Goal: Task Accomplishment & Management: Use online tool/utility

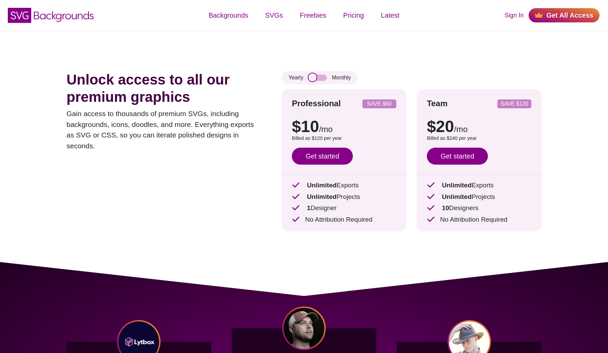
click at [313, 78] on input "checkbox" at bounding box center [317, 78] width 18 height 6
checkbox input "true"
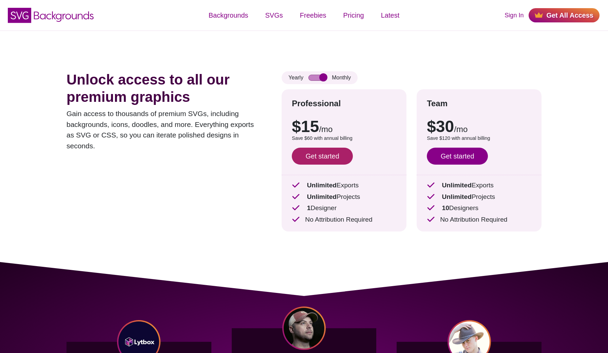
click at [329, 160] on link "Get started" at bounding box center [322, 156] width 61 height 17
click at [450, 62] on div "Unlock access to all our premium graphics Gain access to thousands of premium S…" at bounding box center [304, 146] width 516 height 231
click at [519, 13] on link "Sign In" at bounding box center [513, 15] width 19 height 9
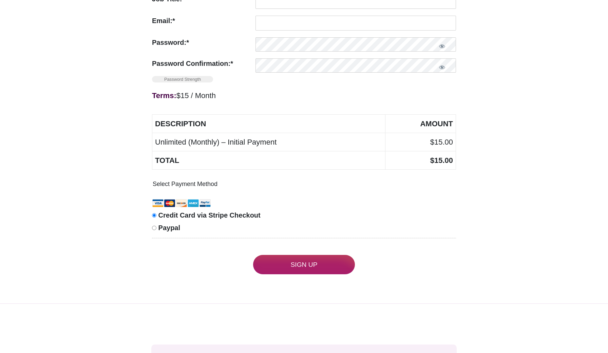
scroll to position [317, 0]
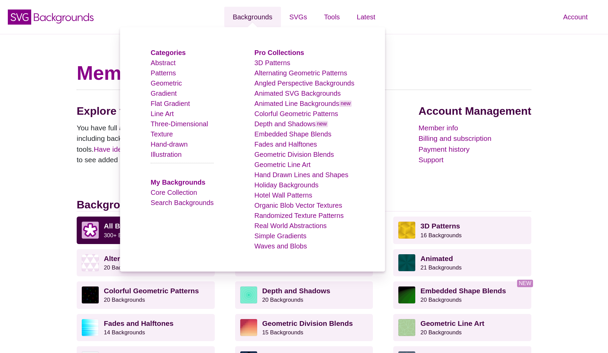
click at [247, 21] on link "Backgrounds" at bounding box center [252, 17] width 57 height 20
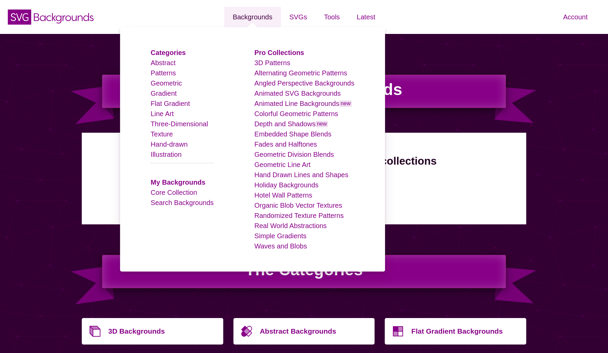
click at [253, 16] on link "Backgrounds" at bounding box center [252, 17] width 57 height 20
click at [166, 116] on link "Line Art" at bounding box center [162, 113] width 23 height 7
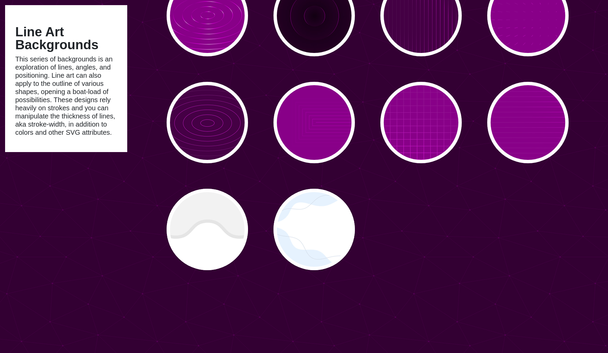
scroll to position [1711, 0]
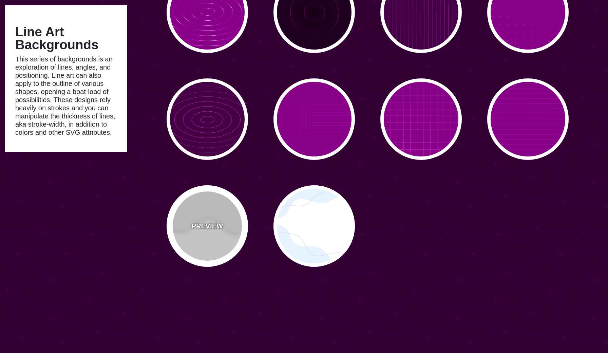
click at [199, 241] on div "PREVIEW" at bounding box center [207, 225] width 81 height 81
type input "#FFFFFF"
type input "#EEEEEE"
type input "#DDDDDD"
type input "400"
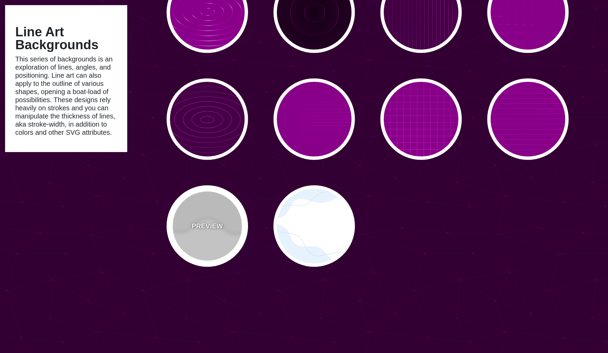
type input "10"
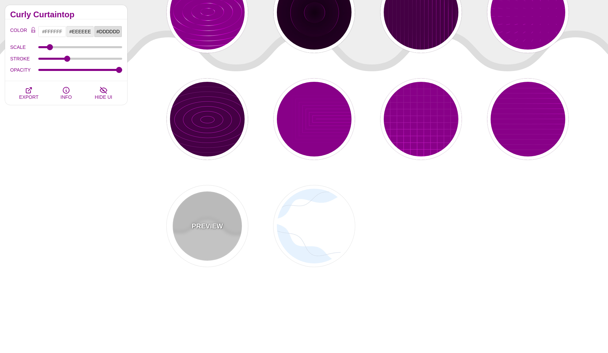
click at [199, 241] on div "PREVIEW" at bounding box center [207, 225] width 81 height 81
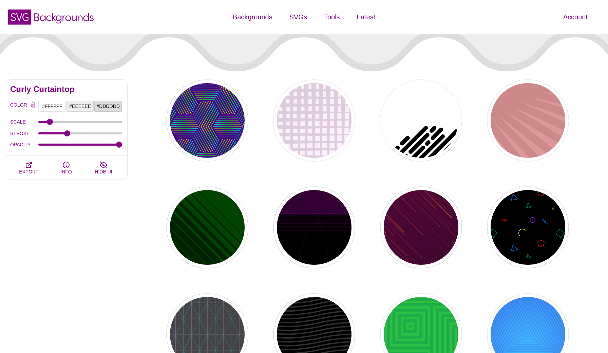
scroll to position [0, 0]
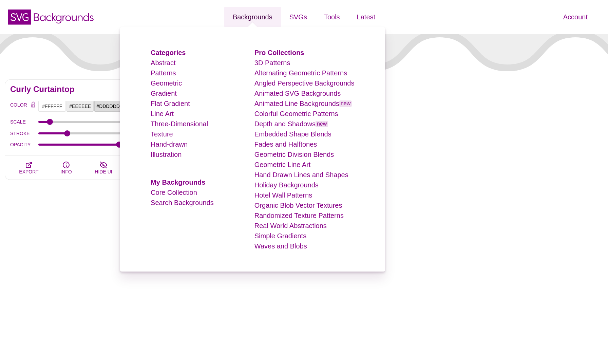
click at [241, 21] on link "Backgrounds" at bounding box center [252, 17] width 57 height 20
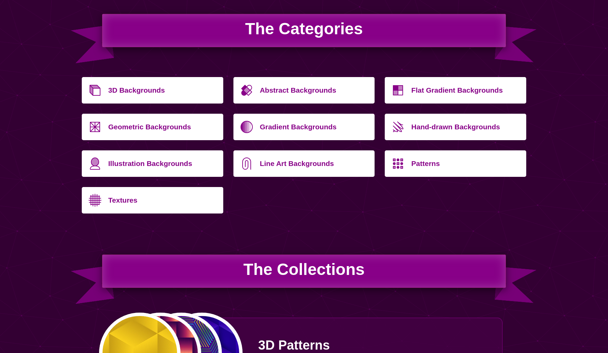
scroll to position [241, 0]
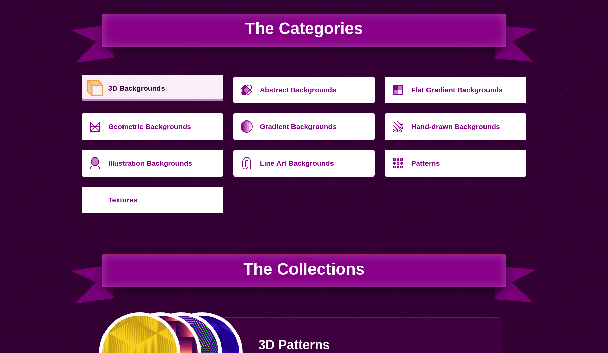
click at [144, 93] on p "3D Backgrounds" at bounding box center [163, 88] width 110 height 16
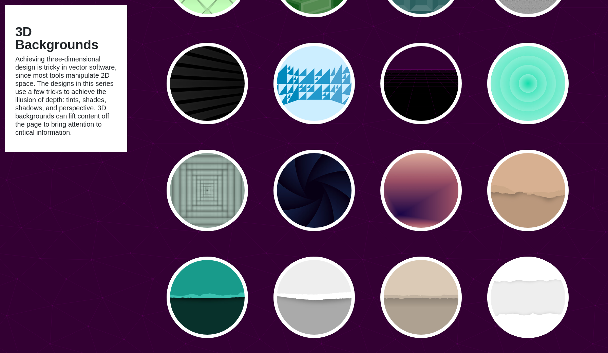
scroll to position [498, 0]
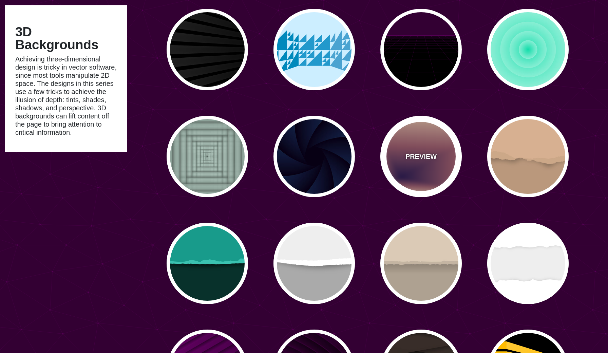
click at [451, 160] on div "PREVIEW" at bounding box center [420, 156] width 81 height 81
type input "#EEC6AB"
type input "#170346"
type input "0"
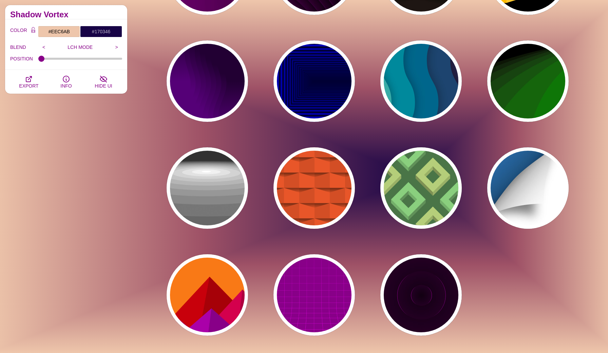
scroll to position [895, 0]
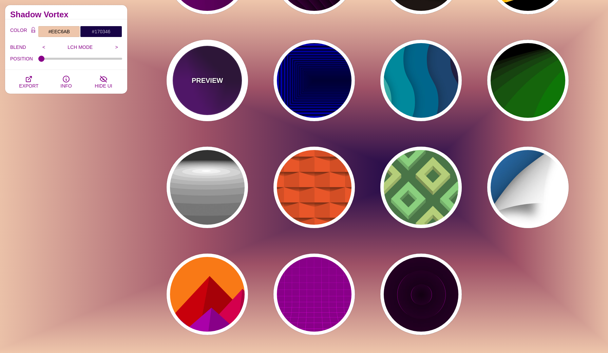
click at [210, 86] on div "PREVIEW" at bounding box center [207, 80] width 81 height 81
type input "#550077"
type input "#220033"
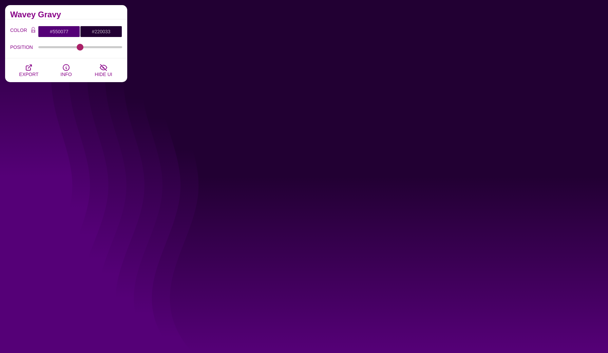
type input "399"
click at [80, 48] on input "POSITION" at bounding box center [80, 47] width 84 height 3
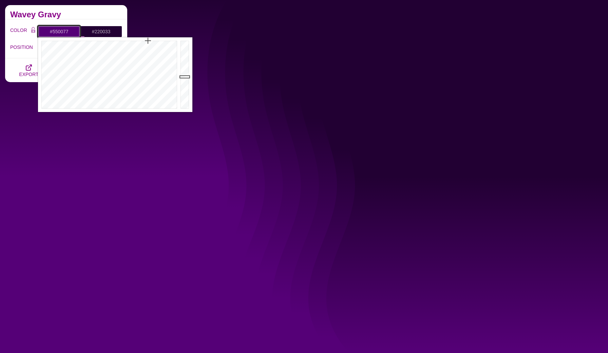
click at [68, 32] on input "#550077" at bounding box center [59, 32] width 42 height 12
type input "#777069"
click at [53, 100] on div at bounding box center [108, 74] width 141 height 75
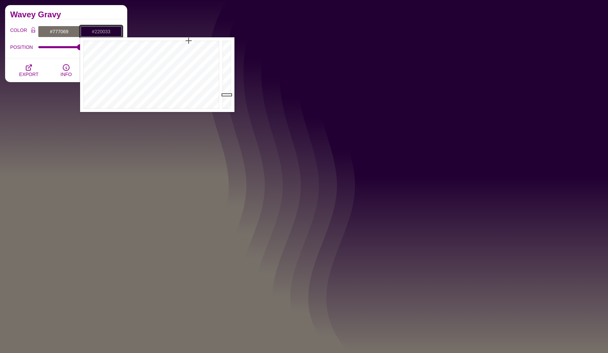
click at [107, 33] on input "#220033" at bounding box center [101, 32] width 42 height 12
click at [105, 107] on div at bounding box center [150, 74] width 141 height 75
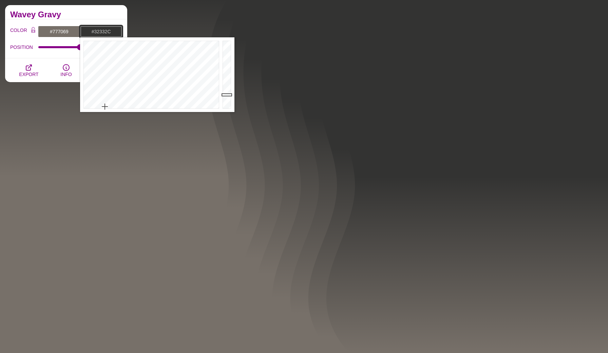
click at [109, 99] on div at bounding box center [150, 74] width 141 height 75
click at [149, 101] on div at bounding box center [150, 74] width 141 height 75
click at [118, 84] on div at bounding box center [150, 74] width 141 height 75
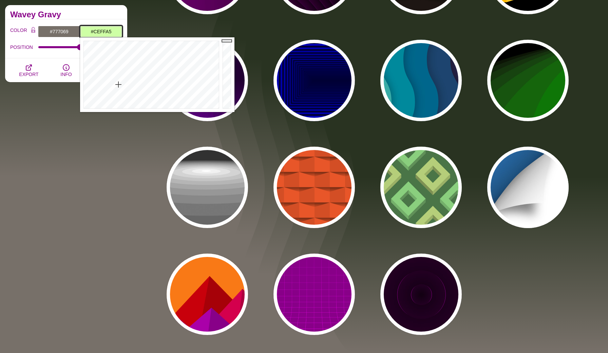
drag, startPoint x: 230, startPoint y: 95, endPoint x: 230, endPoint y: 32, distance: 62.8
click at [230, 32] on body "SVG Backgrounds Logo Backgrounds Categories Abstract Patterns Geometric Gradien…" at bounding box center [304, 15] width 608 height 1820
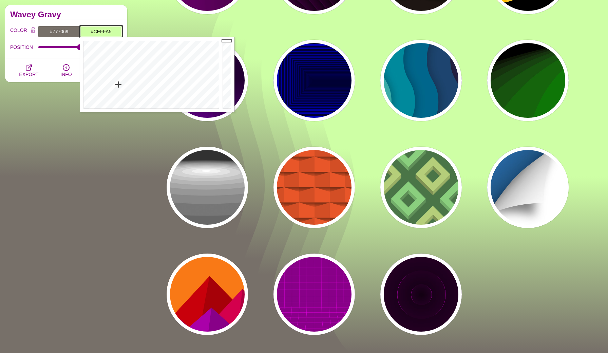
type input "#FFF6BE"
click at [103, 91] on div at bounding box center [150, 74] width 141 height 75
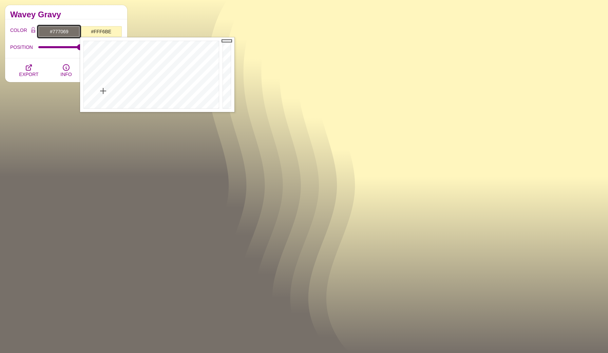
click at [64, 31] on input "#777069" at bounding box center [59, 32] width 42 height 12
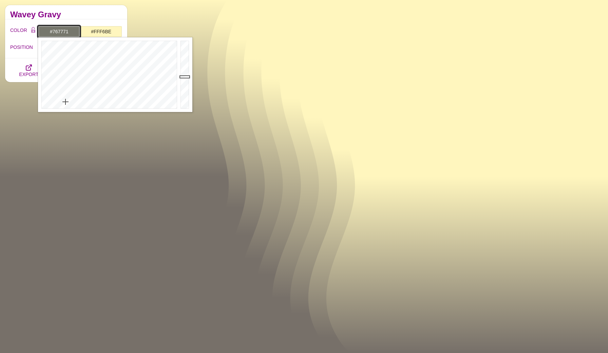
drag, startPoint x: 55, startPoint y: 101, endPoint x: 66, endPoint y: 105, distance: 12.2
click at [66, 105] on div at bounding box center [108, 74] width 141 height 75
drag, startPoint x: 184, startPoint y: 77, endPoint x: 188, endPoint y: 58, distance: 19.3
click at [187, 59] on div at bounding box center [186, 74] width 14 height 75
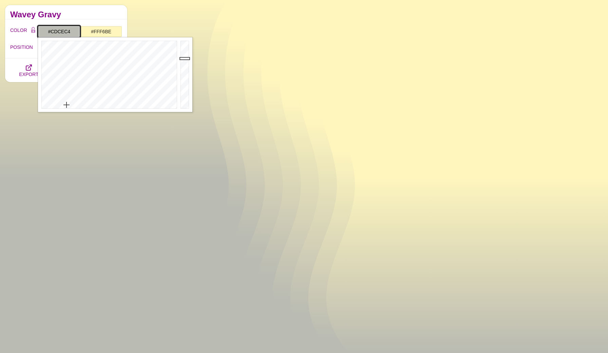
type input "#D0D1C6"
drag, startPoint x: 188, startPoint y: 58, endPoint x: 188, endPoint y: 53, distance: 5.4
click at [188, 53] on div at bounding box center [186, 74] width 14 height 75
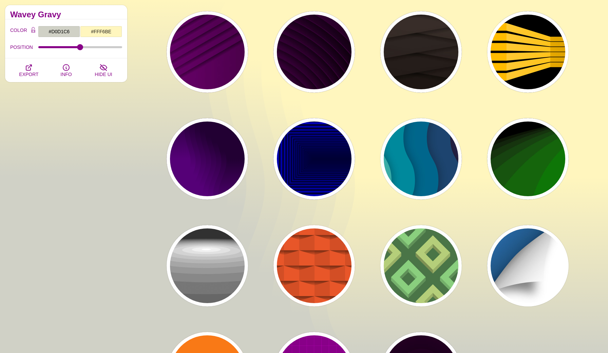
scroll to position [804, 0]
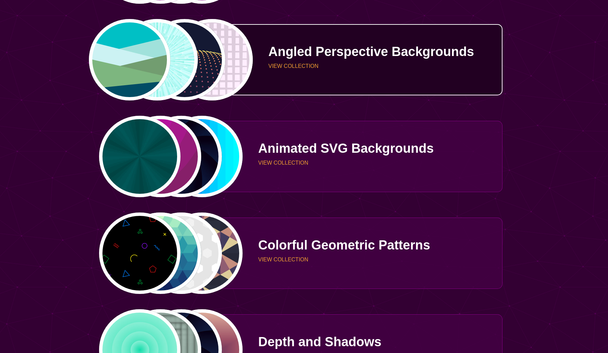
scroll to position [730, 0]
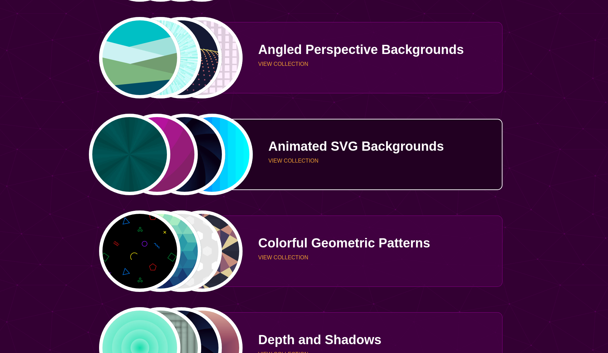
click at [161, 172] on div "PREVIEW PREVIEW PREVIEW PREVIEW" at bounding box center [171, 154] width 144 height 81
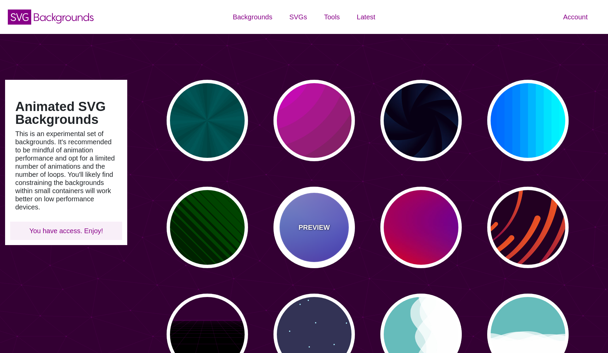
click at [338, 234] on div "PREVIEW" at bounding box center [313, 227] width 81 height 81
type input "#0000FF"
type input "#0099FF"
type input "#FF99FF"
type input "#880088"
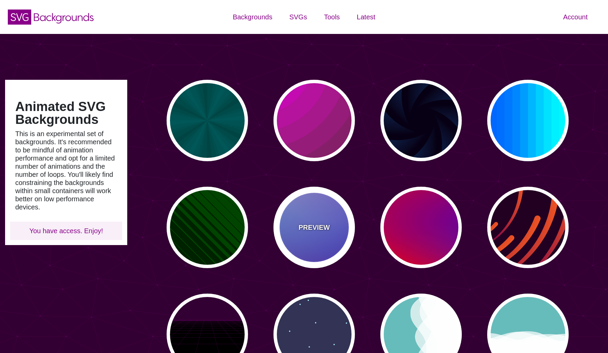
type input "12"
type input "0"
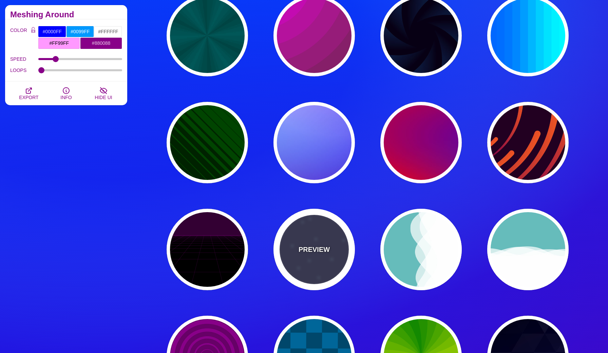
scroll to position [85, 0]
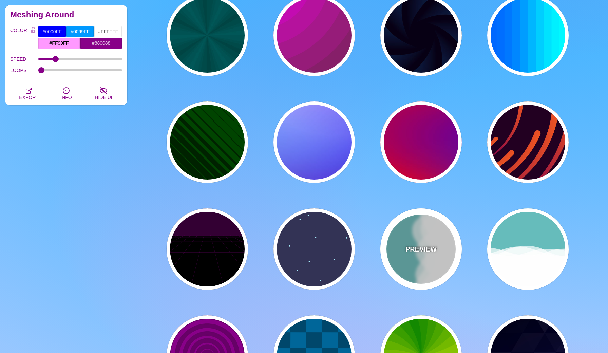
click at [429, 264] on div "PREVIEW" at bounding box center [420, 248] width 81 height 81
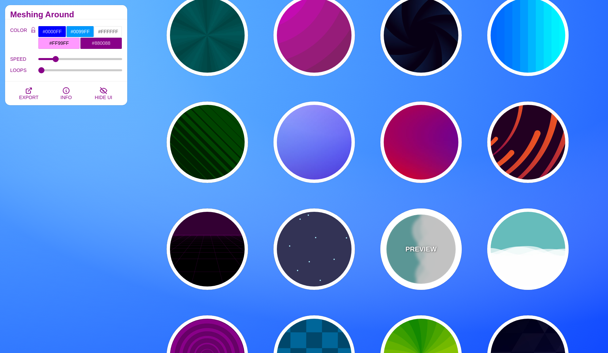
type input "#66BBBB"
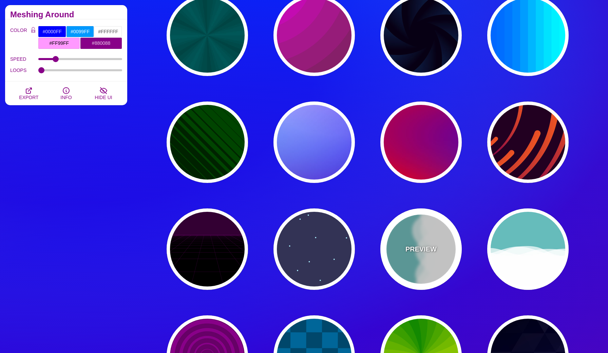
type input "#FFFFFF"
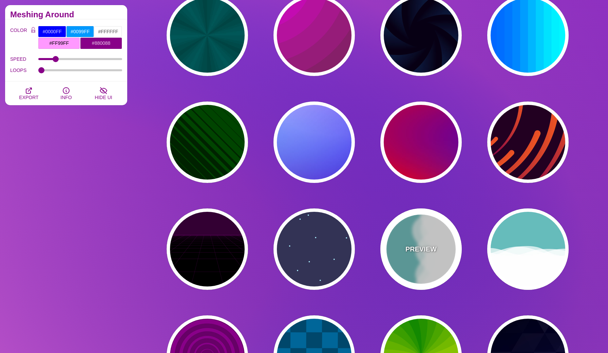
type input "0"
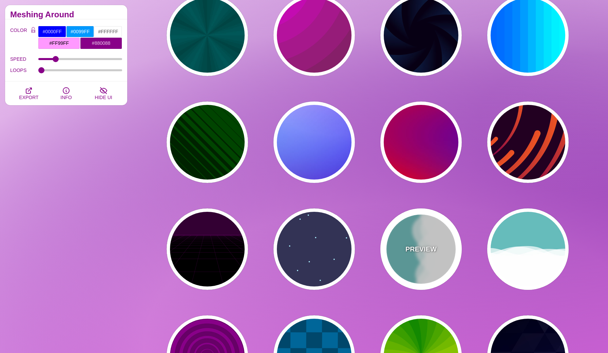
type input "1"
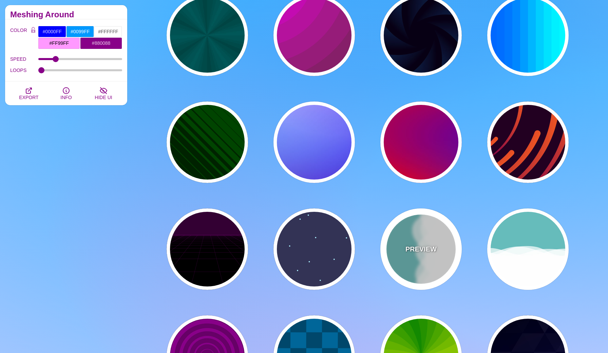
type input "0.7"
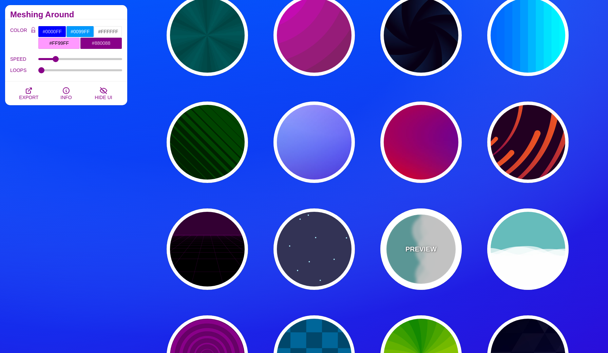
type input "56"
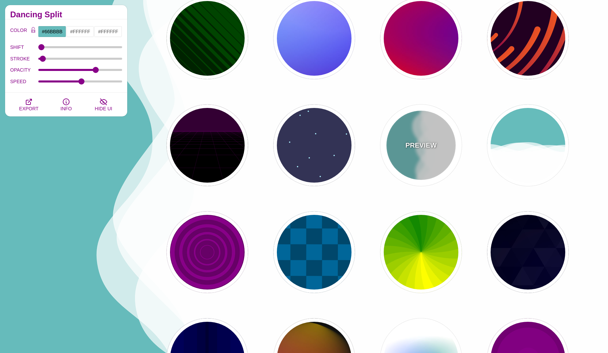
scroll to position [195, 0]
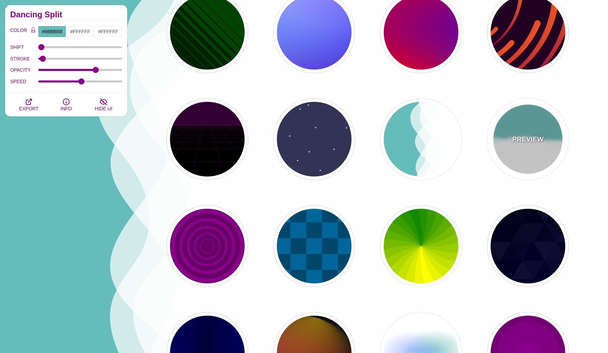
click at [527, 164] on div "PREVIEW" at bounding box center [527, 138] width 81 height 81
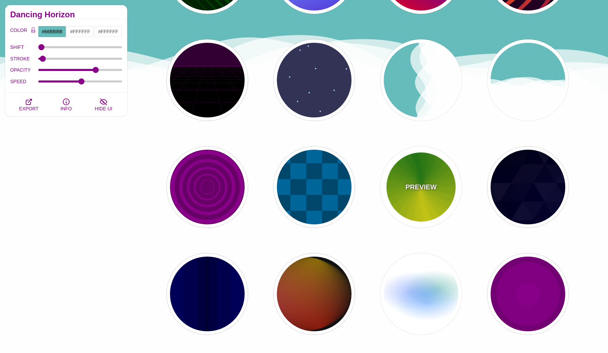
scroll to position [263, 0]
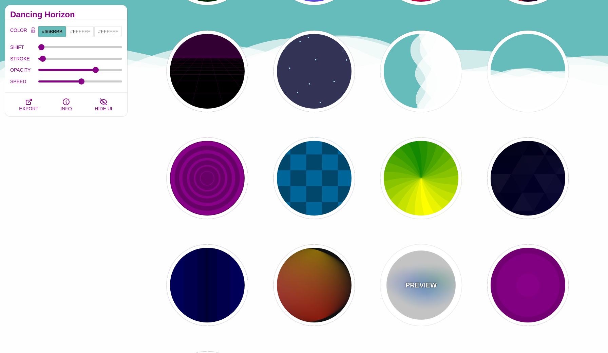
click at [437, 282] on div "PREVIEW" at bounding box center [420, 284] width 81 height 81
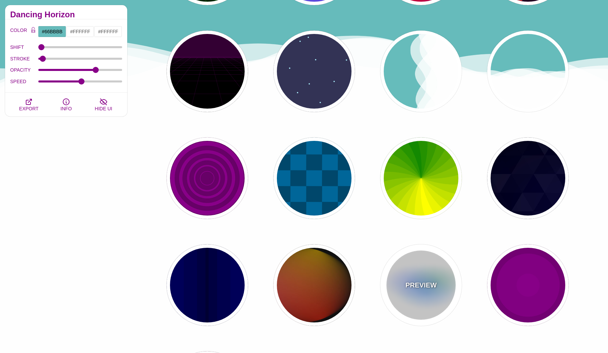
type input "#FFFFFF"
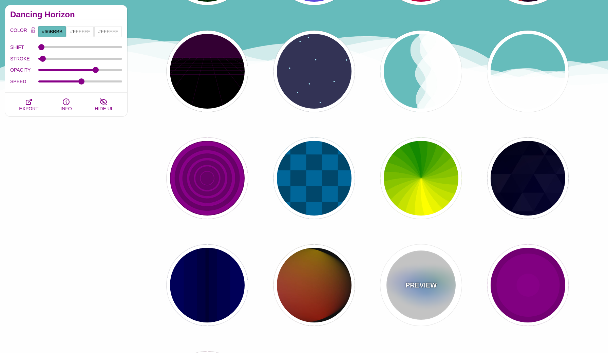
type input "#AA00FF"
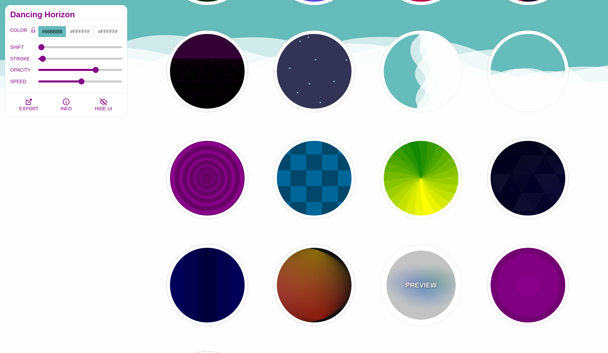
type input "#0088FF"
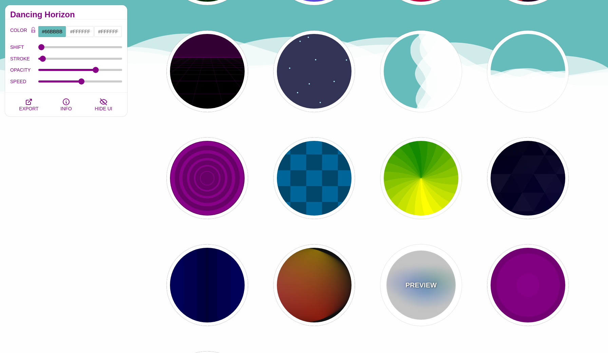
type input "#008800"
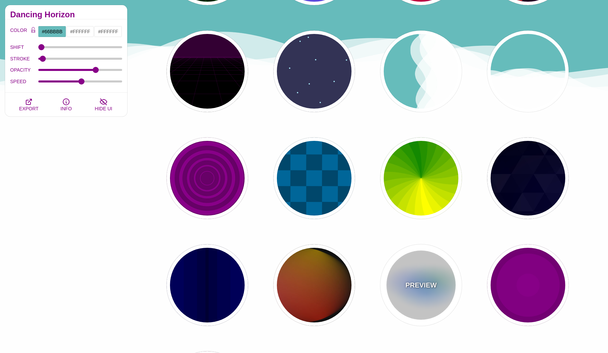
type input "8"
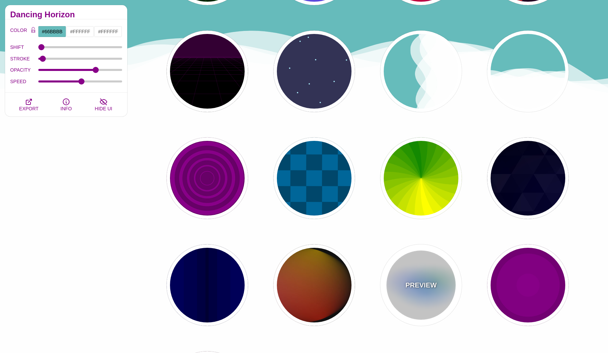
type input "24"
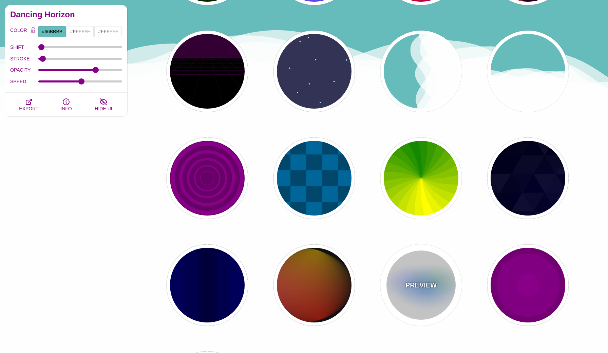
type input "999"
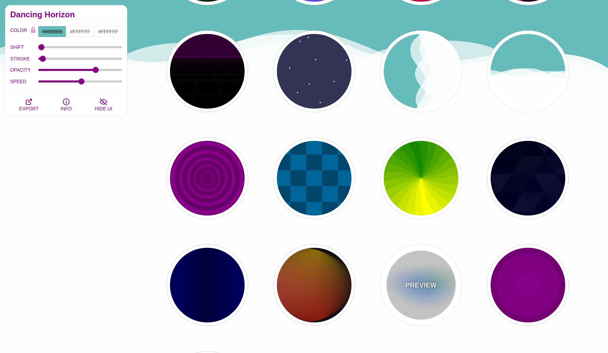
type input "0.5"
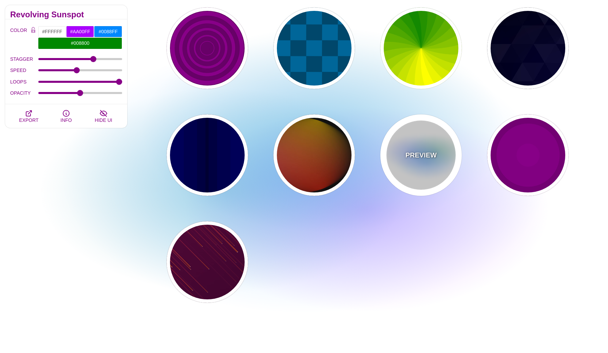
scroll to position [397, 0]
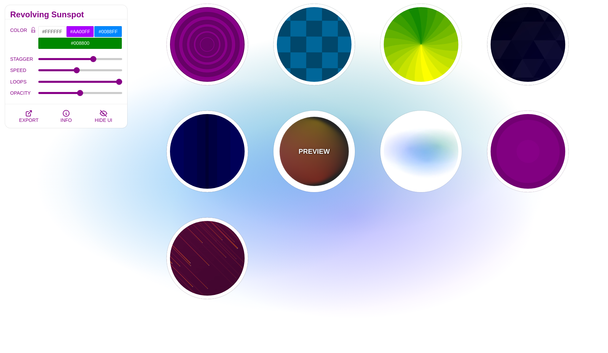
click at [293, 166] on div "PREVIEW" at bounding box center [313, 151] width 81 height 81
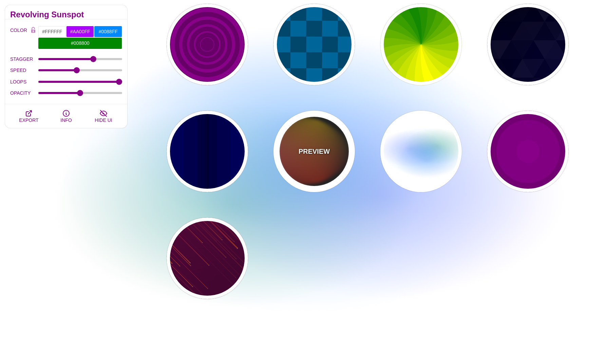
type input "#111111"
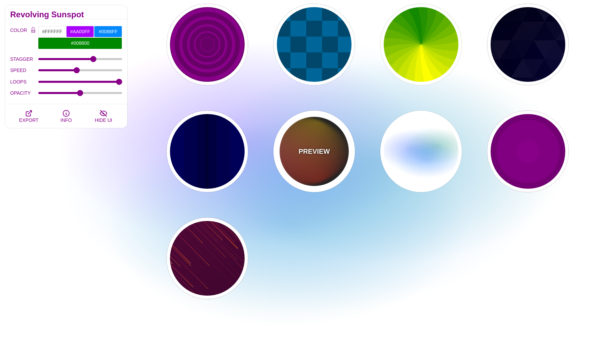
type input "#FF00FF"
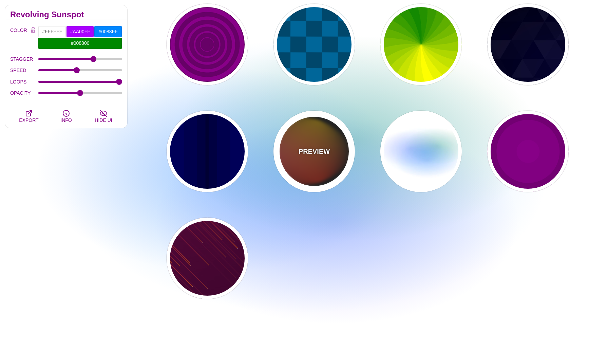
type input "#FFCC00"
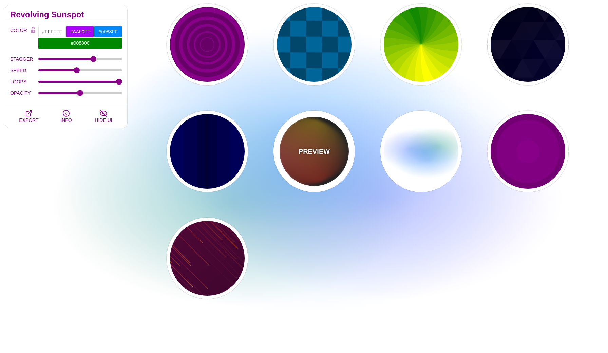
type input "#FF2200"
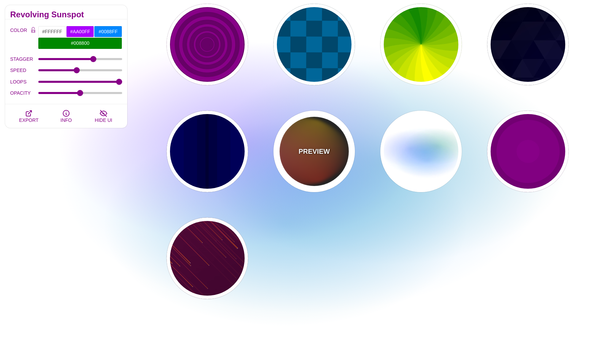
type input "4"
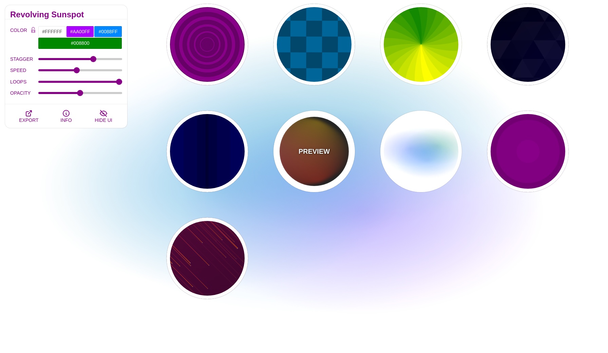
type input "12"
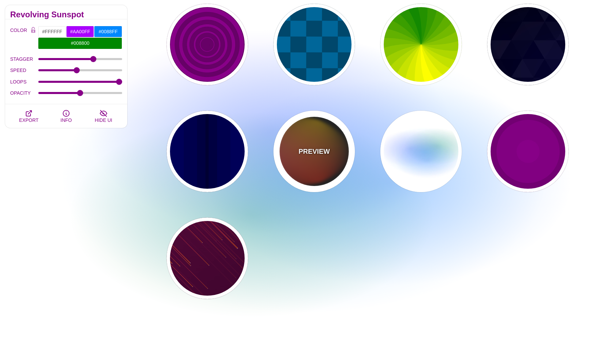
type input "1"
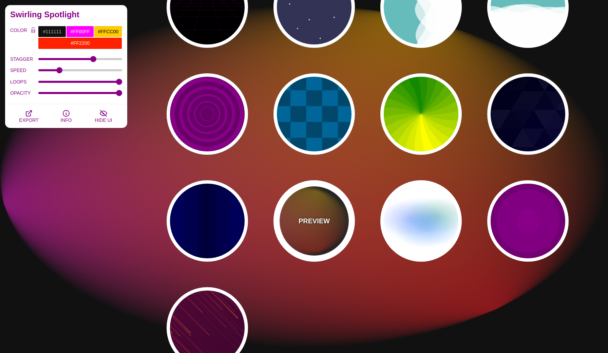
scroll to position [265, 0]
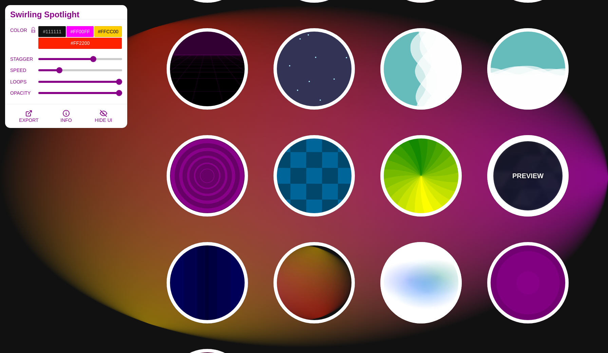
click at [521, 181] on div "PREVIEW" at bounding box center [527, 175] width 81 height 81
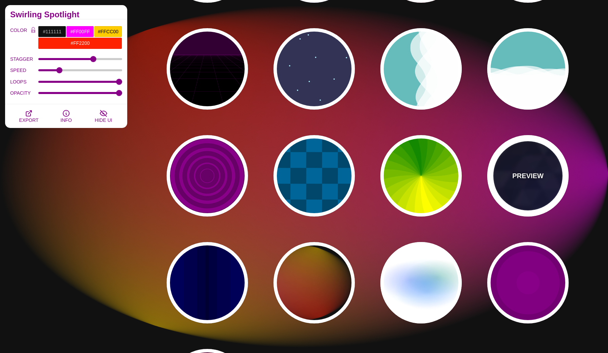
type input "#000000"
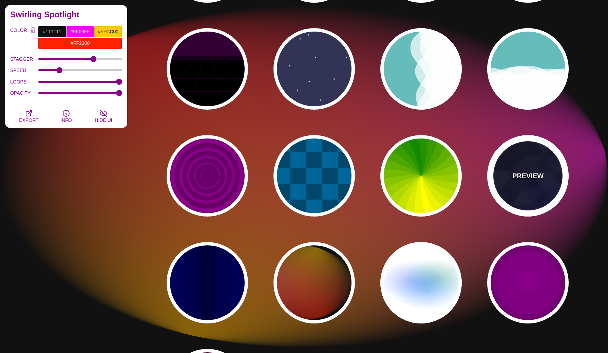
type input "#880088"
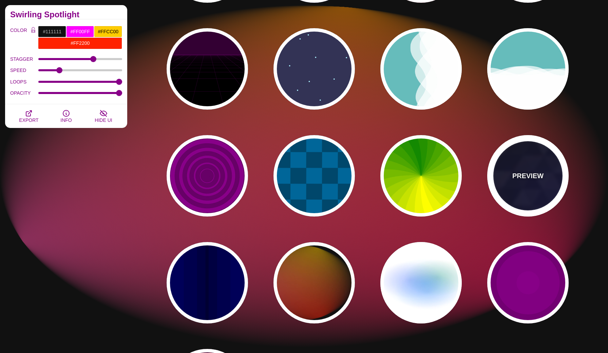
type input "#0000FF"
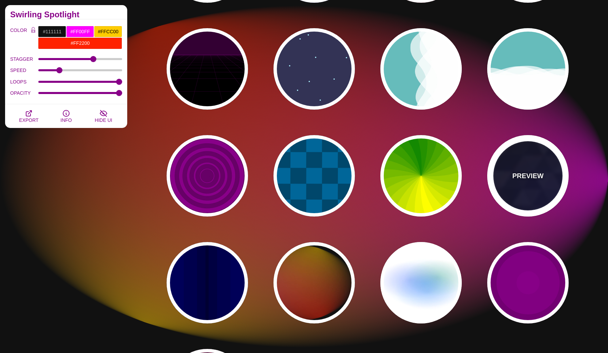
type input "#006600"
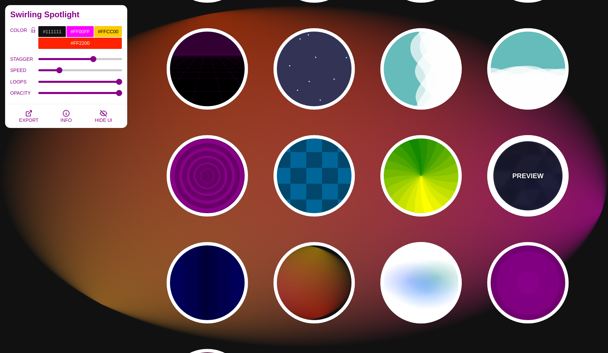
type input "0"
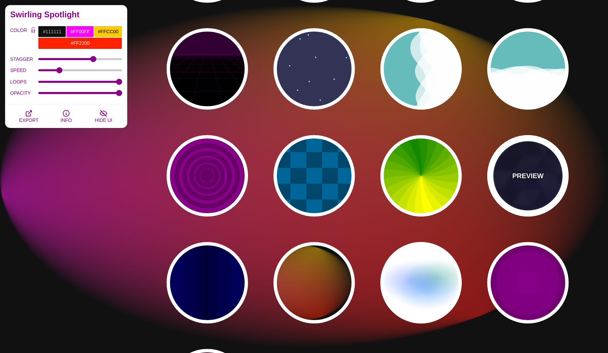
type input "0.4"
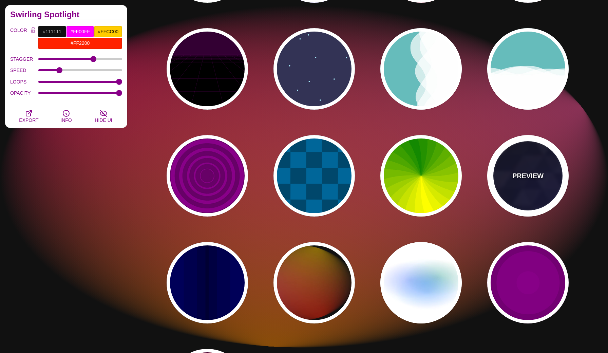
type input "5"
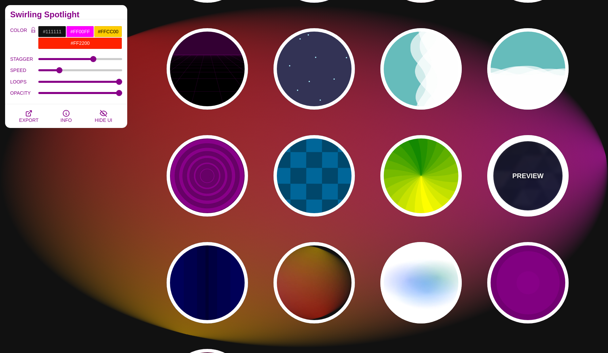
type input "15"
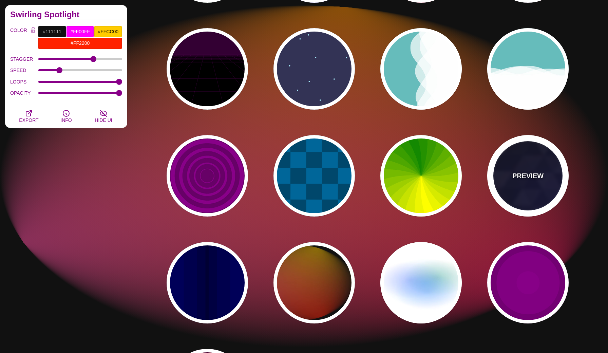
type input "0.2"
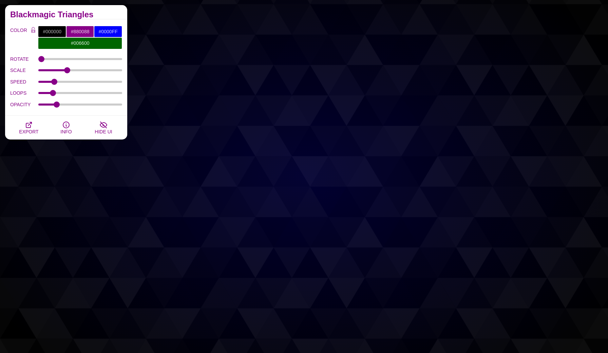
click at [87, 63] on div "ROTATE" at bounding box center [66, 59] width 112 height 12
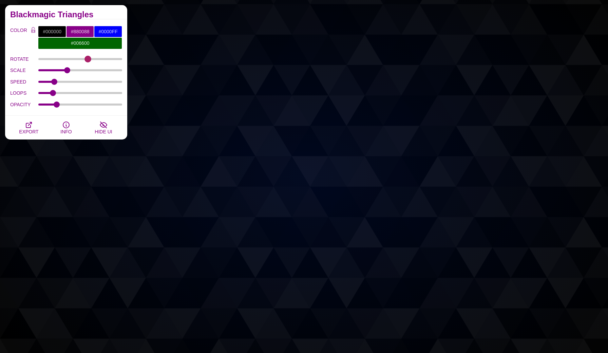
click at [88, 60] on input "ROTATE" at bounding box center [80, 59] width 84 height 3
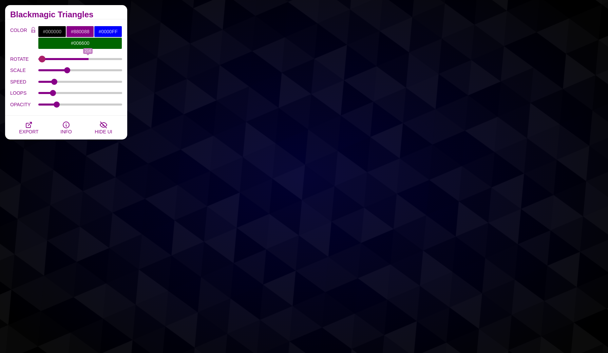
type input "4"
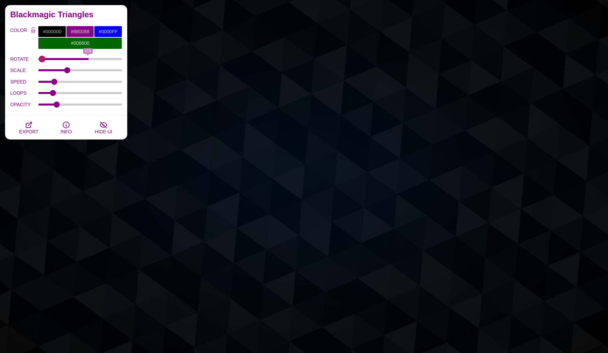
click at [42, 58] on input "ROTATE" at bounding box center [80, 59] width 84 height 3
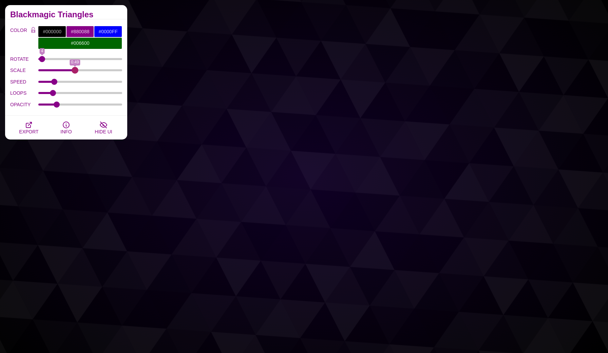
type input "0.49"
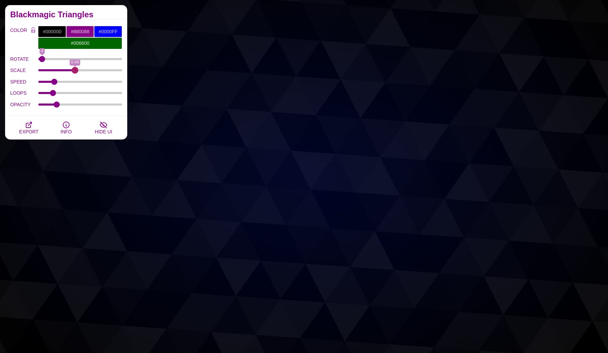
click at [75, 70] on input "SCALE" at bounding box center [80, 70] width 84 height 3
click at [92, 107] on div "OPACITY" at bounding box center [66, 105] width 112 height 12
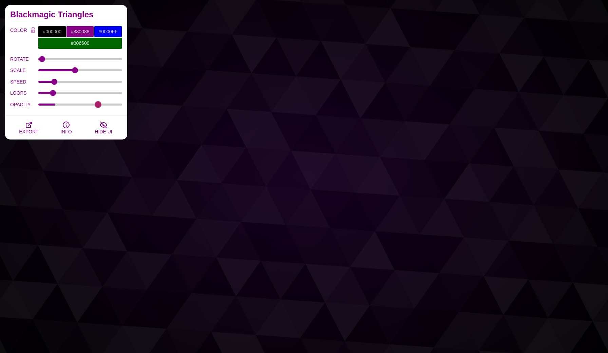
type input "0.73"
click at [98, 106] on input "OPACITY" at bounding box center [80, 104] width 84 height 3
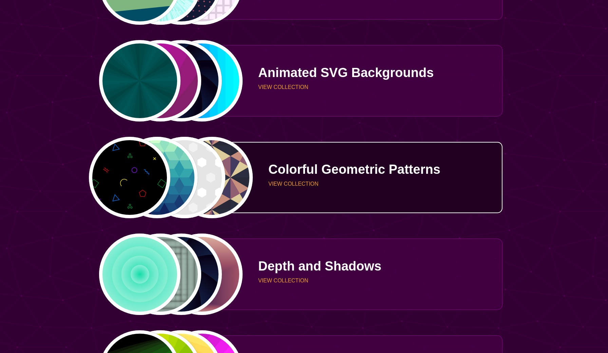
scroll to position [885, 0]
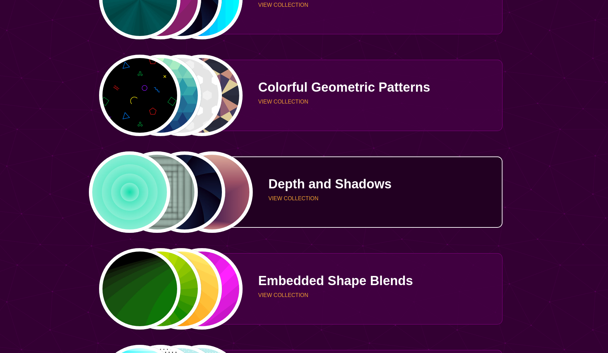
click at [303, 187] on p "Depth and Shadows" at bounding box center [382, 183] width 229 height 13
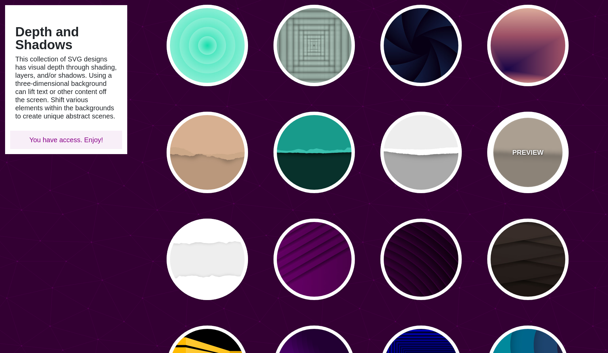
scroll to position [72, 0]
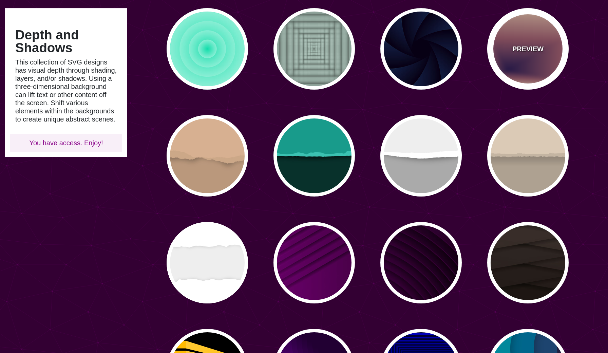
click at [534, 54] on div "PREVIEW" at bounding box center [527, 48] width 81 height 81
type input "#EEC6AB"
type input "#170346"
type input "0"
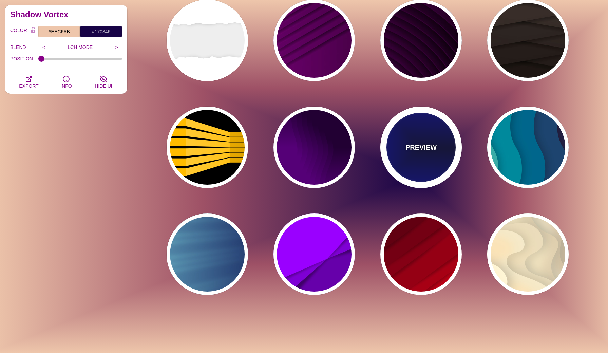
scroll to position [320, 0]
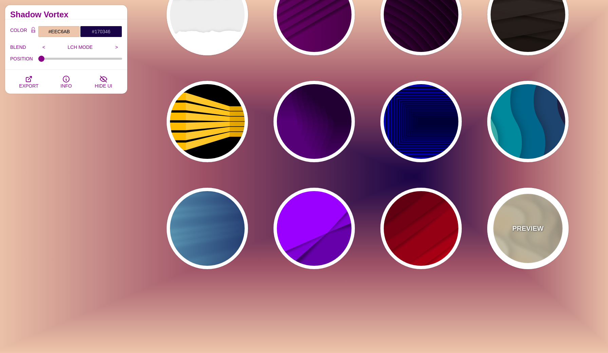
click at [525, 209] on div "PREVIEW" at bounding box center [527, 228] width 81 height 81
type input "#FFF7D7"
type input "#57250C"
type input "#FF8B28"
type input "0.7"
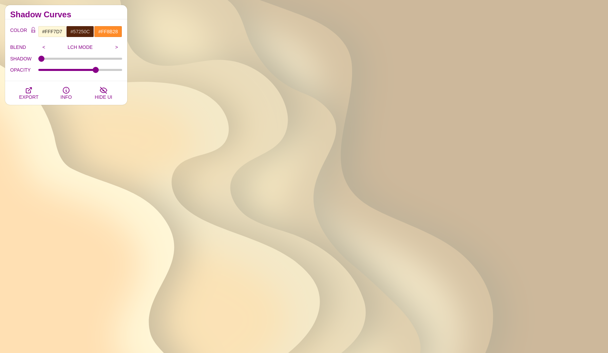
click at [58, 61] on div "SHADOW" at bounding box center [66, 59] width 112 height 12
click at [59, 59] on input "SHADOW" at bounding box center [80, 58] width 84 height 3
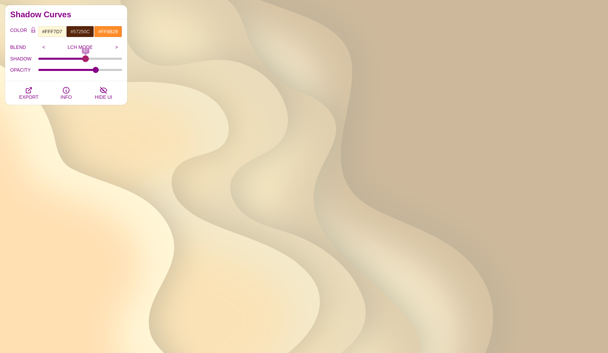
click at [85, 59] on input "SHADOW" at bounding box center [80, 58] width 84 height 3
type input "45"
click at [76, 57] on input "SHADOW" at bounding box center [80, 58] width 84 height 3
click at [116, 47] on input ">" at bounding box center [116, 47] width 11 height 10
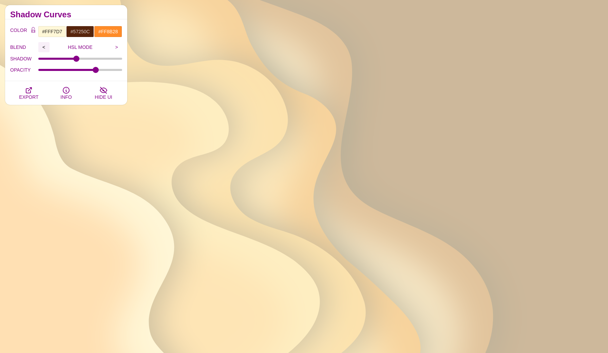
click at [43, 47] on input "<" at bounding box center [43, 47] width 11 height 10
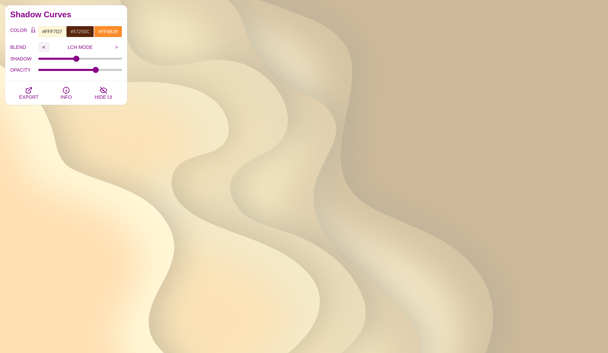
click at [43, 47] on input "<" at bounding box center [43, 47] width 11 height 10
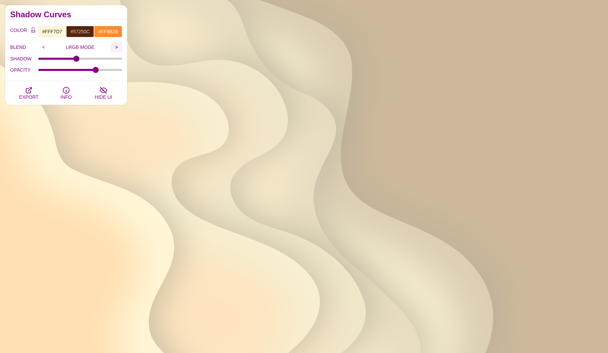
click at [117, 46] on input ">" at bounding box center [116, 47] width 11 height 10
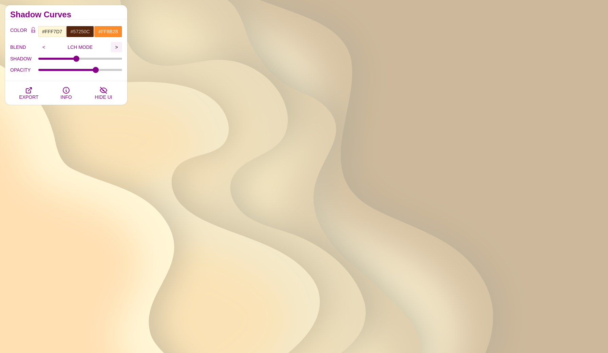
click at [117, 46] on input ">" at bounding box center [116, 47] width 11 height 10
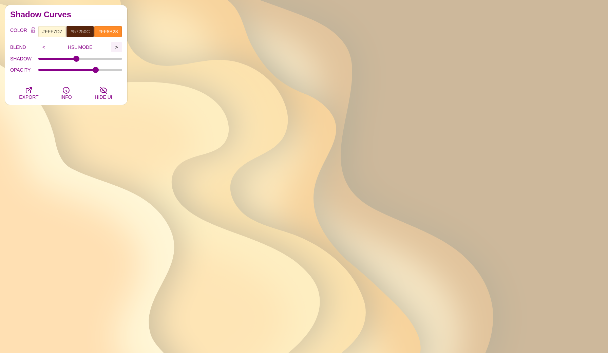
click at [117, 46] on input ">" at bounding box center [116, 47] width 11 height 10
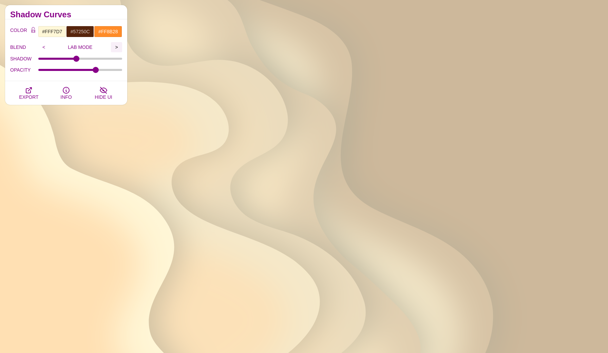
click at [117, 46] on input ">" at bounding box center [116, 47] width 11 height 10
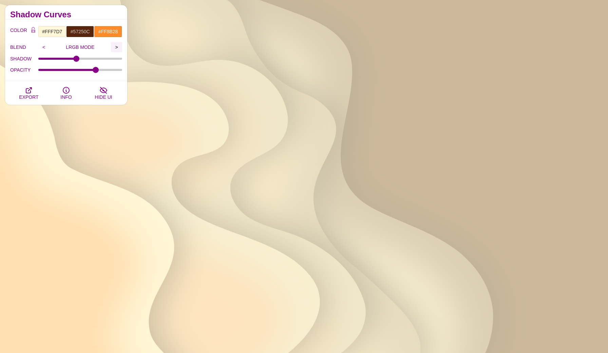
click at [117, 46] on input ">" at bounding box center [116, 47] width 11 height 10
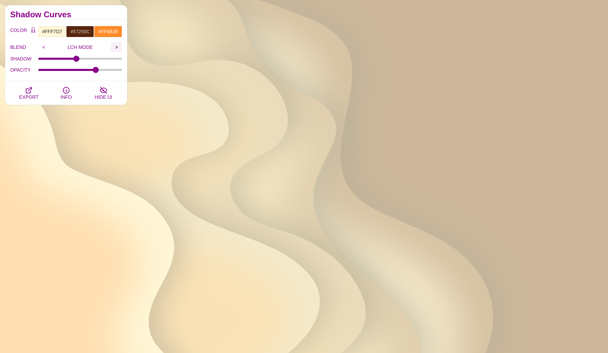
click at [117, 46] on input ">" at bounding box center [116, 47] width 11 height 10
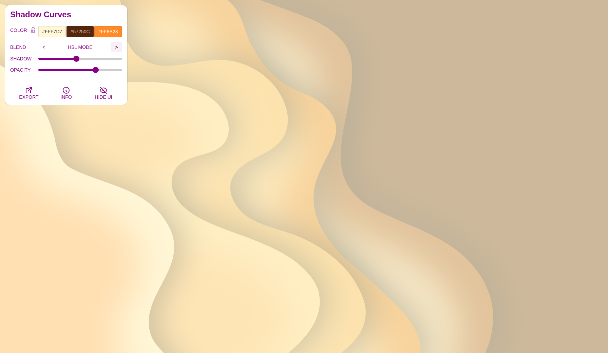
click at [117, 46] on input ">" at bounding box center [116, 47] width 11 height 10
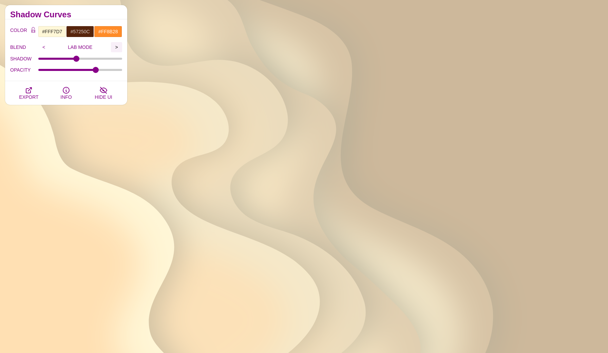
click at [117, 46] on input ">" at bounding box center [116, 47] width 11 height 10
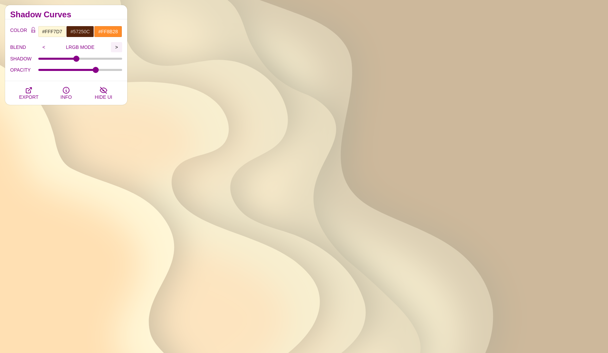
click at [117, 46] on input ">" at bounding box center [116, 47] width 11 height 10
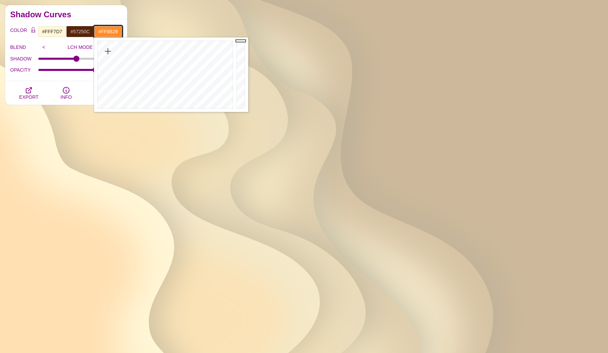
click at [112, 30] on input "#FF8B28" at bounding box center [108, 32] width 28 height 12
click at [111, 68] on div at bounding box center [164, 74] width 141 height 75
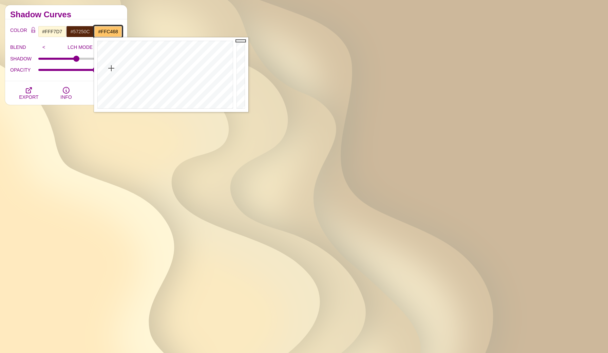
click at [111, 68] on div at bounding box center [164, 74] width 141 height 75
click at [115, 78] on div at bounding box center [164, 74] width 141 height 75
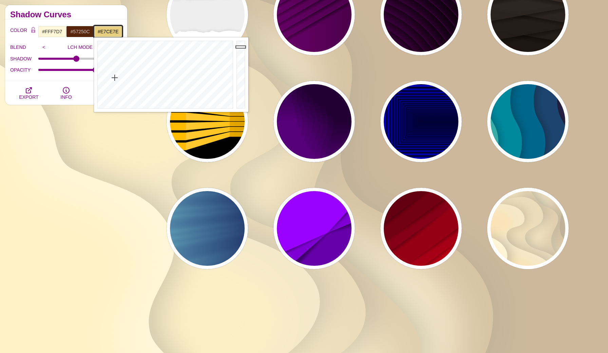
type input "#E5CC7E"
drag, startPoint x: 244, startPoint y: 42, endPoint x: 244, endPoint y: 47, distance: 5.4
click at [244, 47] on div at bounding box center [242, 74] width 14 height 75
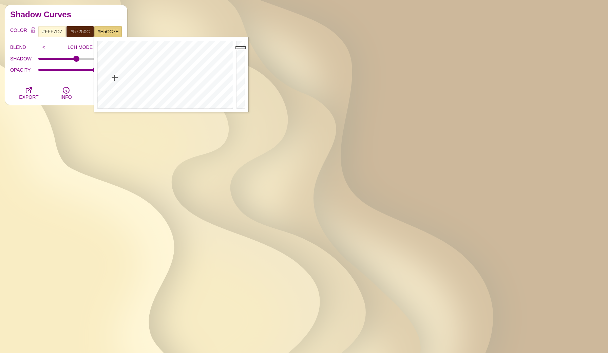
click at [82, 10] on div "Shadow Curves" at bounding box center [66, 12] width 122 height 14
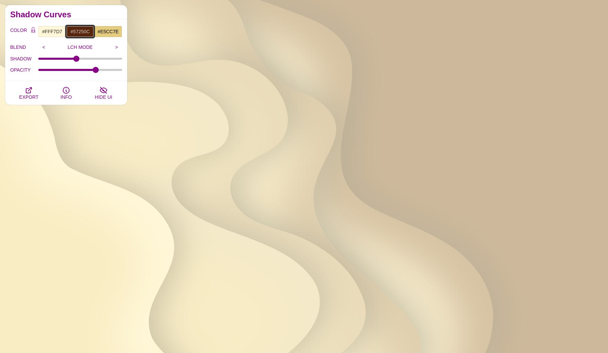
click at [83, 32] on input "#57250C" at bounding box center [80, 32] width 28 height 12
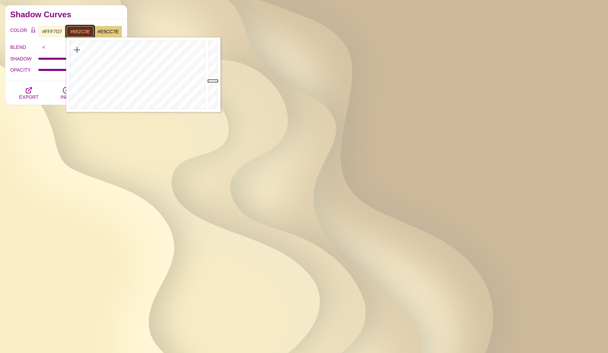
type input "#692D0E"
drag, startPoint x: 216, startPoint y: 85, endPoint x: 216, endPoint y: 80, distance: 4.4
click at [216, 80] on div at bounding box center [214, 74] width 14 height 75
click at [51, 34] on input "#FFF7D7" at bounding box center [52, 32] width 28 height 12
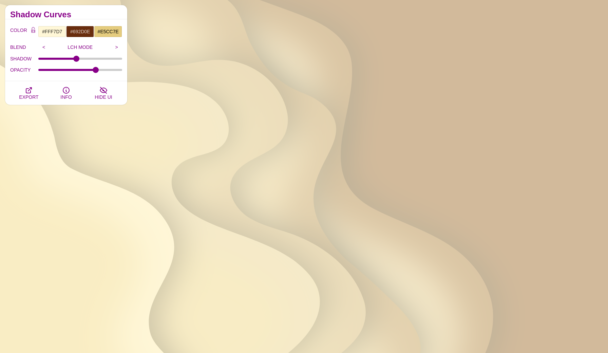
click at [89, 16] on h2 "Shadow Curves" at bounding box center [66, 14] width 112 height 5
click at [49, 47] on input "<" at bounding box center [43, 47] width 11 height 10
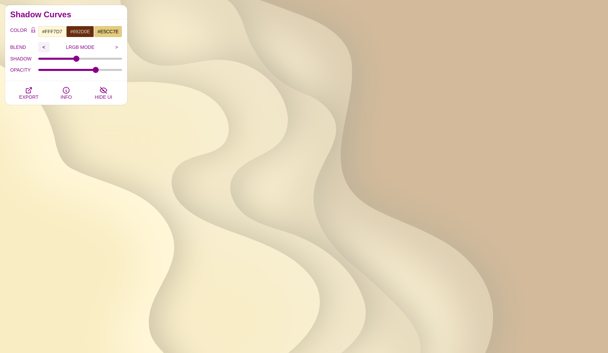
click at [48, 47] on input "<" at bounding box center [43, 47] width 11 height 10
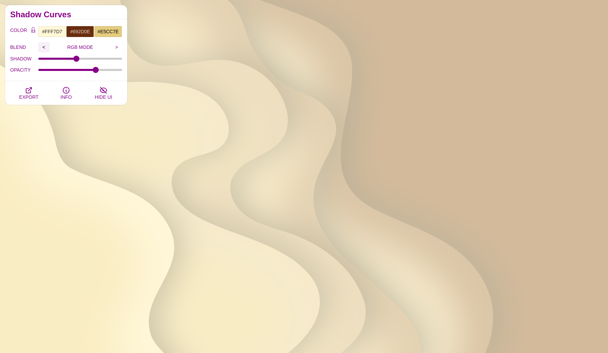
click at [48, 47] on input "<" at bounding box center [43, 47] width 11 height 10
click at [47, 47] on input "<" at bounding box center [43, 47] width 11 height 10
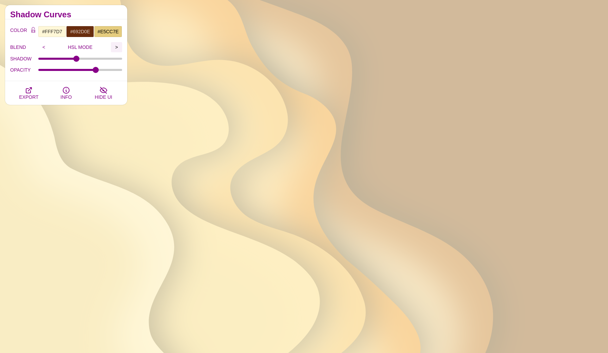
click at [118, 47] on input ">" at bounding box center [116, 47] width 11 height 10
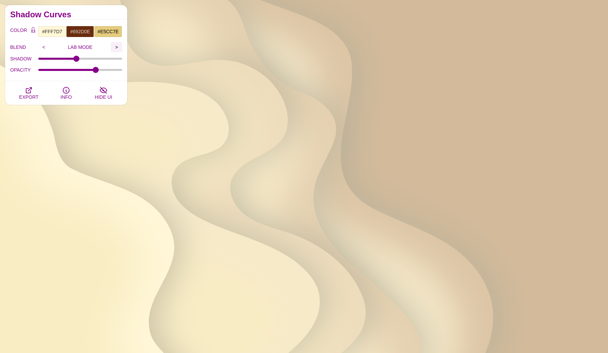
click at [118, 47] on input ">" at bounding box center [116, 47] width 11 height 10
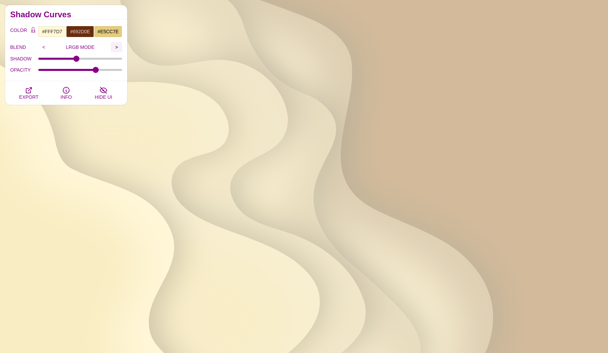
click at [118, 47] on input ">" at bounding box center [116, 47] width 11 height 10
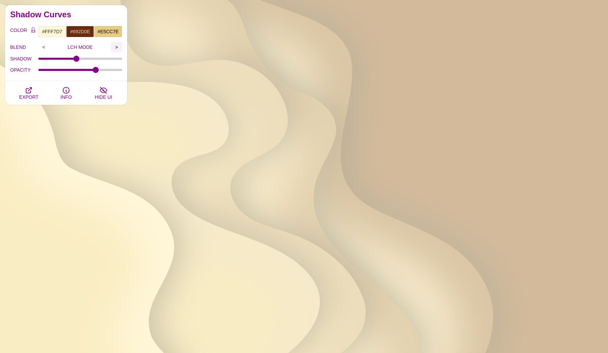
click at [118, 47] on input ">" at bounding box center [116, 47] width 11 height 10
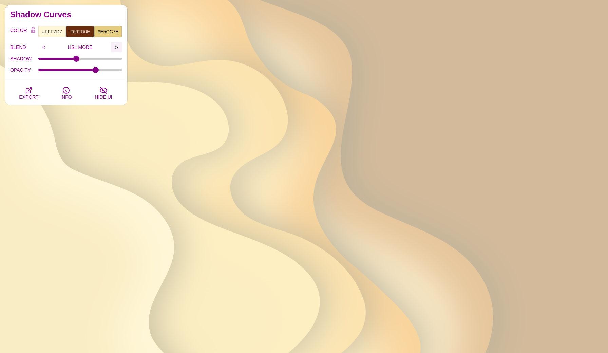
click at [118, 47] on input ">" at bounding box center [116, 47] width 11 height 10
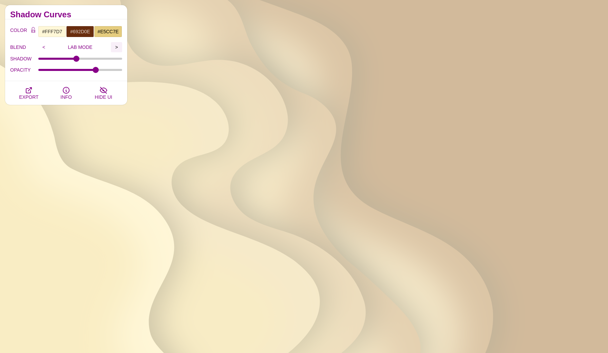
click at [118, 47] on input ">" at bounding box center [116, 47] width 11 height 10
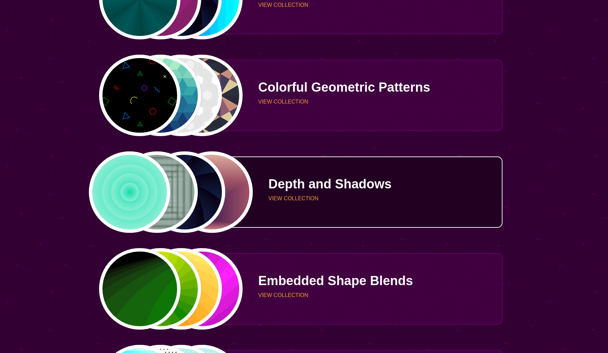
scroll to position [969, 0]
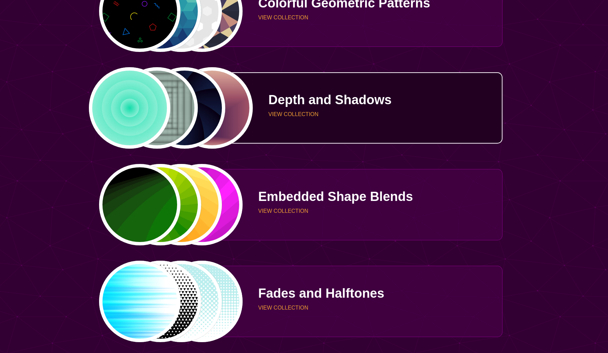
click at [290, 102] on p "Depth and Shadows" at bounding box center [382, 99] width 229 height 13
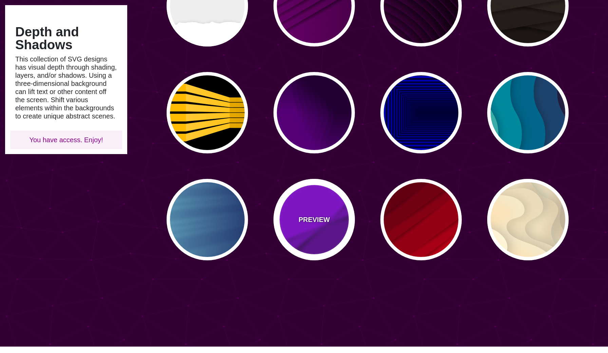
scroll to position [328, 0]
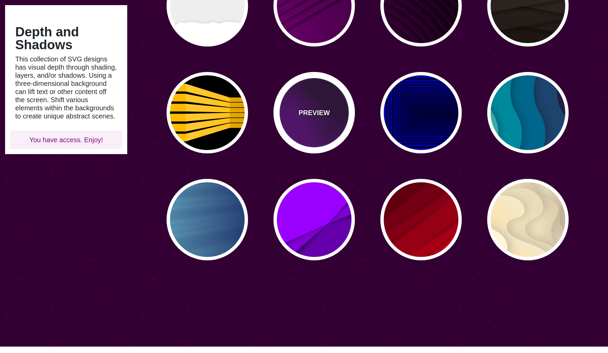
click at [314, 108] on p "PREVIEW" at bounding box center [314, 113] width 31 height 10
type input "#550077"
type input "#220033"
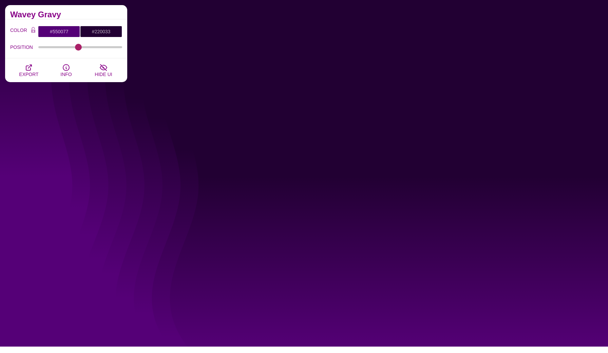
click at [78, 47] on input "POSITION" at bounding box center [80, 47] width 84 height 3
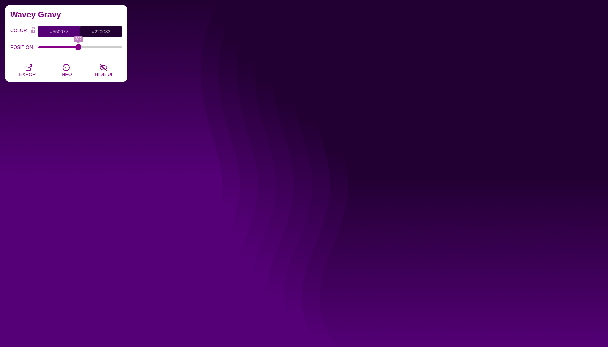
click at [59, 44] on div "POSITION 382" at bounding box center [66, 47] width 112 height 12
click at [43, 50] on div "POSITION 382" at bounding box center [66, 47] width 112 height 12
click at [41, 48] on input "POSITION" at bounding box center [80, 47] width 84 height 3
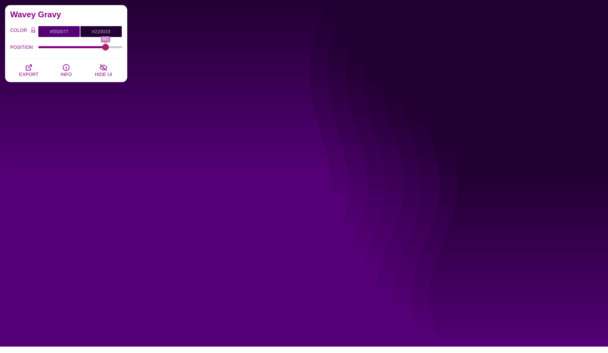
type input "661"
click at [105, 46] on input "POSITION" at bounding box center [80, 47] width 84 height 3
click at [65, 32] on input "#550077" at bounding box center [59, 32] width 42 height 12
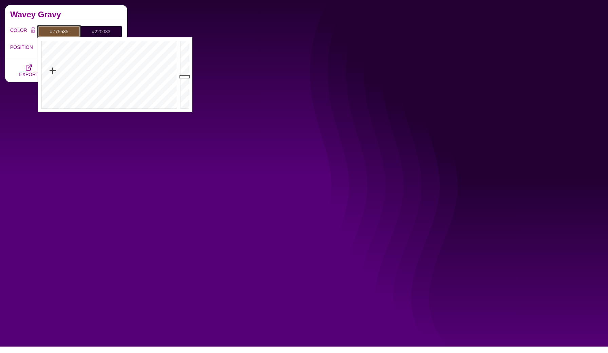
click at [53, 71] on div at bounding box center [108, 74] width 141 height 75
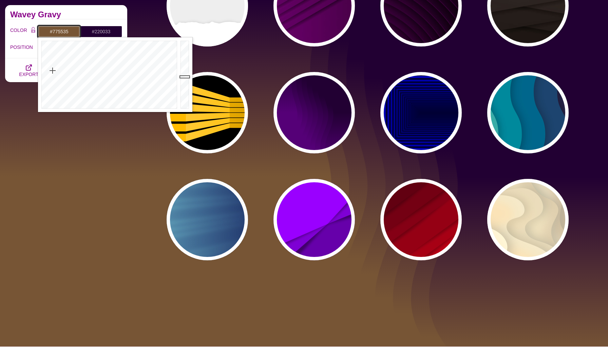
type input "#D99B60"
click at [186, 51] on div at bounding box center [186, 74] width 14 height 75
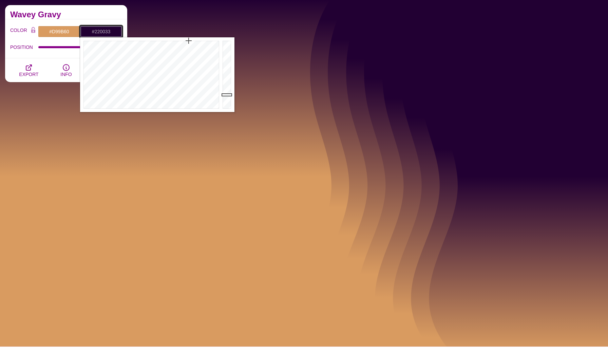
click at [104, 32] on input "#220033" at bounding box center [101, 32] width 42 height 12
click at [108, 102] on div at bounding box center [150, 74] width 141 height 75
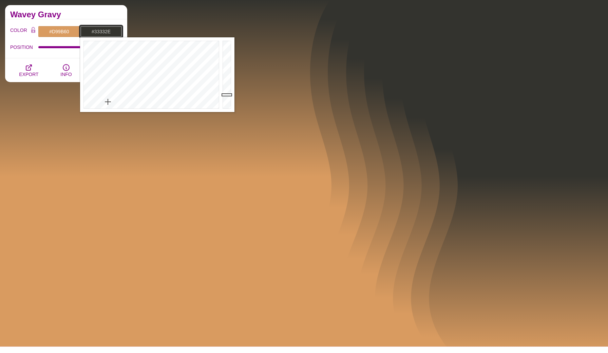
type input "#EAECD5"
click at [225, 46] on div at bounding box center [228, 74] width 14 height 75
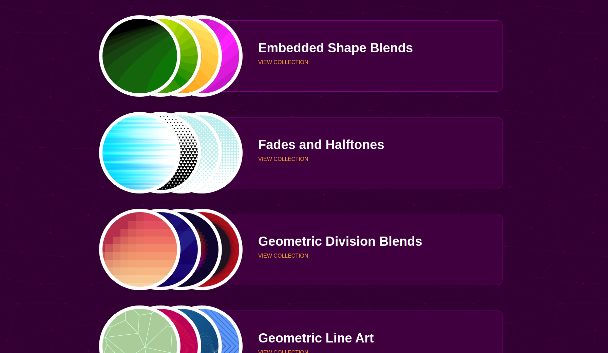
scroll to position [1120, 0]
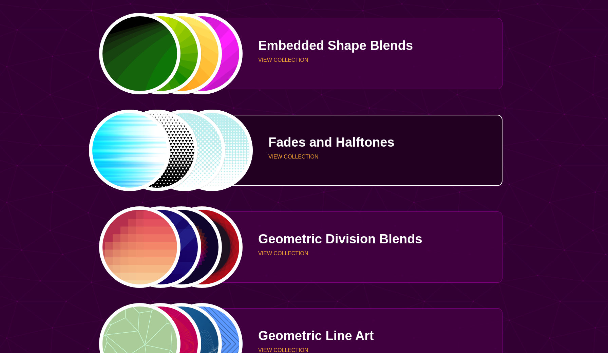
click at [286, 147] on p "Fades and Halftones" at bounding box center [382, 142] width 229 height 13
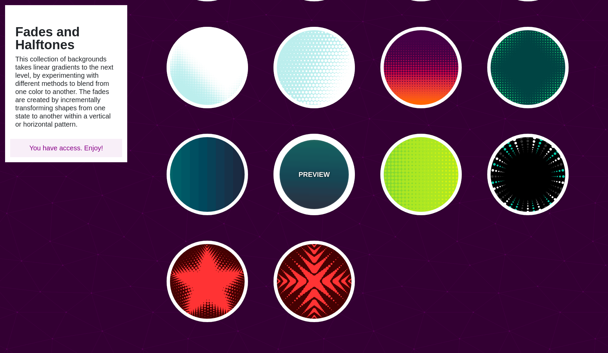
scroll to position [168, 0]
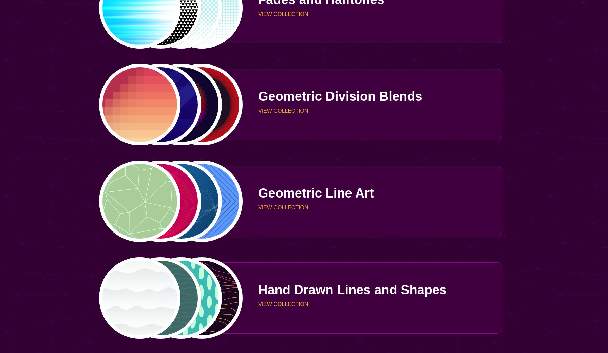
scroll to position [1265, 0]
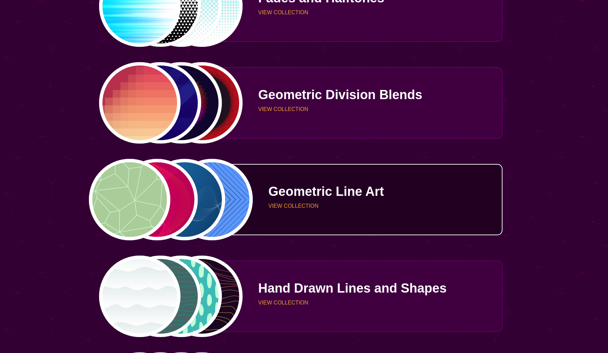
click at [336, 210] on div "Geometric Line Art VIEW COLLECTION" at bounding box center [372, 200] width 259 height 50
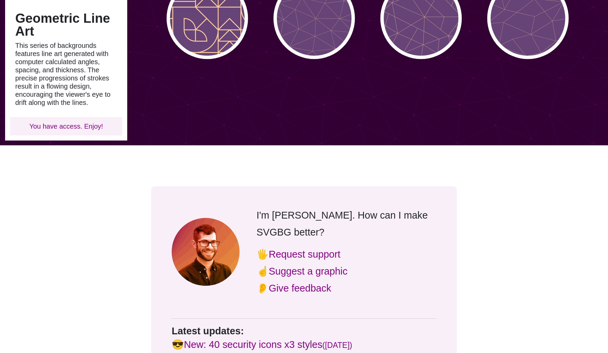
scroll to position [405, 0]
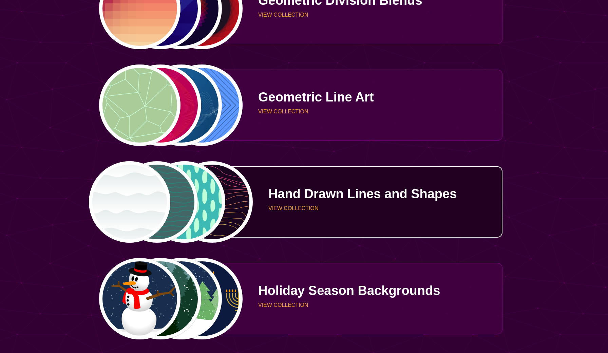
scroll to position [1361, 0]
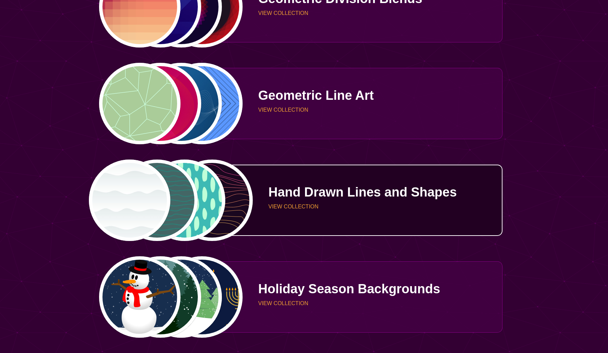
click at [307, 194] on p "Hand Drawn Lines and Shapes" at bounding box center [382, 192] width 229 height 13
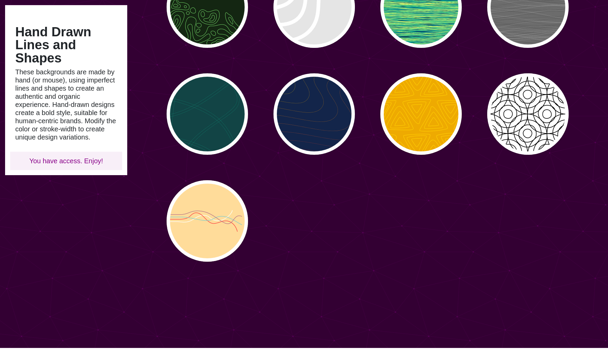
scroll to position [220, 0]
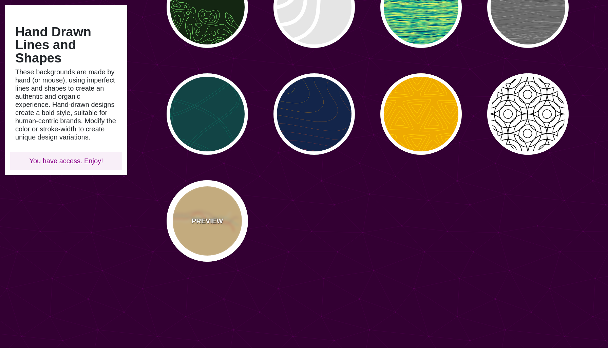
click at [208, 223] on p "PREVIEW" at bounding box center [207, 221] width 31 height 10
type input "#FFDD99"
type input "#FF4444"
type input "#88CCCC"
type input "#BB7788"
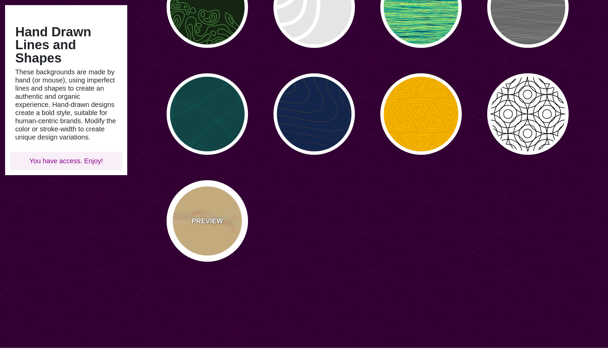
type input "5"
type input "0"
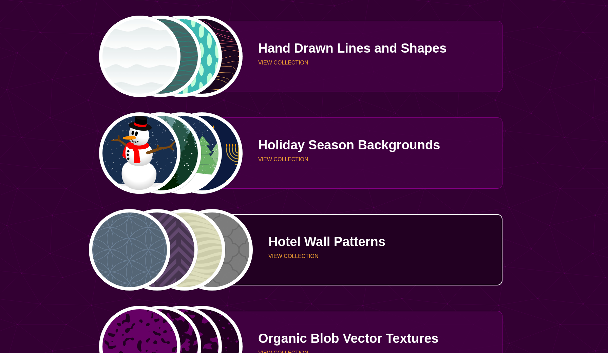
scroll to position [1505, 0]
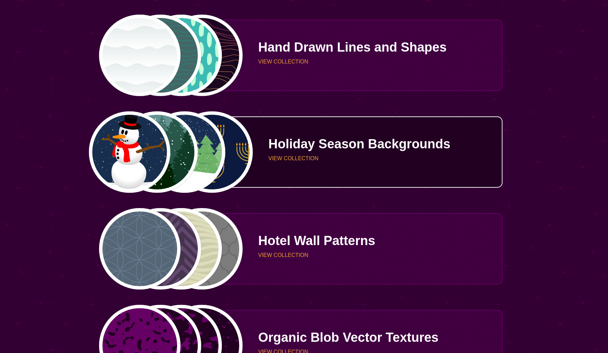
click at [336, 174] on div "Holiday Season Backgrounds VIEW COLLECTION" at bounding box center [372, 152] width 259 height 50
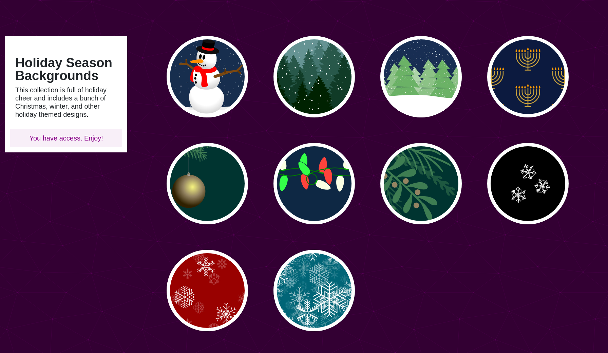
scroll to position [27, 0]
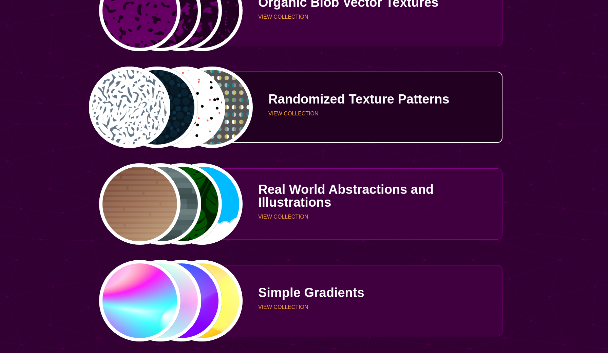
scroll to position [1841, 0]
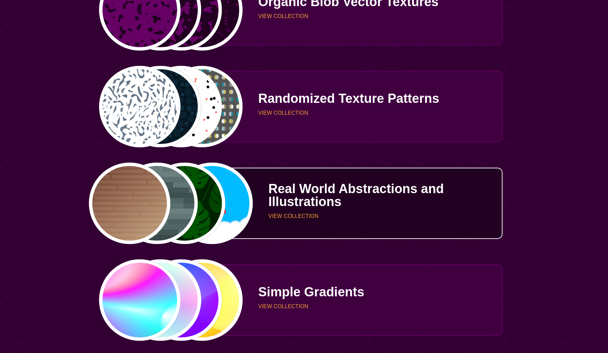
click at [283, 193] on p "Real World Abstractions and Illustrations" at bounding box center [382, 195] width 229 height 26
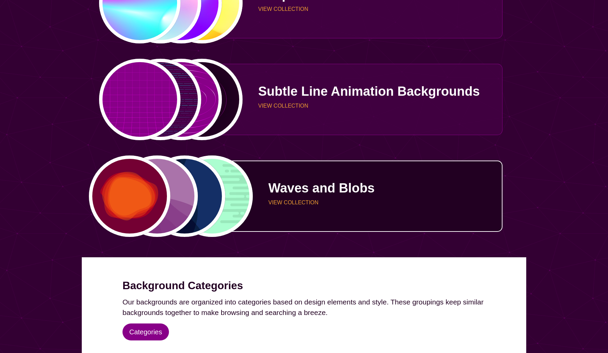
scroll to position [2138, 0]
click at [315, 185] on p "Waves and Blobs" at bounding box center [382, 188] width 229 height 13
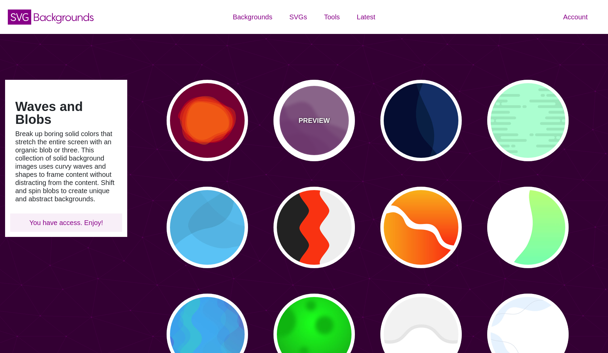
click at [308, 108] on div "PREVIEW" at bounding box center [313, 120] width 81 height 81
type input "#AA77AA"
type input "#7F3681"
type input "0"
type input "0.5"
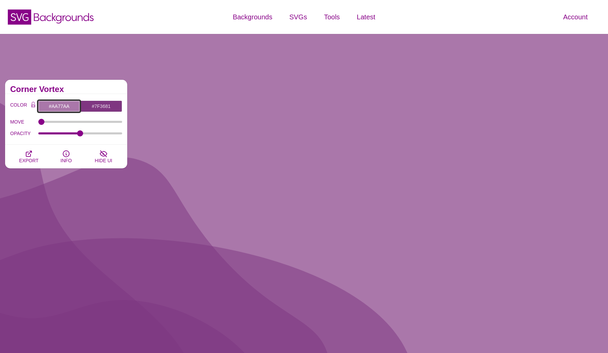
click at [60, 107] on input "#AA77AA" at bounding box center [59, 106] width 42 height 12
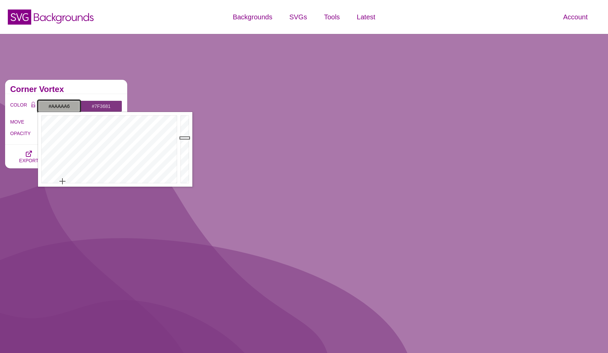
click at [62, 181] on div at bounding box center [108, 149] width 141 height 75
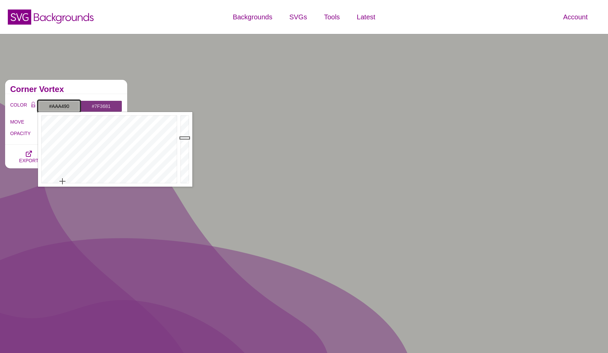
click at [59, 172] on div at bounding box center [108, 149] width 141 height 75
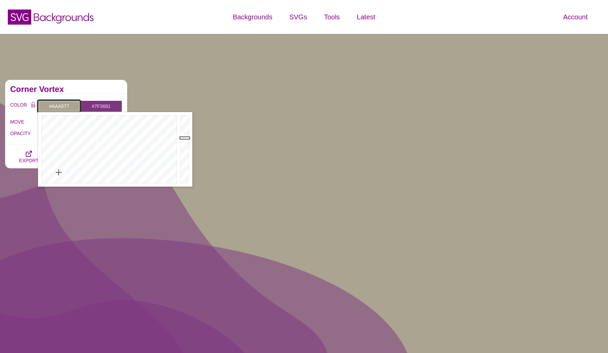
click at [62, 162] on div at bounding box center [108, 149] width 141 height 75
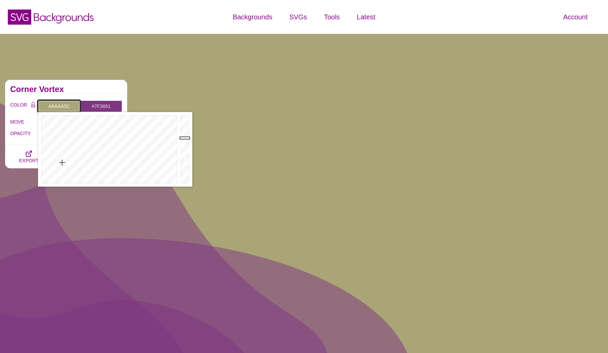
click at [64, 152] on div at bounding box center [108, 149] width 141 height 75
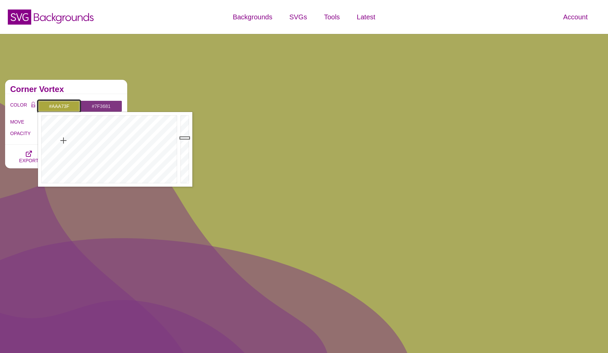
click at [63, 140] on div at bounding box center [108, 149] width 141 height 75
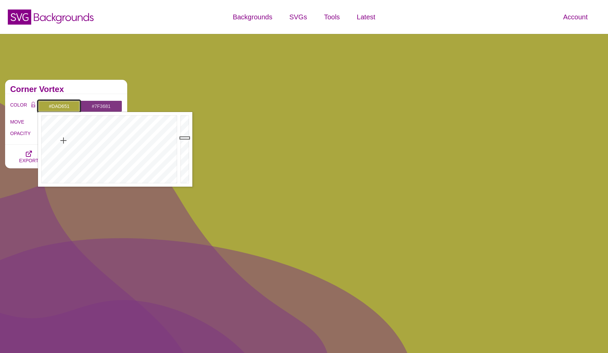
click at [186, 125] on div at bounding box center [186, 149] width 14 height 75
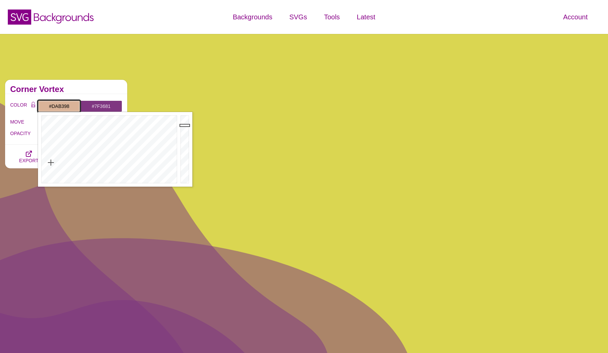
click at [51, 162] on div at bounding box center [108, 149] width 141 height 75
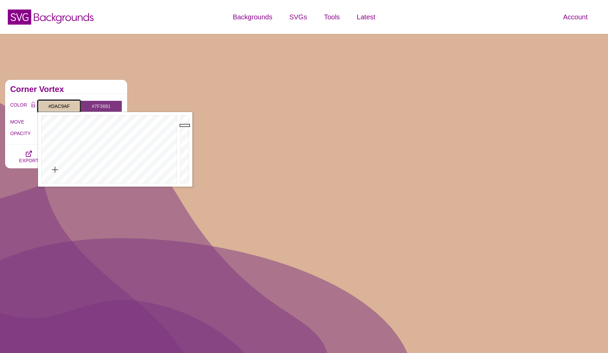
click at [55, 170] on div at bounding box center [108, 149] width 141 height 75
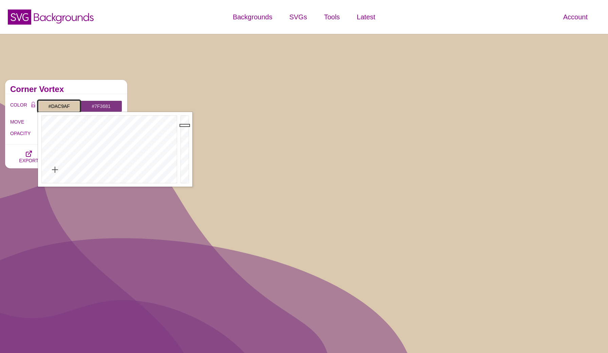
type input "#D7DABD"
click at [66, 174] on div at bounding box center [108, 149] width 141 height 75
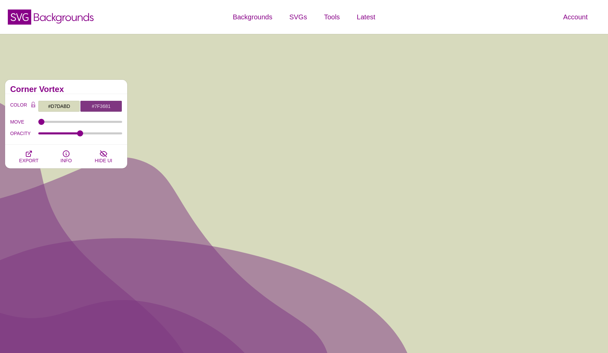
click at [23, 116] on div "MOVE" at bounding box center [66, 122] width 112 height 12
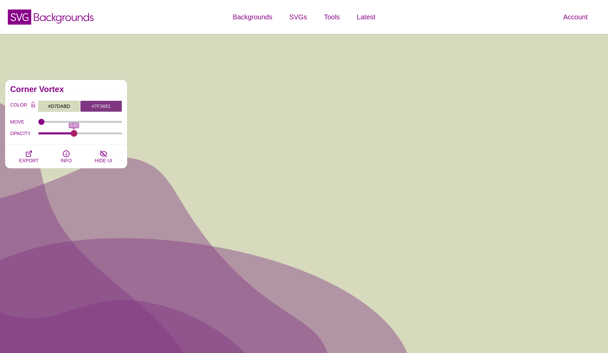
drag, startPoint x: 81, startPoint y: 133, endPoint x: 74, endPoint y: 133, distance: 6.8
click at [74, 133] on input "OPACITY" at bounding box center [80, 133] width 84 height 3
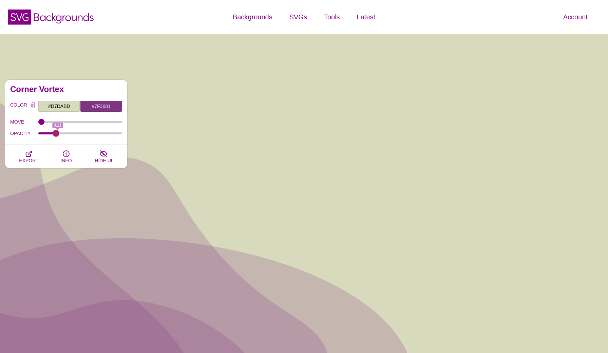
drag, startPoint x: 74, startPoint y: 133, endPoint x: 56, endPoint y: 133, distance: 18.3
click at [56, 133] on input "OPACITY" at bounding box center [80, 133] width 84 height 3
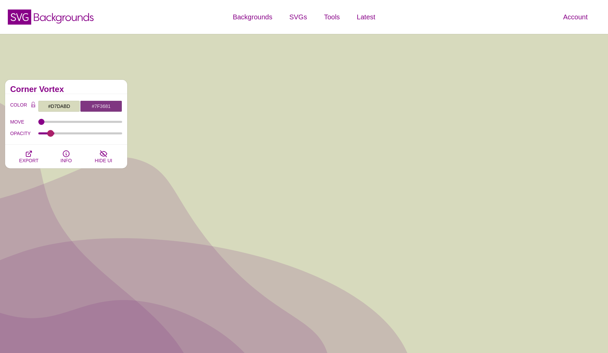
drag, startPoint x: 56, startPoint y: 133, endPoint x: 51, endPoint y: 133, distance: 4.7
type input "0.12"
click at [51, 133] on input "OPACITY" at bounding box center [80, 133] width 84 height 3
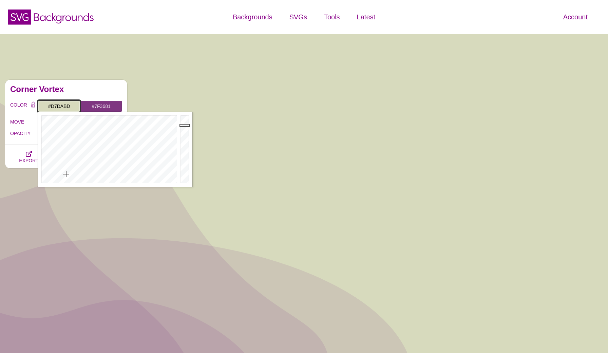
click at [63, 106] on input "#D7DABD" at bounding box center [59, 106] width 42 height 12
drag, startPoint x: 71, startPoint y: 106, endPoint x: 51, endPoint y: 106, distance: 19.3
click at [51, 106] on input "#D7DABD" at bounding box center [59, 106] width 42 height 12
paste input "#F5E8D7"
click at [54, 104] on input "##F5E8D7" at bounding box center [59, 106] width 42 height 12
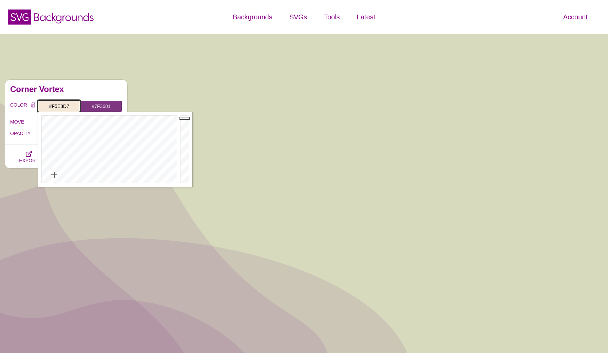
type input "#F5E8D7"
click at [99, 107] on input "#7F3681" at bounding box center [101, 106] width 42 height 12
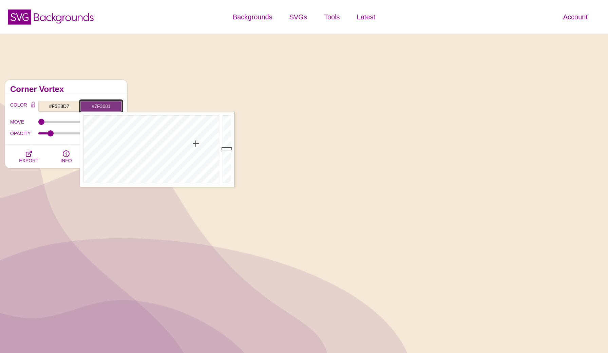
drag, startPoint x: 112, startPoint y: 106, endPoint x: 84, endPoint y: 106, distance: 27.5
click at [84, 106] on input "#7F3681" at bounding box center [101, 106] width 42 height 12
paste input "D9C2A9"
type input "#D9C2A9"
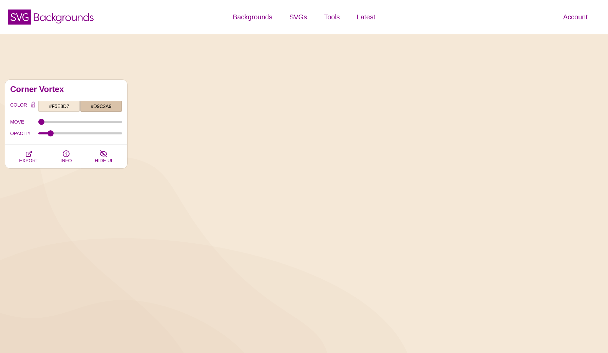
click at [110, 83] on div "Corner Vortex" at bounding box center [66, 87] width 122 height 14
click at [72, 130] on div "OPACITY 0.12" at bounding box center [66, 134] width 112 height 12
click at [63, 133] on input "OPACITY" at bounding box center [80, 133] width 84 height 3
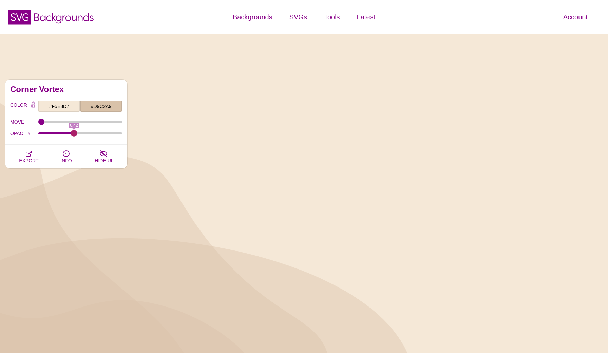
drag, startPoint x: 63, startPoint y: 133, endPoint x: 74, endPoint y: 133, distance: 10.5
click at [74, 133] on input "OPACITY" at bounding box center [80, 133] width 84 height 3
click at [108, 158] on span "HIDE UI" at bounding box center [103, 160] width 17 height 5
click at [68, 135] on div "OPACITY 0.42" at bounding box center [66, 134] width 112 height 12
click at [68, 134] on input "OPACITY" at bounding box center [80, 133] width 84 height 3
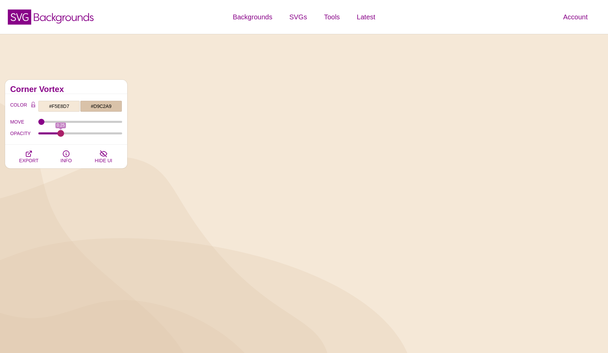
drag, startPoint x: 68, startPoint y: 133, endPoint x: 61, endPoint y: 132, distance: 6.9
click at [61, 132] on input "OPACITY" at bounding box center [80, 133] width 84 height 3
drag, startPoint x: 61, startPoint y: 132, endPoint x: 56, endPoint y: 132, distance: 4.7
type input "0.19"
click at [56, 132] on input "OPACITY" at bounding box center [80, 133] width 84 height 3
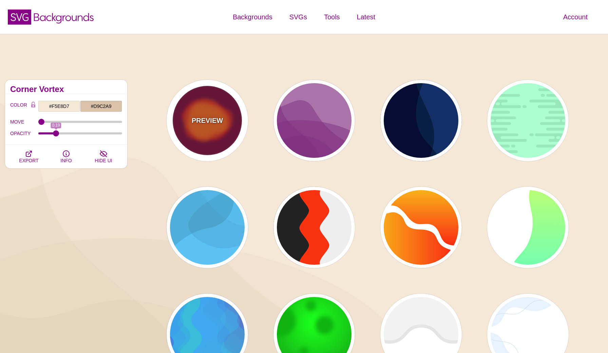
click at [206, 108] on div "PREVIEW" at bounding box center [207, 120] width 81 height 81
type input "#770033"
type input "#FF0000"
type input "#FF7700"
type input "2000"
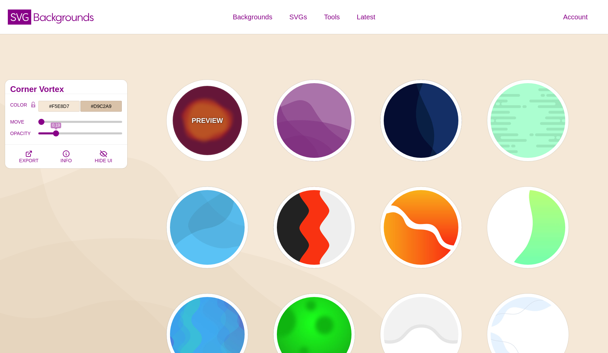
type input "0.5"
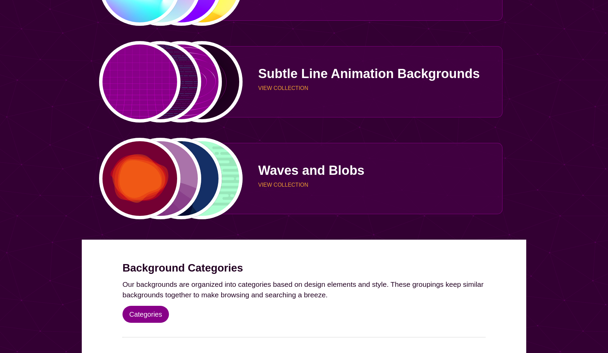
scroll to position [2156, 0]
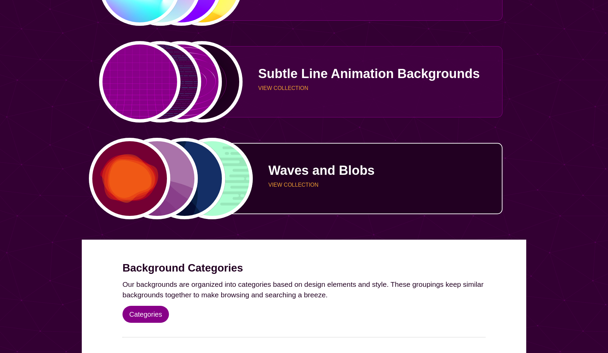
click at [267, 173] on div "Waves and Blobs VIEW COLLECTION" at bounding box center [372, 179] width 259 height 50
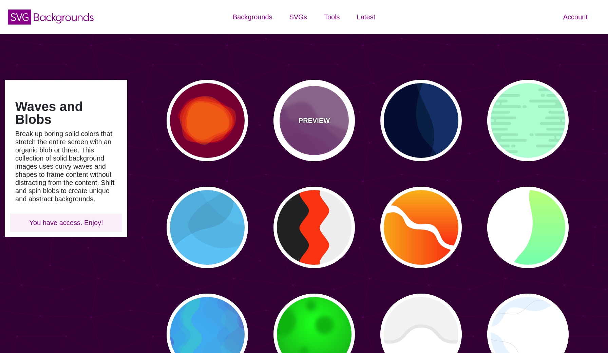
click at [315, 127] on div "PREVIEW" at bounding box center [313, 120] width 81 height 81
type input "#AA77AA"
type input "#7F3681"
type input "0"
type input "0.5"
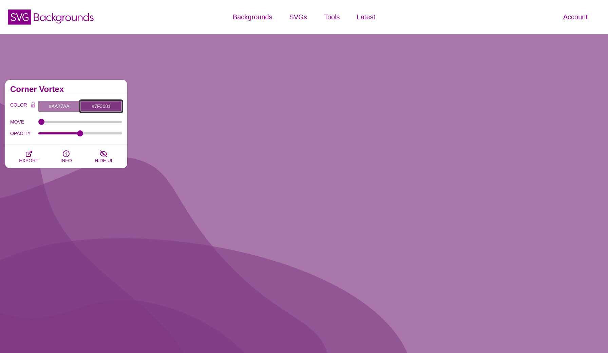
click at [90, 107] on input "#7F3681" at bounding box center [101, 106] width 42 height 12
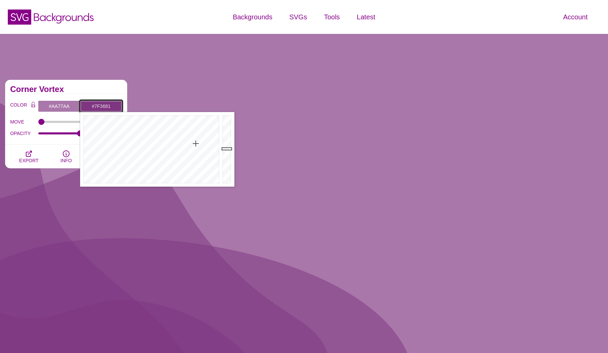
drag, startPoint x: 114, startPoint y: 108, endPoint x: 90, endPoint y: 107, distance: 24.1
click at [90, 107] on input "#7F3681" at bounding box center [101, 106] width 42 height 12
paste input "D9C2A9"
type input "#D9C2A9"
click at [55, 106] on input "#AA77AA" at bounding box center [59, 106] width 42 height 12
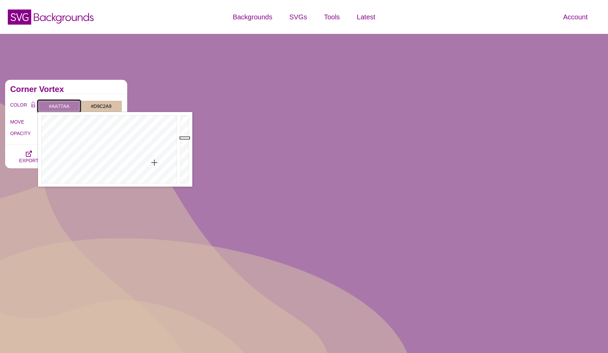
click at [63, 107] on input "#AA77AA" at bounding box center [59, 106] width 42 height 12
drag, startPoint x: 70, startPoint y: 105, endPoint x: 49, endPoint y: 106, distance: 21.4
click at [49, 106] on input "#AA77AA" at bounding box center [59, 106] width 42 height 12
paste input "F5E8D7"
type input "#F5E8D7"
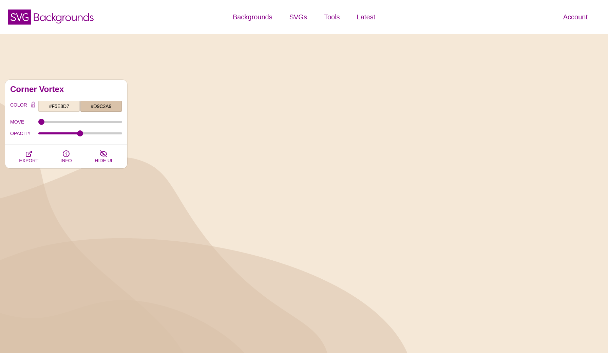
click at [73, 91] on h2 "Corner Vortex" at bounding box center [66, 88] width 112 height 5
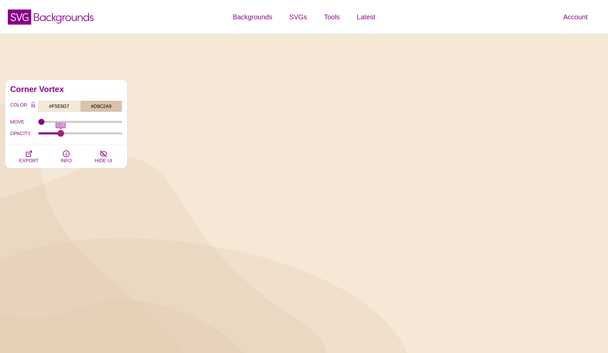
click at [61, 132] on input "OPACITY" at bounding box center [80, 133] width 84 height 3
type input "0.19"
click at [56, 133] on input "OPACITY" at bounding box center [80, 133] width 84 height 3
click at [108, 162] on span "HIDE UI" at bounding box center [103, 160] width 17 height 5
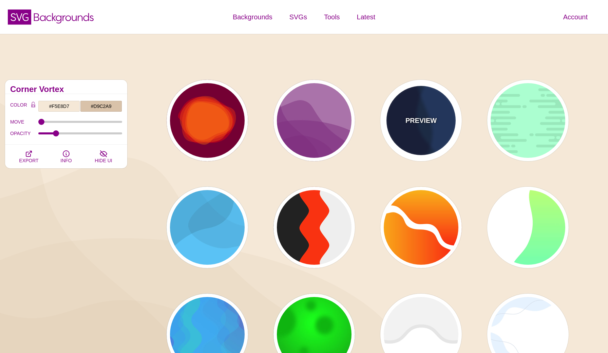
click at [435, 127] on div "PREVIEW" at bounding box center [420, 120] width 81 height 81
type input "#003366"
type input "#002244"
type input "#001133"
type input "1"
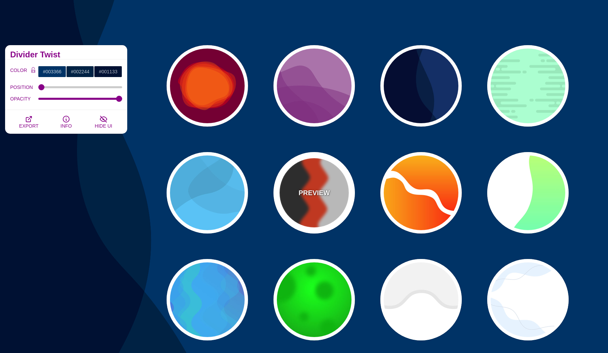
scroll to position [39, 0]
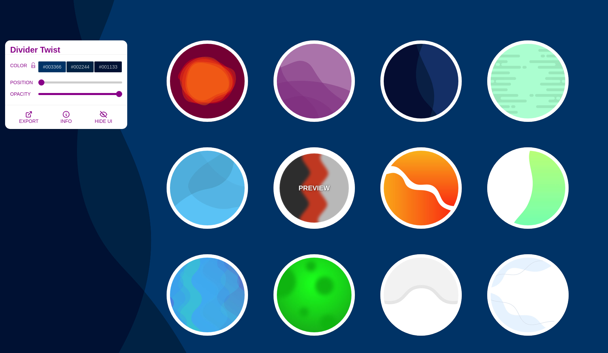
click at [326, 195] on div "PREVIEW" at bounding box center [313, 187] width 81 height 81
type input "#FF3300"
type input "#222222"
type input "#EEEEEE"
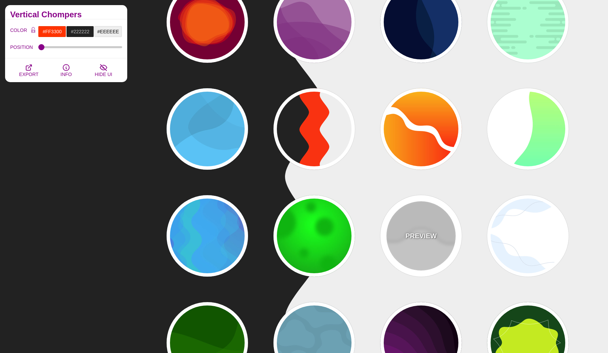
scroll to position [104, 0]
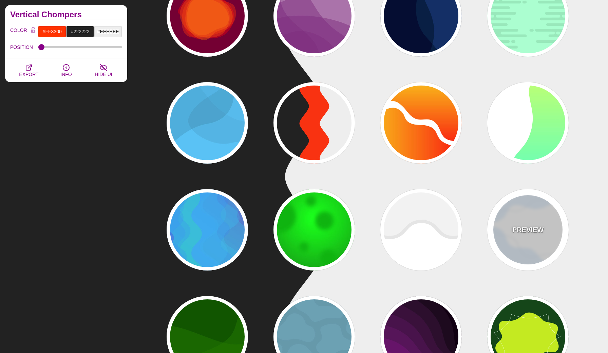
click at [502, 233] on div "PREVIEW" at bounding box center [527, 229] width 81 height 81
type input "#FFFFFF"
type input "#E7F2FF"
type input "#D2DCE8"
type input "0"
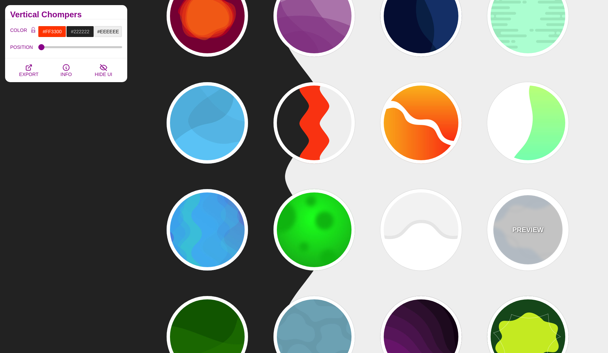
type input "4"
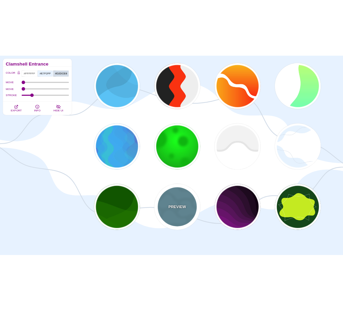
scroll to position [176, 0]
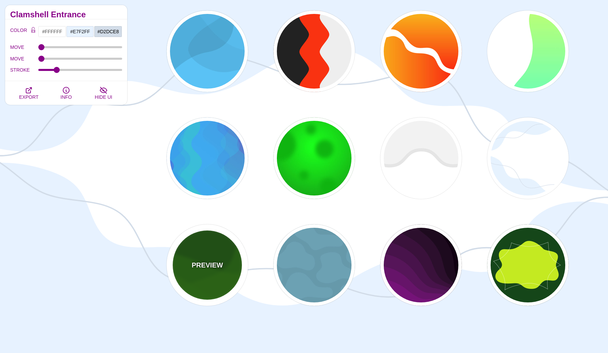
click at [223, 269] on div "PREVIEW" at bounding box center [207, 264] width 81 height 81
type input "#115500"
type input "#227700"
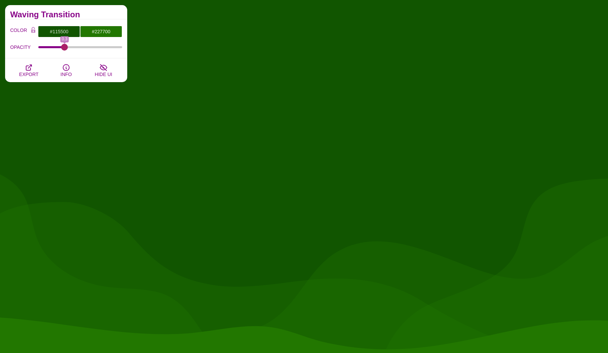
click at [64, 47] on input "OPACITY" at bounding box center [80, 47] width 84 height 3
click at [83, 45] on div "OPACITY 0.3" at bounding box center [66, 47] width 112 height 12
type input "0.62"
click at [89, 47] on input "OPACITY" at bounding box center [80, 47] width 84 height 3
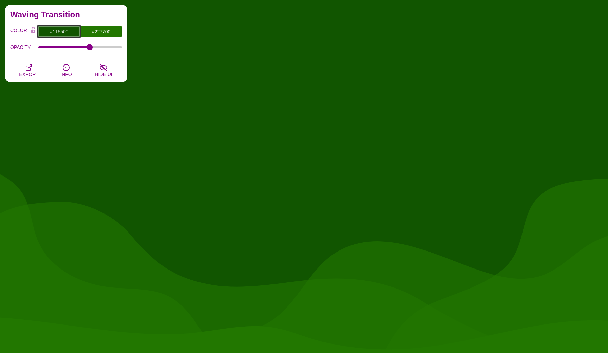
click at [61, 32] on input "#115500" at bounding box center [59, 32] width 42 height 12
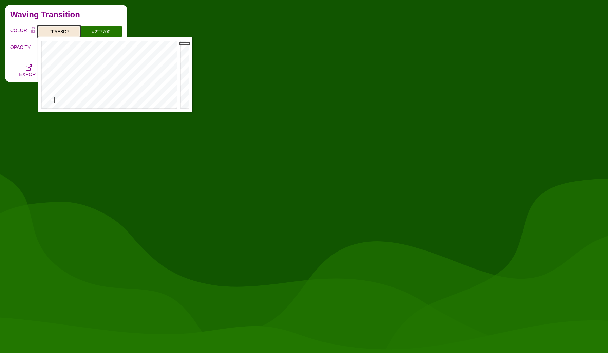
type input "#F5E8D7"
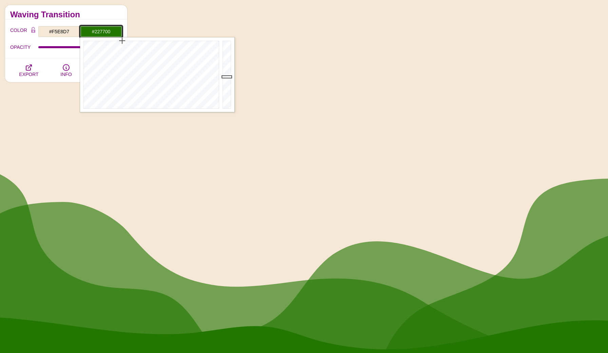
click at [113, 31] on input "#227700" at bounding box center [101, 32] width 42 height 12
type input "#D9C2A9"
click at [93, 12] on h2 "Waving Transition" at bounding box center [66, 14] width 112 height 5
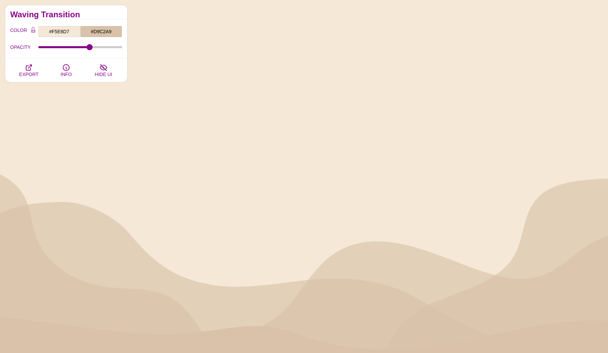
click at [79, 50] on div "OPACITY 0.62" at bounding box center [66, 47] width 112 height 12
type input "0.47"
click at [78, 47] on input "OPACITY" at bounding box center [80, 47] width 84 height 3
click at [108, 74] on span "HIDE UI" at bounding box center [103, 74] width 17 height 5
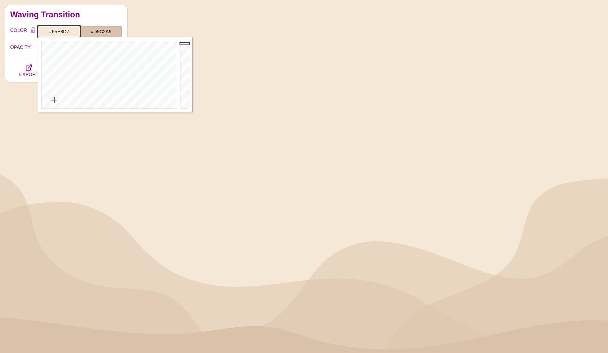
click at [72, 30] on input "#F5E8D7" at bounding box center [59, 32] width 42 height 12
paste input "F5E9DC"
type input "#F5E9DC"
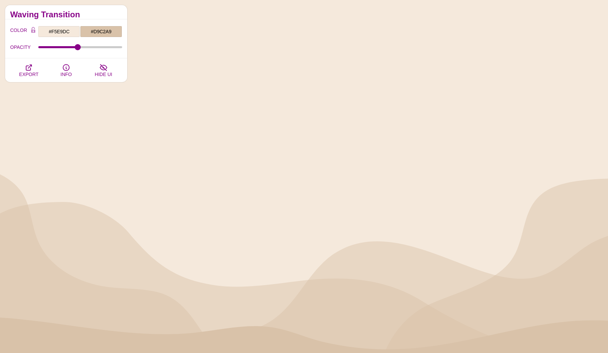
click at [103, 15] on h2 "Waving Transition" at bounding box center [66, 14] width 112 height 5
click at [99, 30] on input "#D9C2A9" at bounding box center [101, 32] width 42 height 12
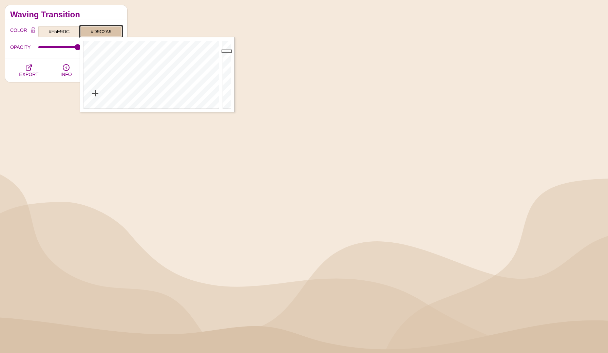
click at [112, 33] on input "#D9C2A9" at bounding box center [101, 32] width 42 height 12
paste input "EAD7C0"
type input "#EAD7C0"
click at [109, 12] on h2 "Waving Transition" at bounding box center [66, 14] width 112 height 5
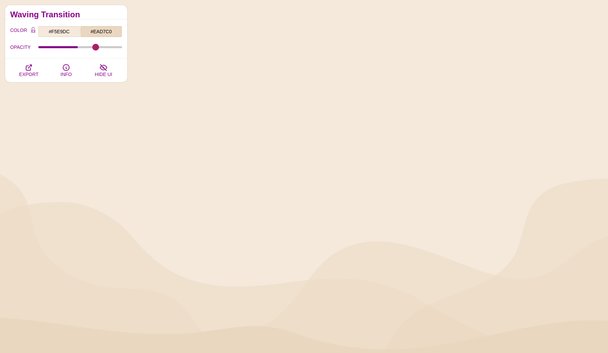
click at [96, 47] on input "OPACITY" at bounding box center [80, 47] width 84 height 3
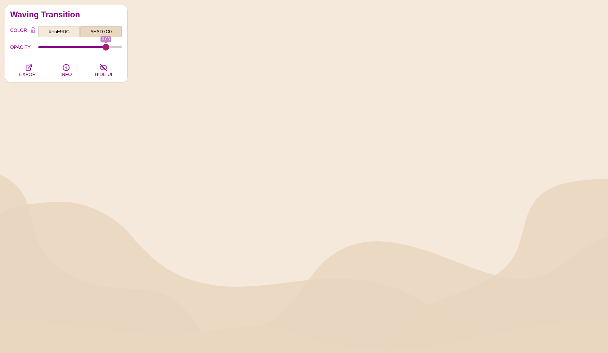
click at [105, 47] on input "OPACITY" at bounding box center [80, 47] width 84 height 3
click at [100, 48] on input "OPACITY" at bounding box center [80, 47] width 84 height 3
click at [89, 46] on input "OPACITY" at bounding box center [80, 47] width 84 height 3
click at [83, 48] on input "OPACITY" at bounding box center [80, 47] width 84 height 3
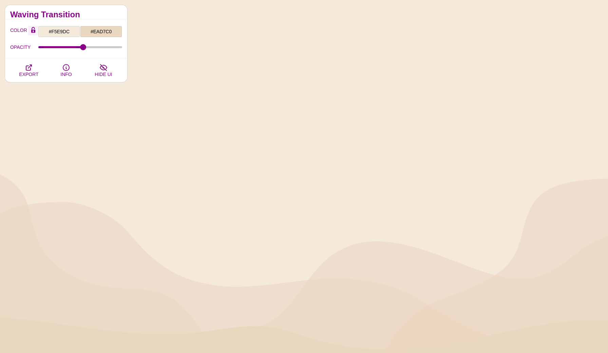
click at [34, 31] on icon "Color Lock" at bounding box center [33, 31] width 4 height 3
click at [33, 31] on icon "Color Lock" at bounding box center [33, 30] width 4 height 6
click at [35, 31] on icon "Color Lock" at bounding box center [33, 31] width 4 height 3
click at [90, 45] on div "OPACITY 0.54" at bounding box center [66, 47] width 112 height 12
click at [99, 46] on input "OPACITY" at bounding box center [80, 47] width 84 height 3
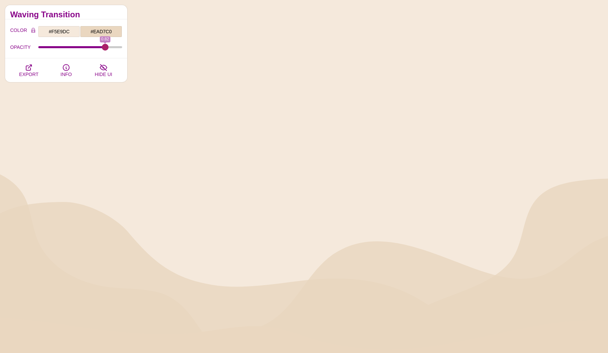
click at [105, 47] on input "OPACITY" at bounding box center [80, 47] width 84 height 3
click at [64, 75] on span "INFO" at bounding box center [65, 74] width 11 height 5
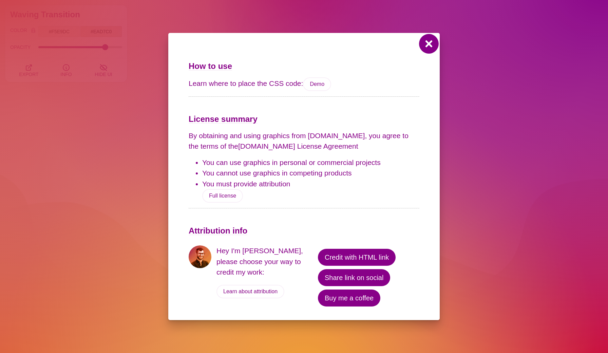
click at [428, 52] on button at bounding box center [429, 44] width 16 height 16
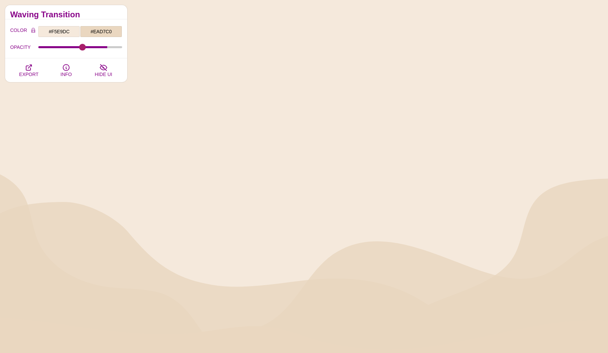
type input "0.53"
click at [82, 47] on input "OPACITY" at bounding box center [80, 47] width 84 height 3
click at [37, 68] on button "EXPORT" at bounding box center [28, 70] width 37 height 24
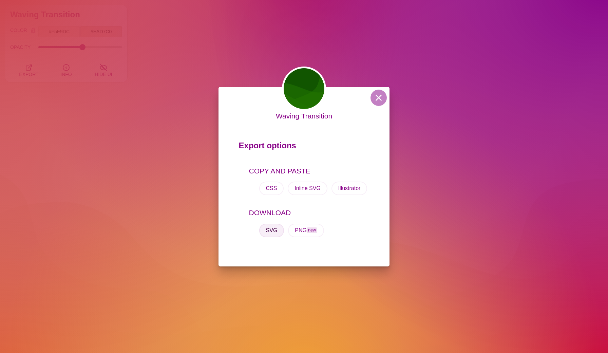
click at [275, 232] on button "SVG" at bounding box center [271, 231] width 25 height 14
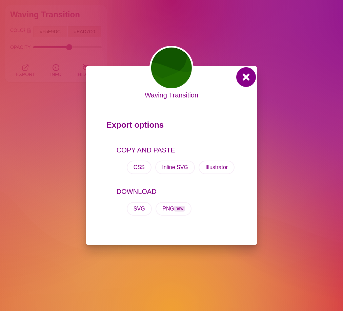
click at [249, 75] on button at bounding box center [246, 77] width 16 height 16
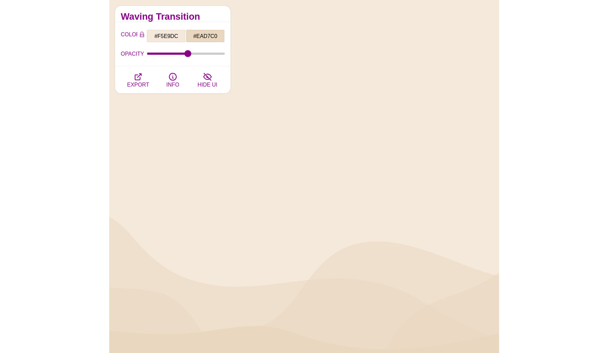
scroll to position [143, 0]
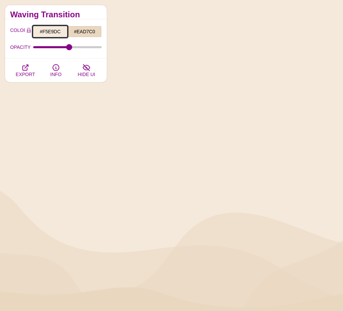
click at [46, 31] on input "#F5E9DC" at bounding box center [50, 32] width 34 height 12
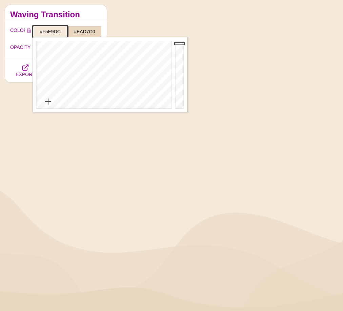
click at [57, 33] on input "#F5E9DC" at bounding box center [50, 32] width 34 height 12
click at [60, 33] on input "#F5E9DC" at bounding box center [50, 32] width 34 height 12
paste input "F6EBDD"
type input "#F6EBDD"
click at [87, 31] on input "#EAD7C0" at bounding box center [85, 32] width 34 height 12
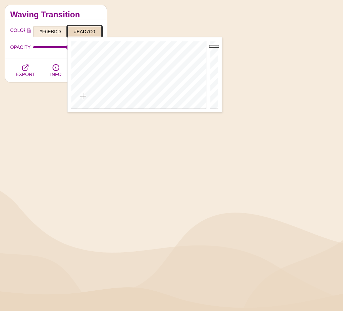
click at [91, 31] on input "#EAD7C0" at bounding box center [85, 32] width 34 height 12
click at [96, 33] on input "#EAD7C0" at bounding box center [85, 32] width 34 height 12
paste input "DCC3A6"
type input "#DCC3A6"
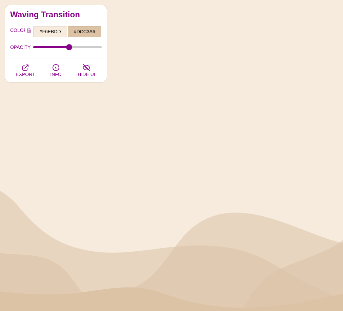
click at [87, 11] on div "Waving Transition" at bounding box center [56, 12] width 102 height 14
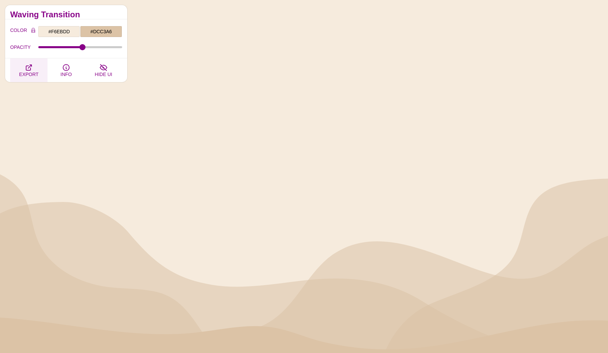
click at [34, 74] on span "EXPORT" at bounding box center [28, 74] width 19 height 5
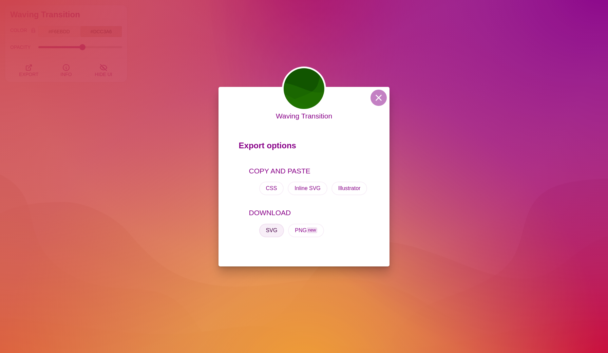
click at [273, 233] on button "SVG" at bounding box center [271, 231] width 25 height 14
click at [383, 100] on button at bounding box center [378, 98] width 16 height 16
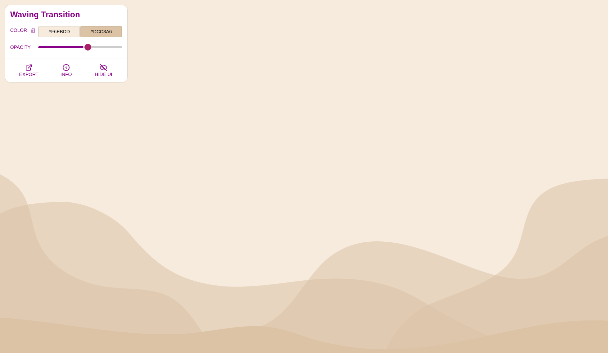
click at [88, 47] on input "OPACITY" at bounding box center [80, 47] width 84 height 3
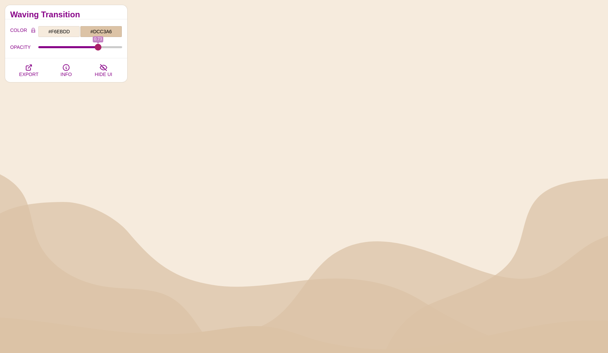
click at [98, 46] on input "OPACITY" at bounding box center [80, 47] width 84 height 3
type input "0.81"
click at [104, 47] on input "OPACITY" at bounding box center [80, 47] width 84 height 3
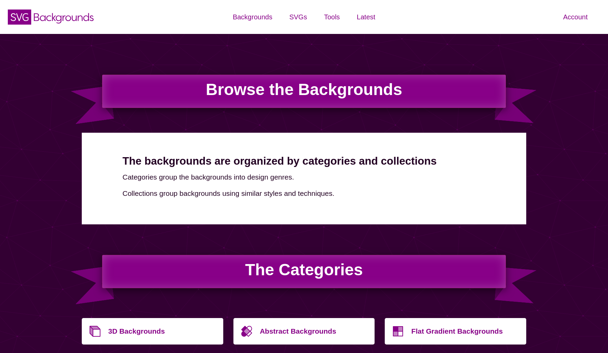
scroll to position [2156, 0]
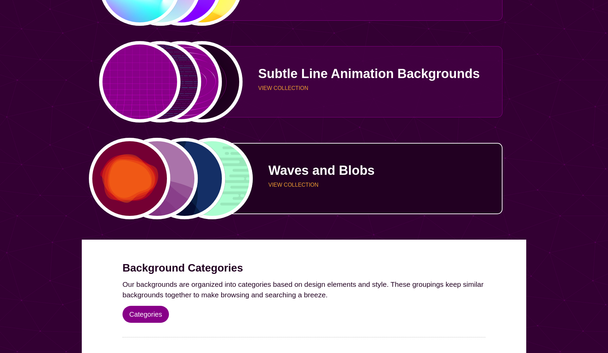
click at [344, 180] on div "Waves and Blobs VIEW COLLECTION" at bounding box center [372, 179] width 259 height 50
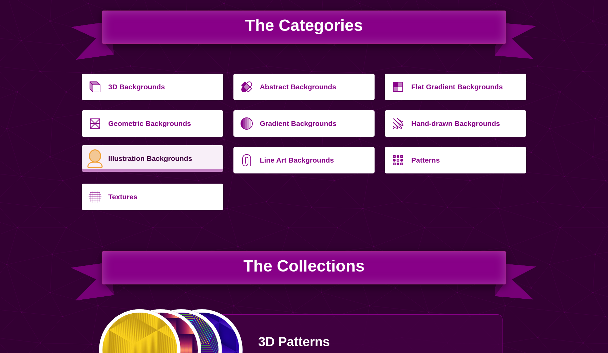
scroll to position [227, 0]
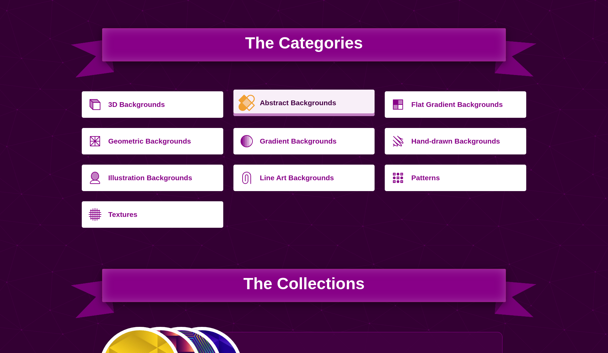
click at [269, 107] on p "Abstract Backgrounds" at bounding box center [315, 103] width 110 height 16
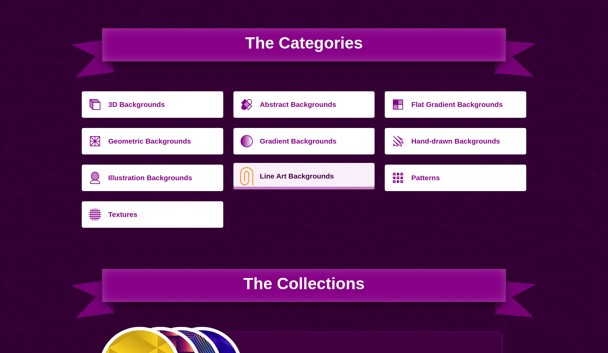
scroll to position [227, 0]
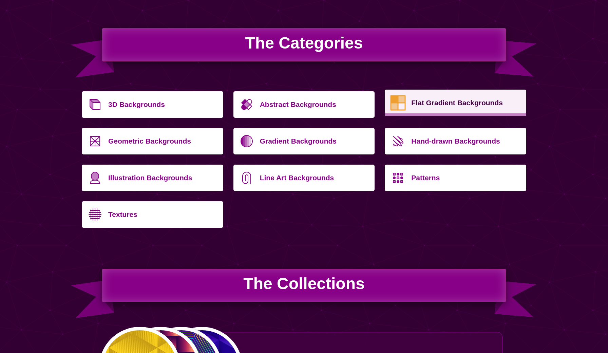
click at [427, 108] on p "Flat Gradient Backgrounds" at bounding box center [466, 103] width 110 height 16
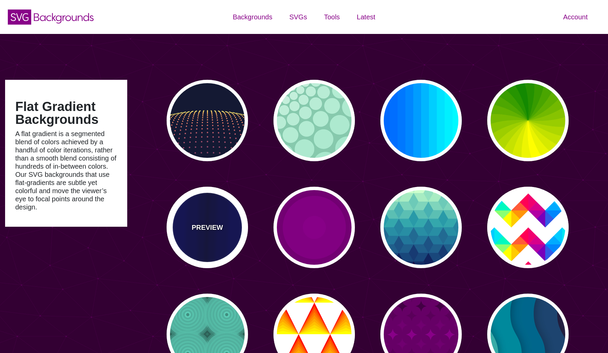
click at [220, 222] on p "PREVIEW" at bounding box center [207, 227] width 31 height 10
type input "#0000BB"
type input "#000033"
type input "0.5"
type input "5"
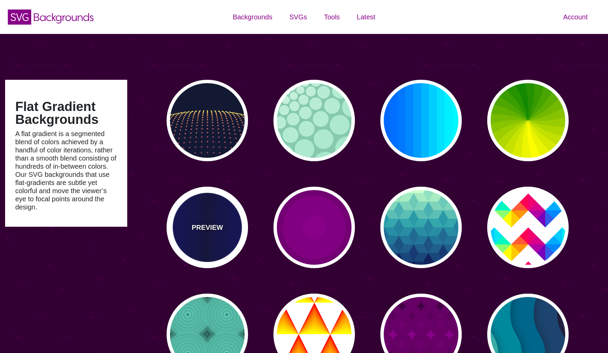
type input "0.1"
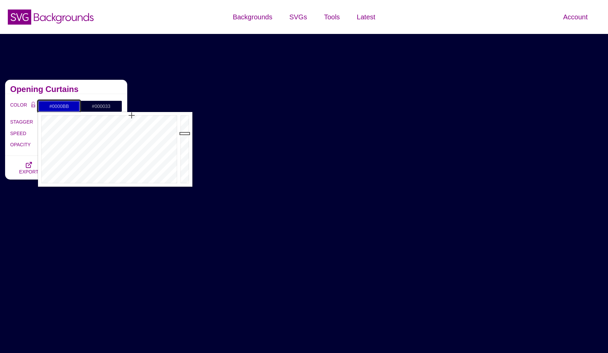
click at [69, 104] on input "#0000BB" at bounding box center [59, 106] width 42 height 12
paste input "F4E8D8"
type input "#F4E8D8"
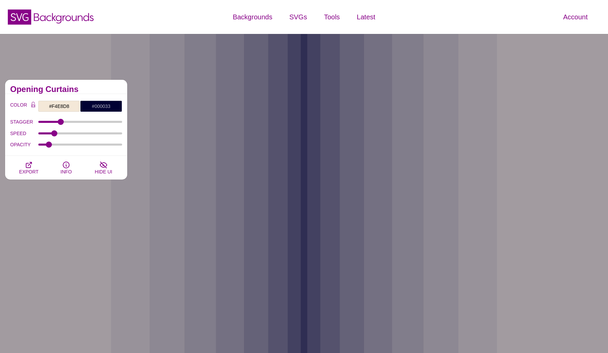
click at [99, 87] on h2 "Opening Curtains" at bounding box center [66, 88] width 112 height 5
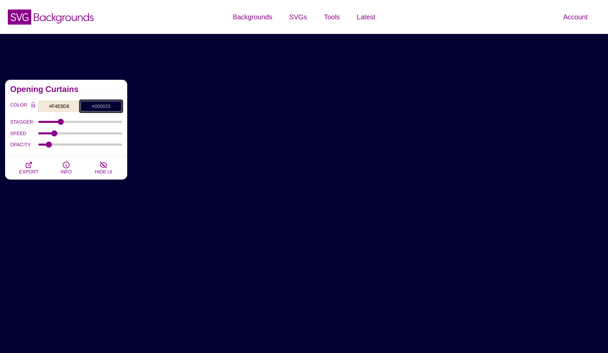
click at [99, 106] on input "#000033" at bounding box center [101, 106] width 42 height 12
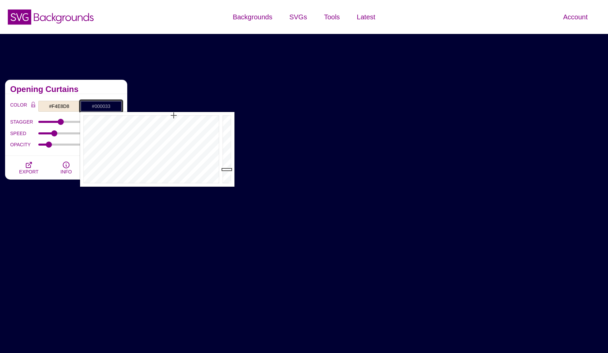
click at [99, 106] on input "#000033" at bounding box center [101, 106] width 42 height 12
paste input "DCC8B1"
type input "#DCC8B1"
click at [82, 90] on h2 "Opening Curtains" at bounding box center [66, 88] width 112 height 5
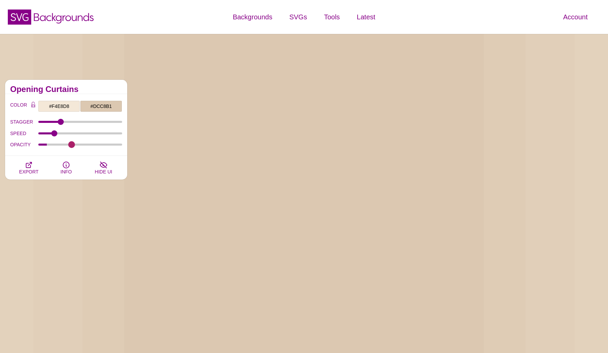
click at [72, 143] on input "OPACITY" at bounding box center [80, 144] width 84 height 3
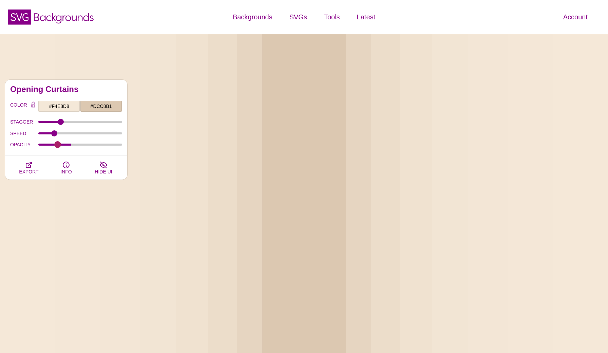
type input "0.21"
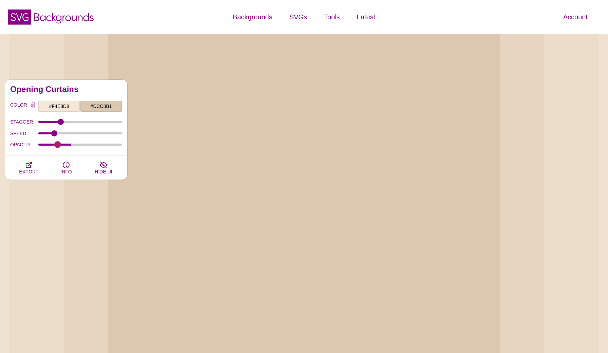
click at [57, 146] on input "OPACITY" at bounding box center [80, 144] width 84 height 3
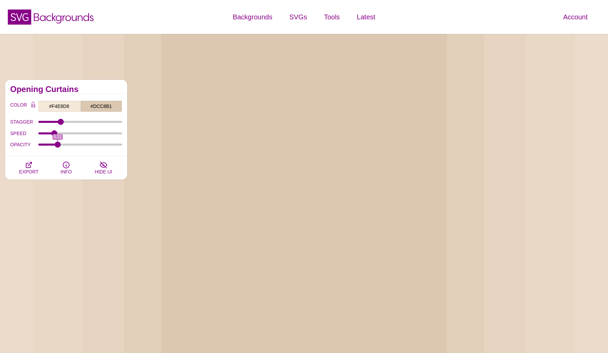
click at [71, 135] on div "SPEED" at bounding box center [66, 134] width 112 height 12
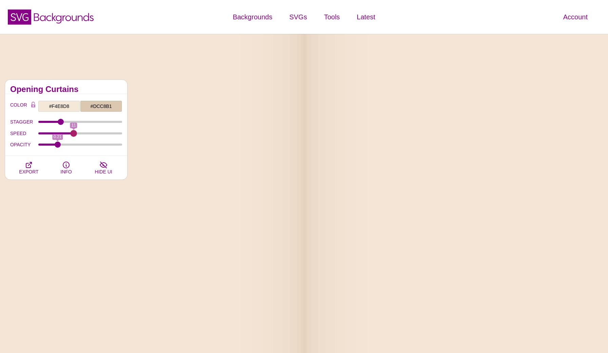
type input "11"
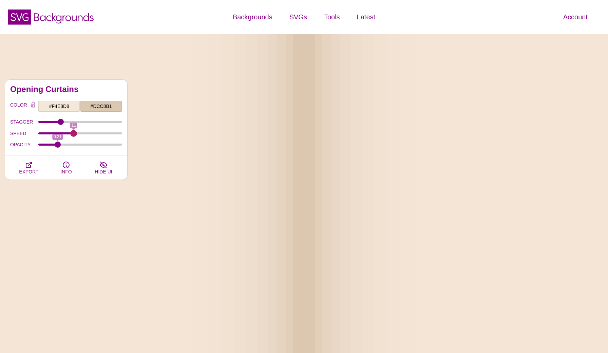
click at [73, 133] on input "SPEED" at bounding box center [80, 133] width 84 height 3
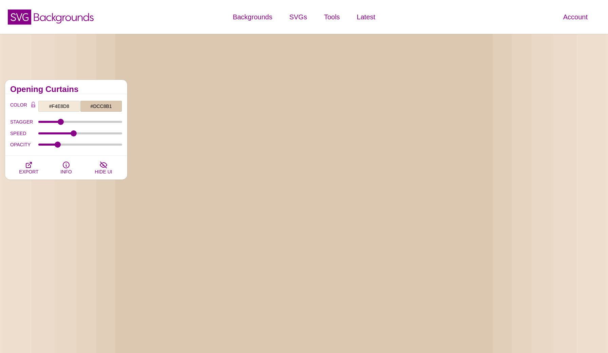
click at [83, 125] on div "STAGGER" at bounding box center [66, 122] width 112 height 12
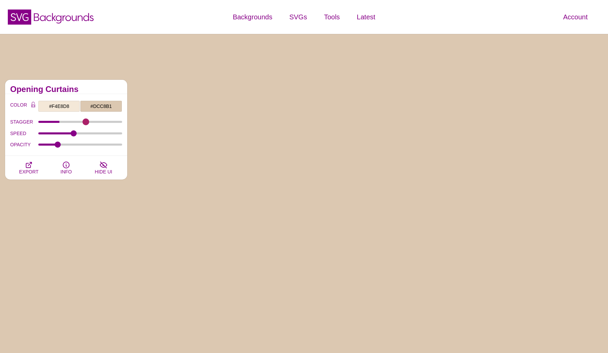
click at [86, 122] on input "STAGGER" at bounding box center [80, 121] width 84 height 3
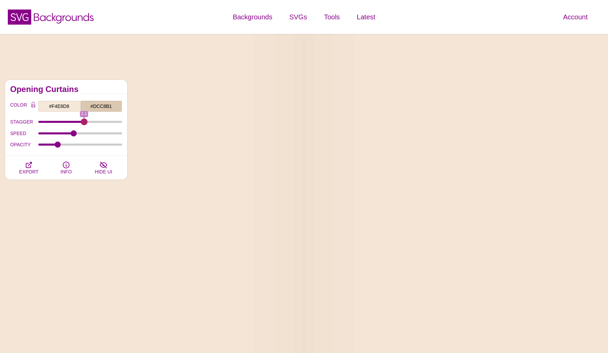
type input "1.1"
click at [85, 122] on input "STAGGER" at bounding box center [80, 121] width 84 height 3
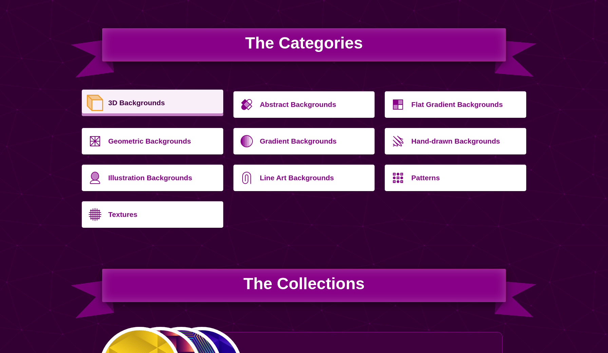
scroll to position [227, 0]
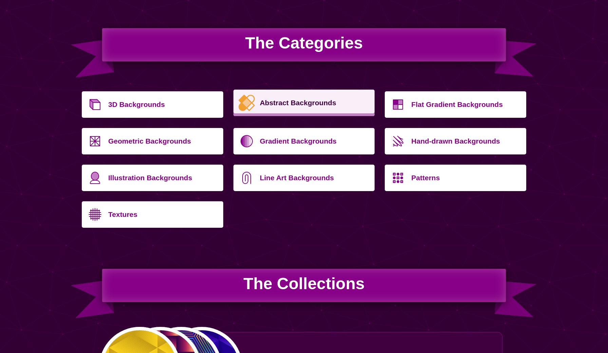
click at [297, 105] on p "Abstract Backgrounds" at bounding box center [315, 103] width 110 height 16
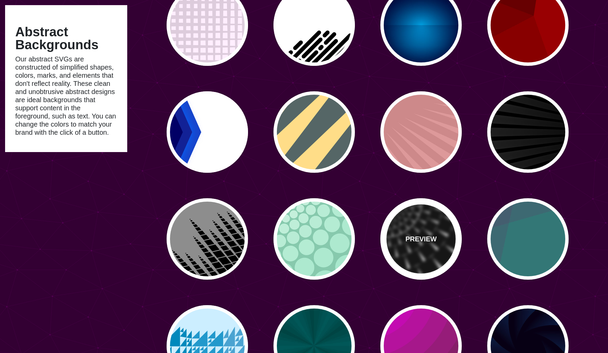
scroll to position [267, 0]
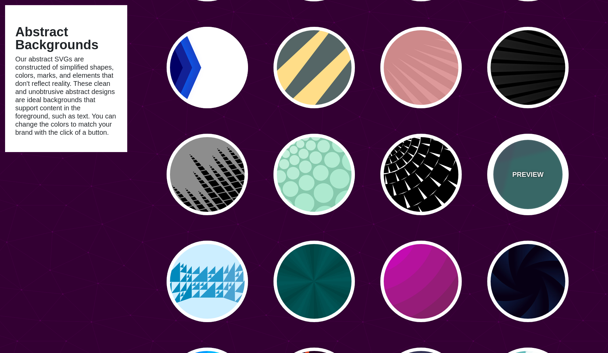
click at [535, 186] on div "PREVIEW" at bounding box center [527, 174] width 81 height 81
type input "#337777"
type input "#663366"
type input "#55CC77"
type input "0.2"
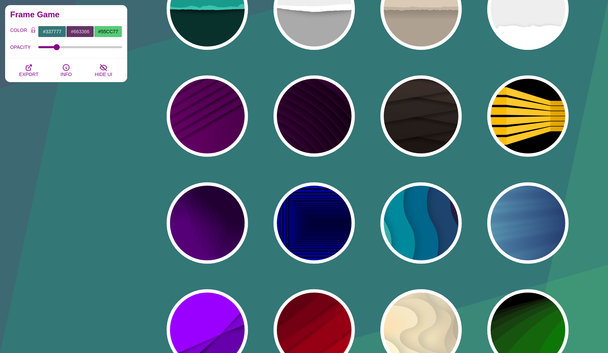
scroll to position [1075, 0]
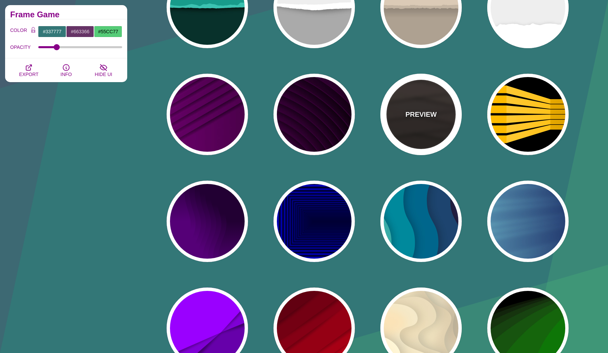
click at [397, 95] on div "PREVIEW" at bounding box center [420, 114] width 81 height 81
type input "#1C1612"
type input "#4D3D37"
type input "0"
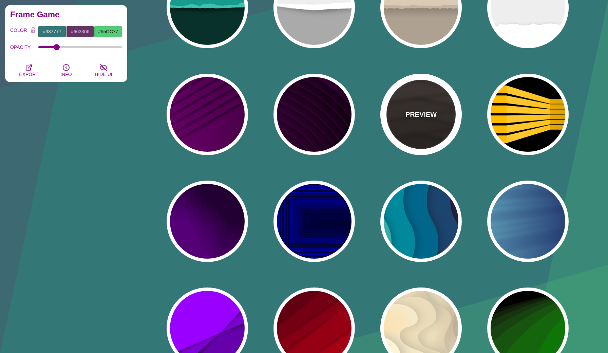
type input "0"
type input "0.9"
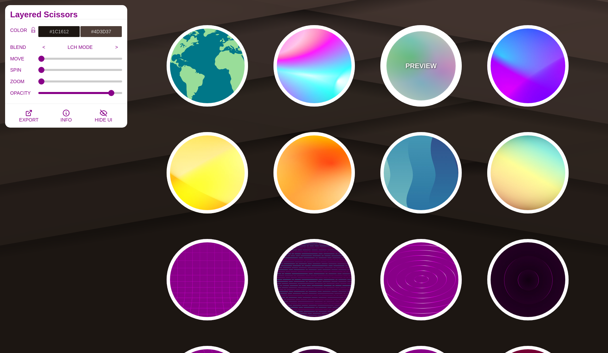
scroll to position [3689, 0]
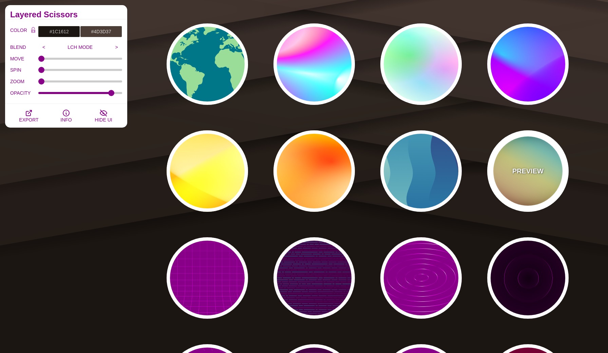
click at [514, 167] on p "PREVIEW" at bounding box center [527, 171] width 31 height 10
type input "#000000"
type input "#FFFFFF"
type input "#00BBFF"
type input "#FFFF00"
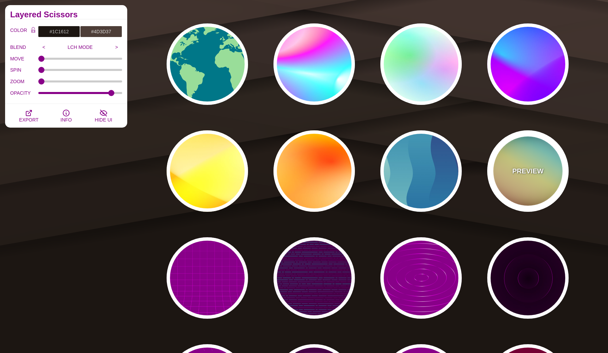
type input "#FF0000"
type input "37"
type input "1"
type input "0.4"
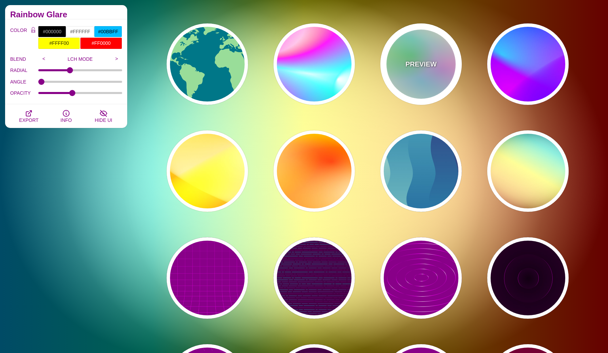
click at [432, 72] on div "PREVIEW" at bounding box center [420, 63] width 81 height 81
type input "#FFFFEE"
type input "#00FFFF"
type input "#00FF00"
type input "#FF00FF"
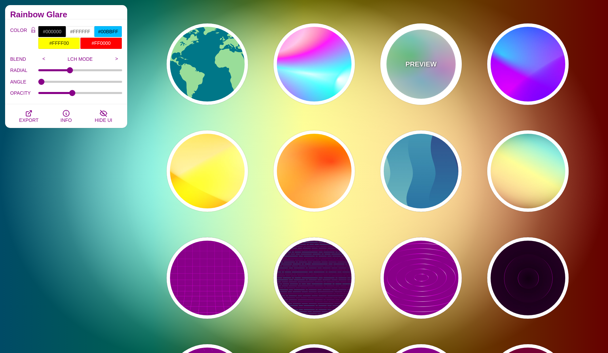
type input "40"
type input "30"
type input "40"
type input "0.4"
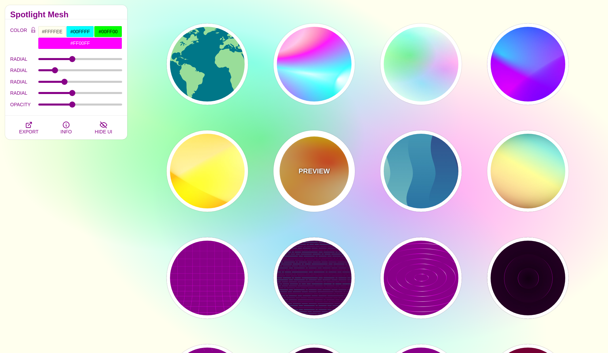
click at [303, 173] on p "PREVIEW" at bounding box center [314, 171] width 31 height 10
type input "#FFFF00"
type input "#FF0000"
type input "#FFFFFF"
type input "1"
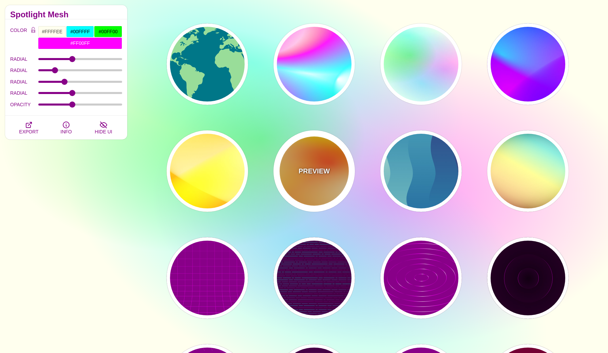
type input "80"
type input "130"
type input "70"
type input "50"
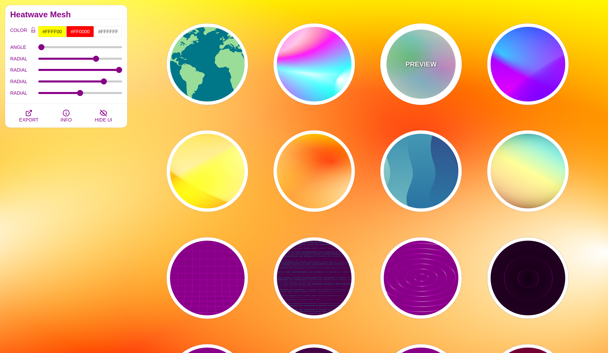
click at [422, 59] on p "PREVIEW" at bounding box center [420, 64] width 31 height 10
type input "#FFFFEE"
type input "#00FFFF"
type input "#00FF00"
type input "40"
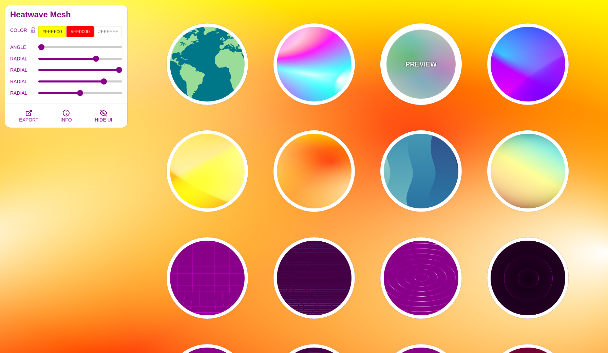
type input "30"
type input "40"
type input "0.4"
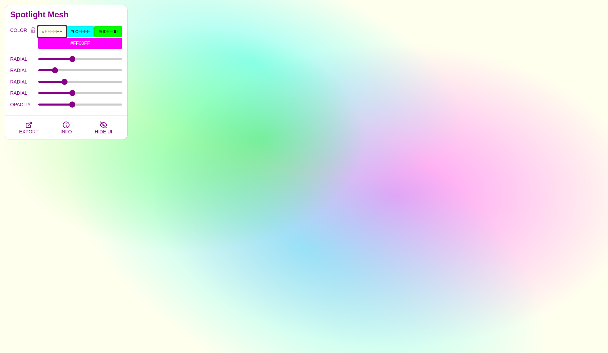
click at [57, 29] on input "#FFFFEE" at bounding box center [52, 32] width 28 height 12
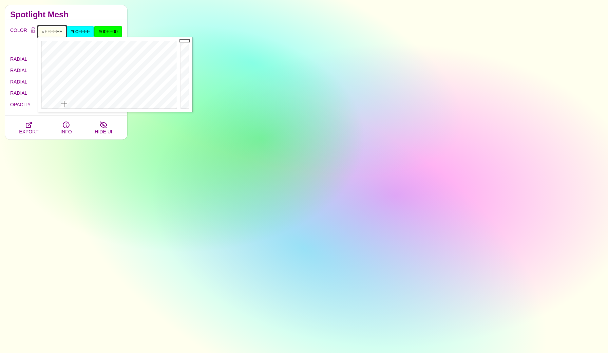
click at [57, 29] on input "#FFFFEE" at bounding box center [52, 32] width 28 height 12
paste input "4E8D8"
type input "#F4E8D8"
click at [86, 30] on input "#00FFFF" at bounding box center [80, 32] width 28 height 12
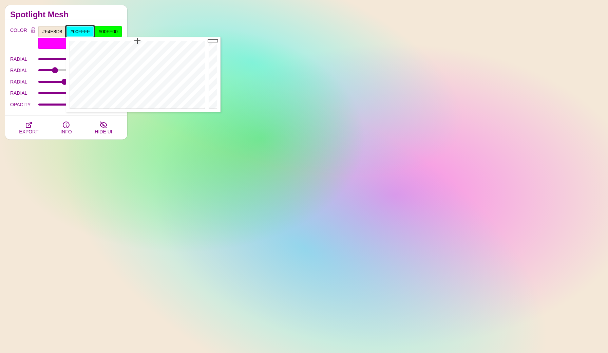
click at [86, 30] on input "#00FFFF" at bounding box center [80, 32] width 28 height 12
paste input "DCC8B1"
type input "#DCC8B1"
click at [109, 29] on input "#00FF00" at bounding box center [108, 32] width 28 height 12
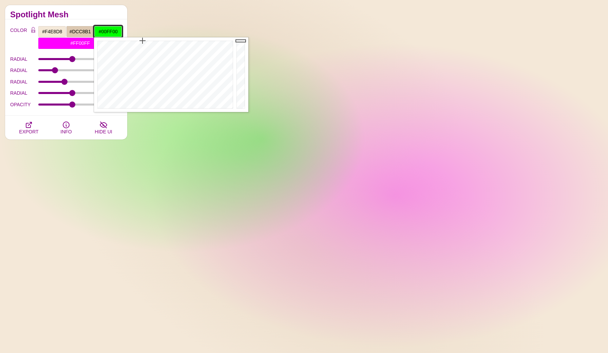
click at [109, 29] on input "#00FF00" at bounding box center [108, 32] width 28 height 12
paste input "FBF6EE"
type input "#FBF6EE"
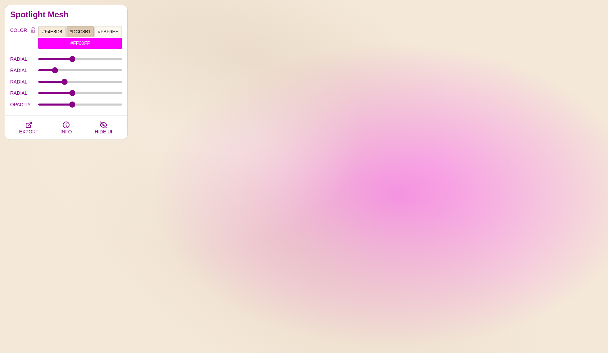
click at [108, 12] on h2 "Spotlight Mesh" at bounding box center [66, 14] width 112 height 5
click at [82, 44] on input "#FF00FF" at bounding box center [80, 43] width 84 height 12
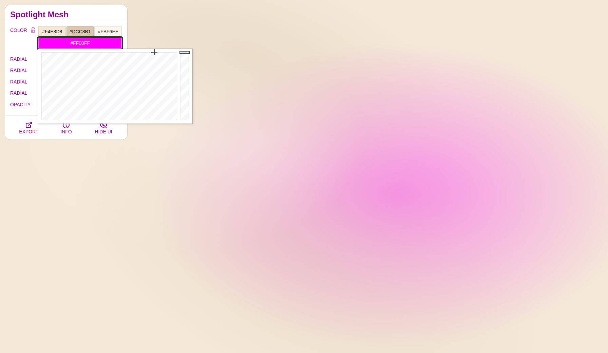
drag, startPoint x: 94, startPoint y: 42, endPoint x: 74, endPoint y: 42, distance: 20.0
click at [74, 42] on input "#FF00FF" at bounding box center [80, 43] width 84 height 12
paste input "BF6EE"
type input "#FBF6EE"
click at [91, 14] on h2 "Spotlight Mesh" at bounding box center [66, 14] width 112 height 5
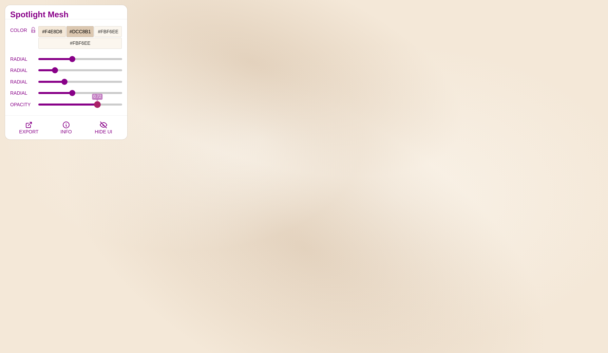
click at [97, 103] on input "OPACITY" at bounding box center [80, 104] width 84 height 3
click at [111, 106] on div "OPACITY 0.72" at bounding box center [66, 105] width 112 height 12
type input "0.53"
click at [82, 104] on input "OPACITY" at bounding box center [80, 104] width 84 height 3
click at [56, 31] on input "#F4E8D8" at bounding box center [52, 32] width 28 height 12
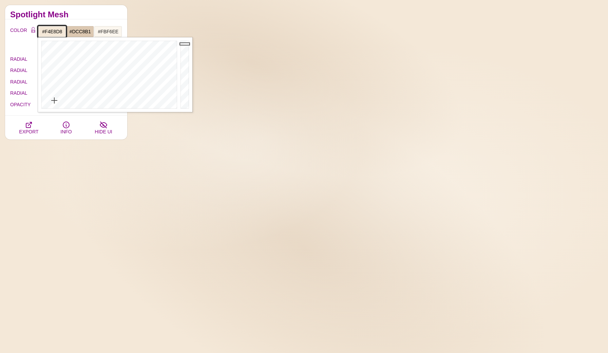
click at [56, 31] on input "#F4E8D8" at bounding box center [52, 32] width 28 height 12
click at [87, 30] on input "#DCC8B1" at bounding box center [80, 32] width 28 height 12
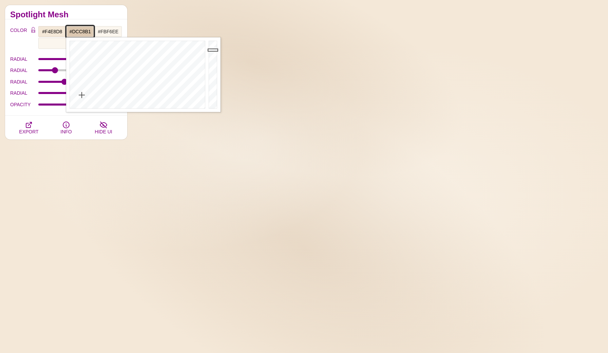
click at [87, 30] on input "#DCC8B1" at bounding box center [80, 32] width 28 height 12
click at [110, 32] on input "#FBF6EE" at bounding box center [108, 32] width 28 height 12
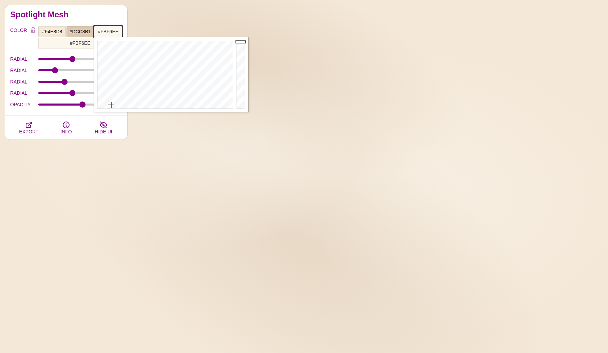
click at [110, 32] on input "#FBF6EE" at bounding box center [108, 32] width 28 height 12
click at [117, 33] on input "#FBF6EE" at bounding box center [108, 32] width 28 height 12
click at [78, 43] on input "#FBF6EE" at bounding box center [80, 43] width 84 height 12
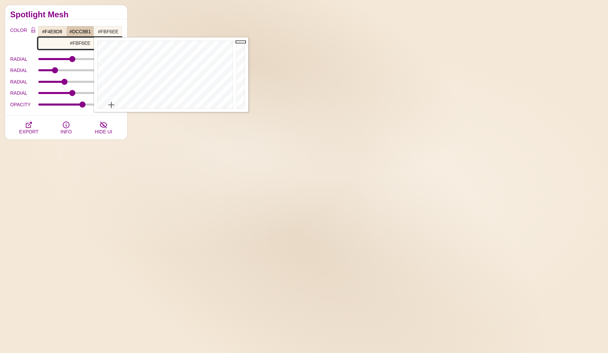
click at [78, 43] on input "#FBF6EE" at bounding box center [80, 43] width 84 height 12
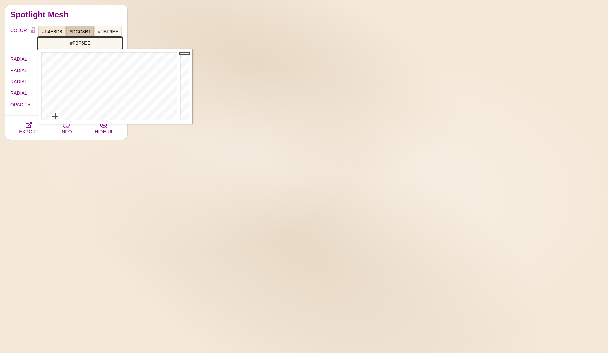
paste input "C7AA8F"
type input "#C7AA8F"
click at [105, 14] on h2 "Spotlight Mesh" at bounding box center [66, 14] width 112 height 5
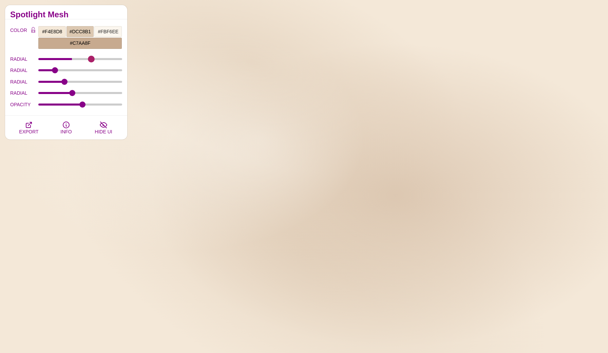
click at [91, 58] on input "RADIAL" at bounding box center [80, 59] width 84 height 3
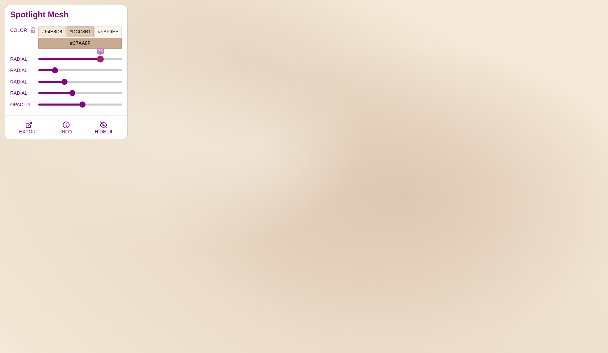
click at [100, 58] on input "RADIAL" at bounding box center [80, 59] width 84 height 3
click at [64, 58] on input "RADIAL" at bounding box center [80, 59] width 84 height 3
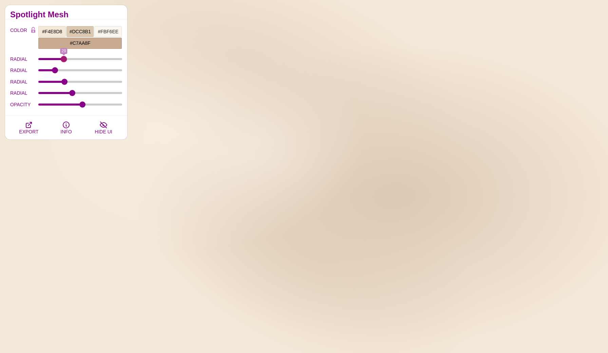
click at [49, 56] on div "RADIAL 29" at bounding box center [66, 59] width 112 height 12
click at [47, 55] on div "RADIAL 29" at bounding box center [66, 59] width 112 height 12
type input "4.1"
click at [44, 59] on input "RADIAL" at bounding box center [80, 59] width 84 height 3
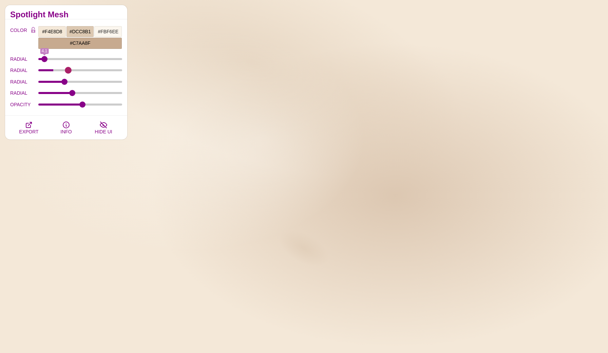
click at [68, 69] on input "RADIAL" at bounding box center [80, 70] width 84 height 3
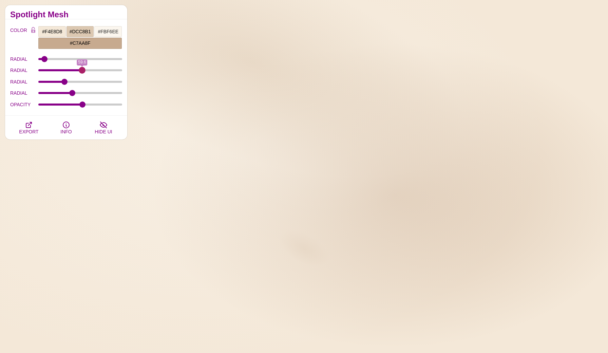
click at [82, 72] on input "RADIAL" at bounding box center [80, 70] width 84 height 3
click at [52, 69] on div "RADIAL 59.6" at bounding box center [66, 70] width 112 height 12
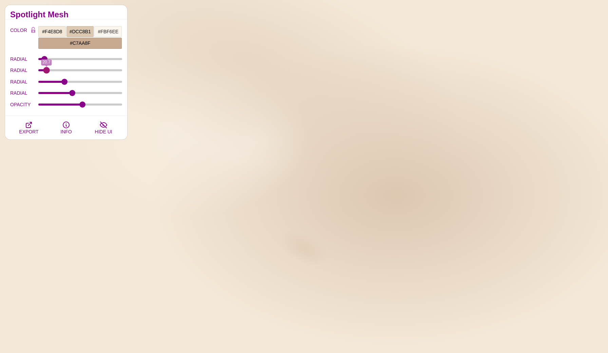
click at [46, 69] on input "RADIAL" at bounding box center [80, 70] width 84 height 3
click at [46, 71] on input "RADIAL" at bounding box center [80, 70] width 84 height 3
type input "27.8"
click at [53, 71] on input "RADIAL" at bounding box center [80, 70] width 84 height 3
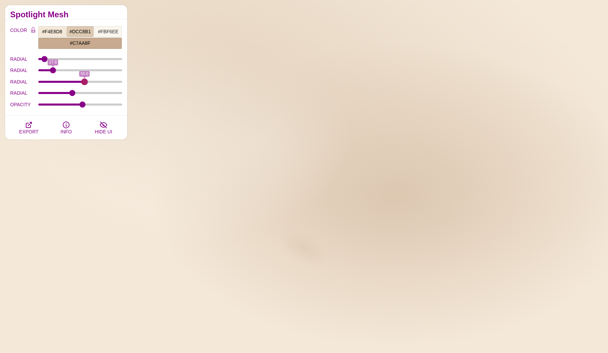
click at [84, 82] on input "RADIAL" at bounding box center [80, 81] width 84 height 3
click at [107, 81] on input "RADIAL" at bounding box center [80, 81] width 84 height 3
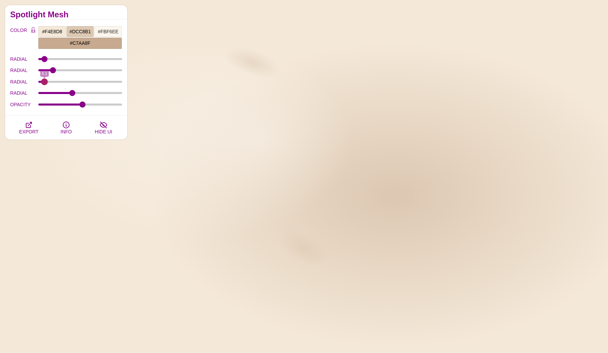
click at [44, 81] on input "RADIAL" at bounding box center [80, 81] width 84 height 3
click at [93, 83] on div "RADIAL 4.1" at bounding box center [66, 82] width 112 height 12
click at [103, 83] on div "RADIAL 4.1" at bounding box center [66, 82] width 112 height 12
type input "71.7"
click at [97, 81] on input "RADIAL" at bounding box center [80, 81] width 84 height 3
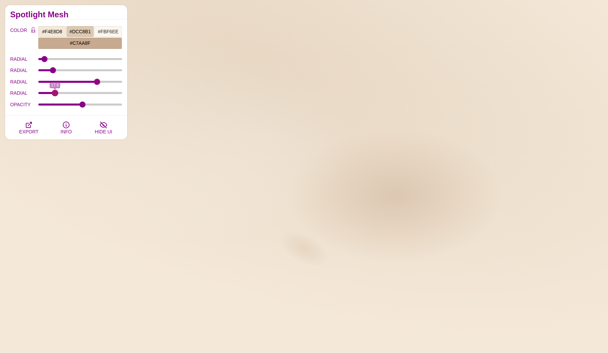
click at [55, 93] on input "RADIAL" at bounding box center [80, 93] width 84 height 3
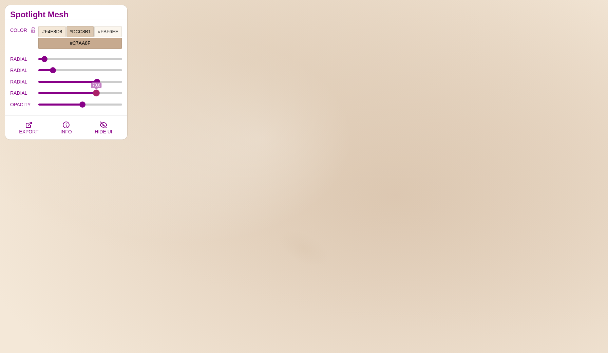
type input "70.8"
click at [96, 93] on input "RADIAL" at bounding box center [80, 93] width 84 height 3
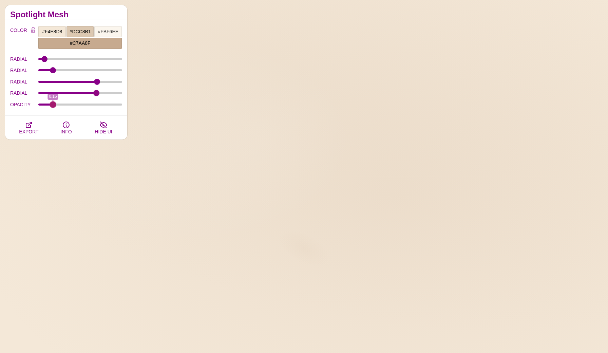
click at [53, 106] on input "OPACITY" at bounding box center [80, 104] width 84 height 3
click at [84, 102] on div "OPACITY 0.15" at bounding box center [66, 105] width 112 height 12
click at [104, 105] on input "OPACITY" at bounding box center [80, 104] width 84 height 3
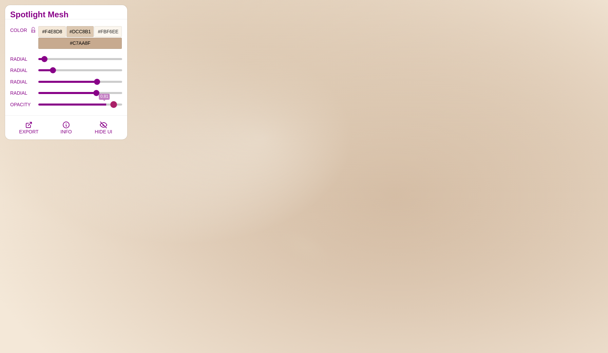
type input "0.93"
click at [114, 103] on input "OPACITY" at bounding box center [80, 104] width 84 height 3
click at [68, 63] on div "RADIAL 4.1" at bounding box center [66, 59] width 112 height 12
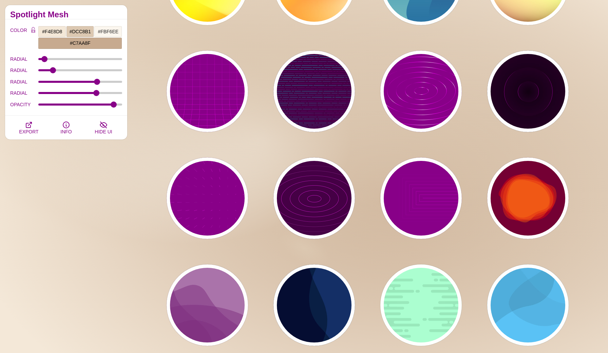
scroll to position [3825, 0]
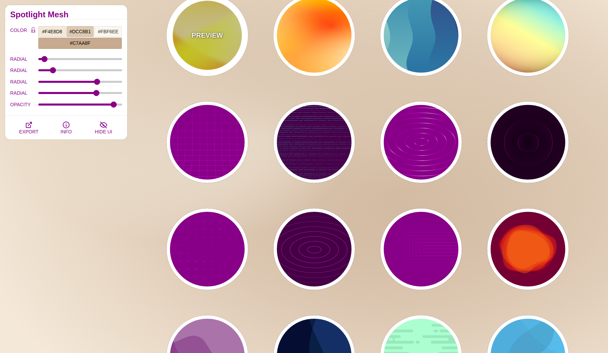
click at [214, 33] on p "PREVIEW" at bounding box center [207, 35] width 31 height 10
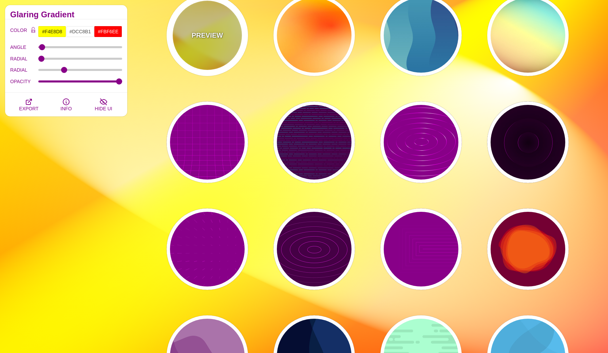
type input "#FFFF00"
type input "#FFFFFF"
type input "#FF0000"
type input "1"
type input "70"
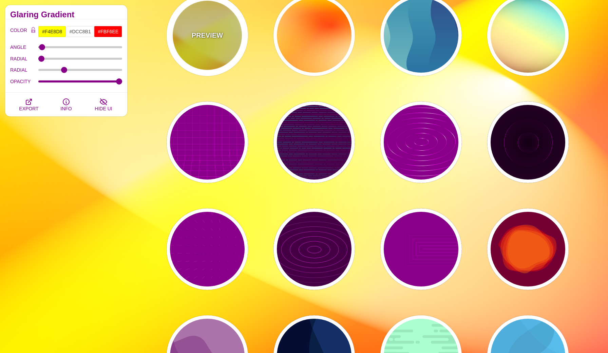
type input "60"
type input "1"
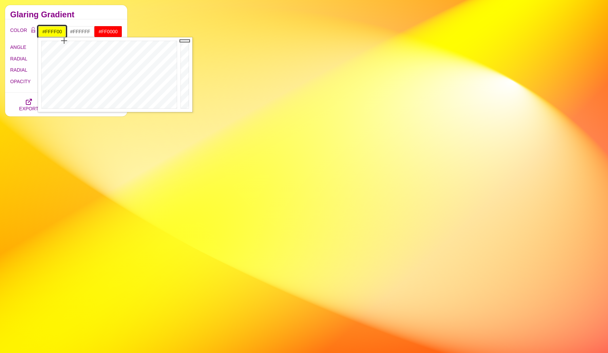
click at [57, 33] on input "#FFFF00" at bounding box center [52, 32] width 28 height 12
paste input "4E8D8"
type input "#F4E8D8"
click at [78, 28] on input "#FFFFFF" at bounding box center [80, 32] width 28 height 12
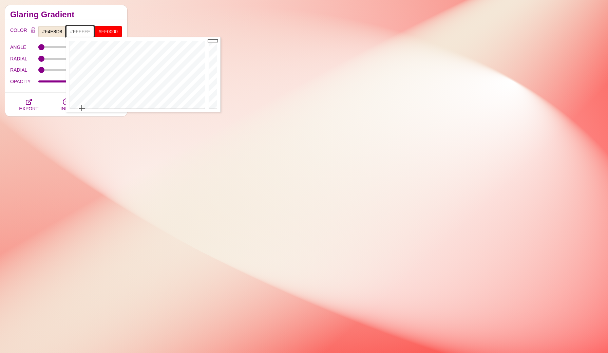
click at [78, 28] on input "#FFFFFF" at bounding box center [80, 32] width 28 height 12
paste input "DCC8B1"
type input "#DCC8B1"
click at [109, 30] on input "#FF0000" at bounding box center [108, 32] width 28 height 12
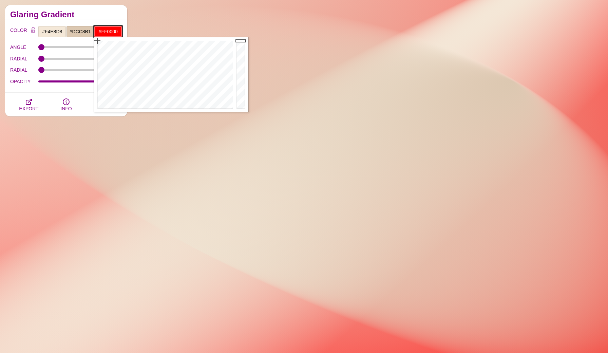
click at [109, 30] on input "#FF0000" at bounding box center [108, 32] width 28 height 12
paste input "BF6EE"
type input "#FBF6EE"
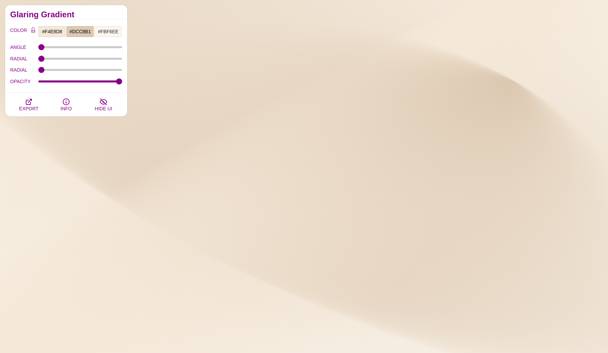
click at [106, 7] on div "Glaring Gradient" at bounding box center [66, 12] width 122 height 14
click at [64, 44] on div "ANGLE 4.1" at bounding box center [66, 47] width 112 height 12
click at [56, 47] on input "ANGLE" at bounding box center [80, 47] width 84 height 3
click at [72, 48] on input "ANGLE" at bounding box center [80, 47] width 84 height 3
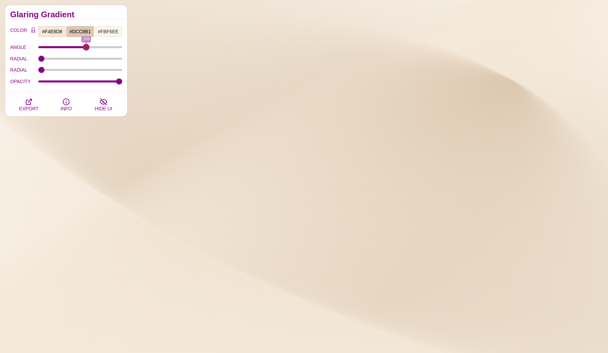
type input "208"
click at [86, 48] on input "ANGLE" at bounding box center [80, 47] width 84 height 3
type input "82.6"
click at [74, 59] on input "RADIAL" at bounding box center [80, 58] width 84 height 3
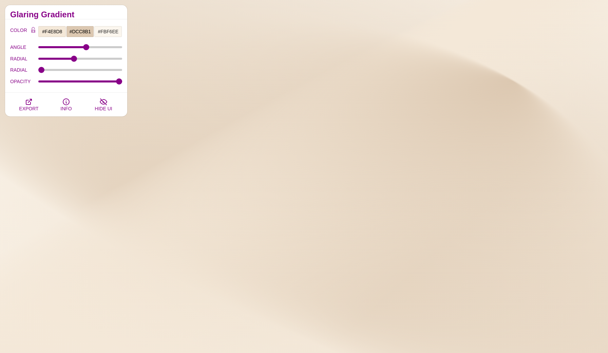
click at [76, 68] on div "RADIAL 71.7" at bounding box center [66, 70] width 112 height 12
click at [73, 72] on div "RADIAL 71.7" at bounding box center [66, 70] width 112 height 12
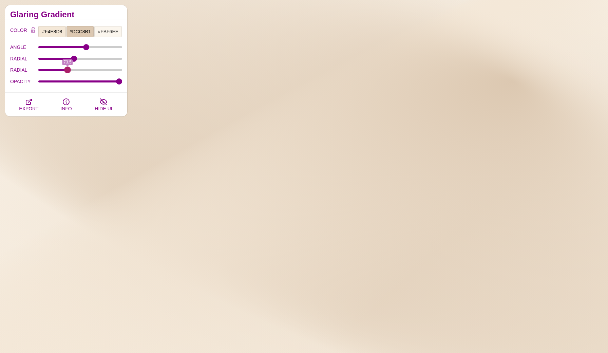
click at [68, 71] on input "RADIAL" at bounding box center [80, 70] width 84 height 3
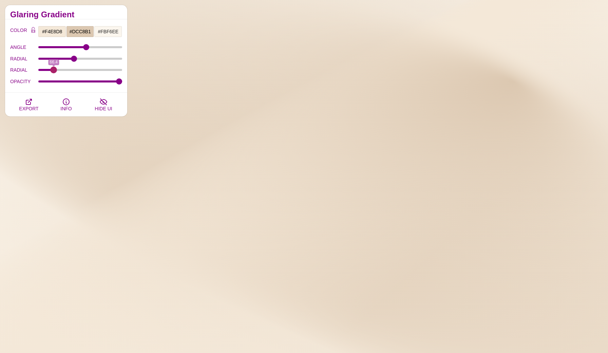
click at [54, 70] on input "RADIAL" at bounding box center [80, 70] width 84 height 3
click at [43, 68] on div "RADIAL 66.4" at bounding box center [66, 70] width 112 height 12
click at [41, 73] on div "RADIAL 66.4" at bounding box center [66, 70] width 112 height 12
type input "60"
click at [41, 71] on input "RADIAL" at bounding box center [80, 70] width 84 height 3
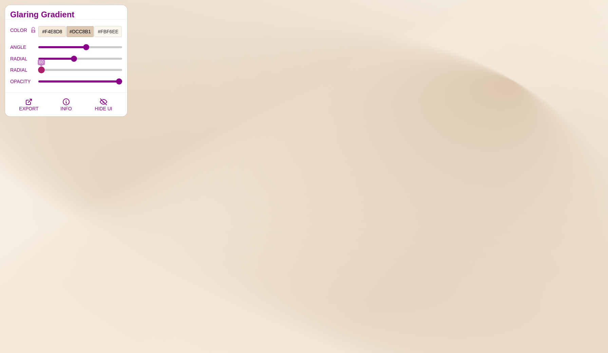
click at [40, 70] on input "RADIAL" at bounding box center [80, 70] width 84 height 3
click at [45, 57] on div "RADIAL 82.6" at bounding box center [66, 59] width 112 height 12
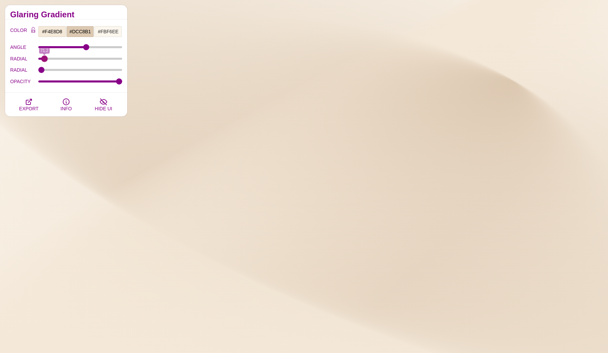
type input "71.2"
click at [44, 57] on input "RADIAL" at bounding box center [80, 58] width 84 height 3
click at [81, 33] on input "#DCC8B1" at bounding box center [80, 32] width 28 height 12
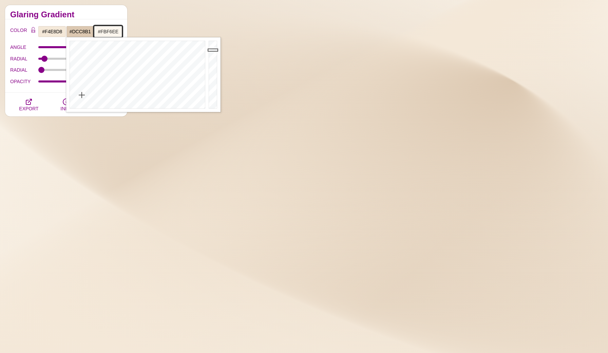
click at [107, 31] on input "#FBF6EE" at bounding box center [108, 32] width 28 height 12
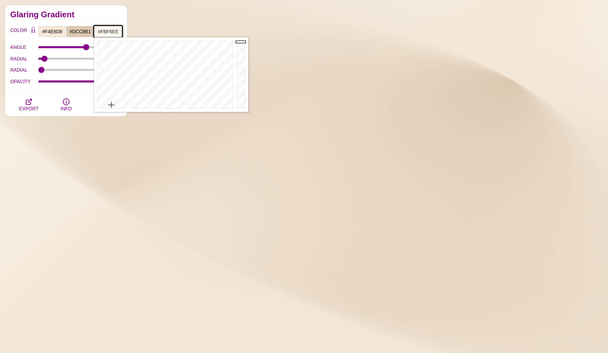
paste input "DCC8B1"
type input "#DCC8B1"
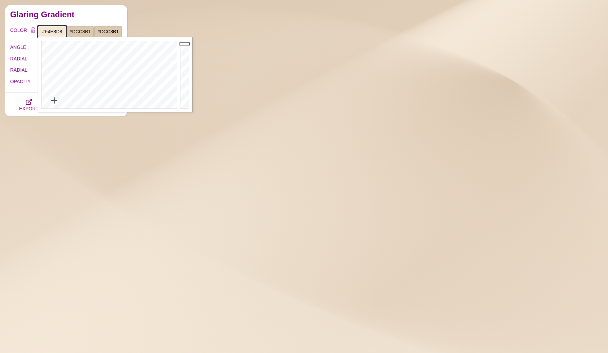
click at [56, 30] on input "#F4E8D8" at bounding box center [52, 32] width 28 height 12
click at [79, 32] on input "#DCC8B1" at bounding box center [80, 32] width 28 height 12
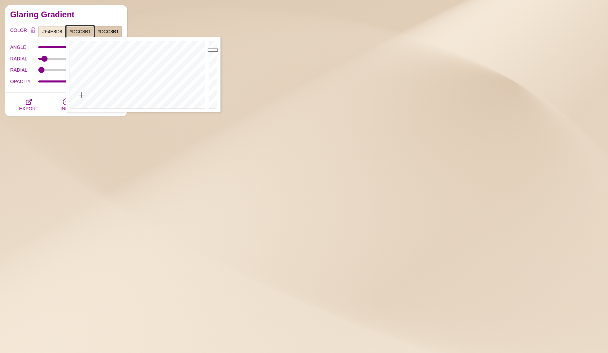
click at [79, 32] on input "#DCC8B1" at bounding box center [80, 32] width 28 height 12
paste input "F4E8D8"
type input "#F4E8D8"
click at [95, 15] on h2 "Glaring Gradient" at bounding box center [66, 14] width 112 height 5
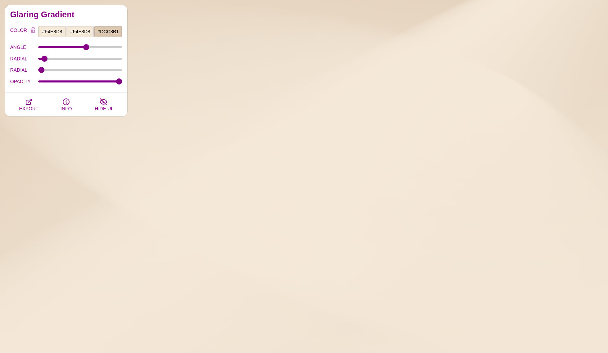
click at [111, 9] on div "Glaring Gradient" at bounding box center [66, 12] width 122 height 14
click at [100, 46] on input "ANGLE" at bounding box center [80, 47] width 84 height 3
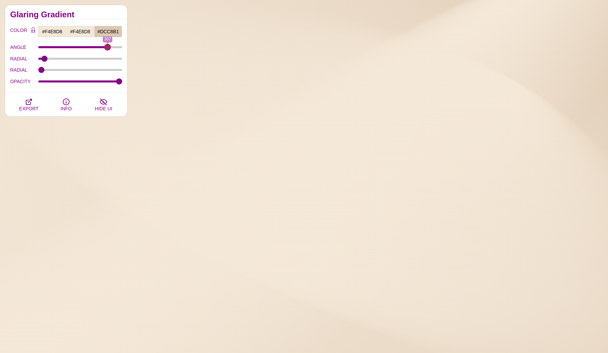
type input "307"
click at [108, 47] on input "ANGLE" at bounding box center [80, 47] width 84 height 3
click at [73, 60] on div "RADIAL 71.2" at bounding box center [66, 59] width 112 height 12
type input "77.3"
click at [60, 58] on input "RADIAL" at bounding box center [80, 58] width 84 height 3
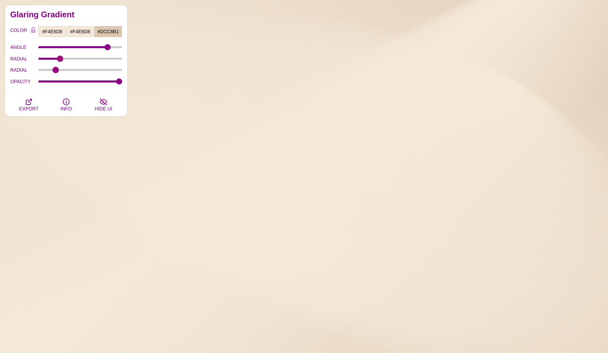
type input "67.4"
click at [56, 71] on input "RADIAL" at bounding box center [80, 70] width 84 height 3
click at [63, 83] on input "OPACITY" at bounding box center [80, 81] width 84 height 3
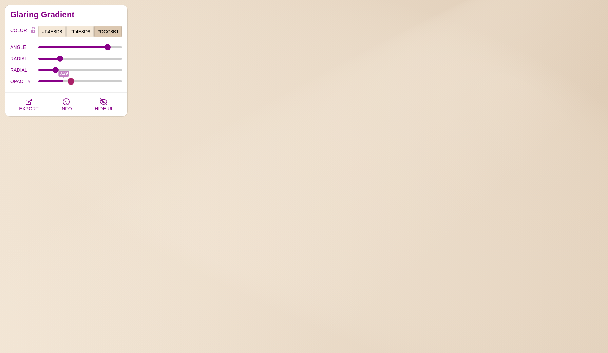
click at [71, 80] on input "OPACITY" at bounding box center [80, 81] width 84 height 3
click at [86, 80] on input "OPACITY" at bounding box center [80, 81] width 84 height 3
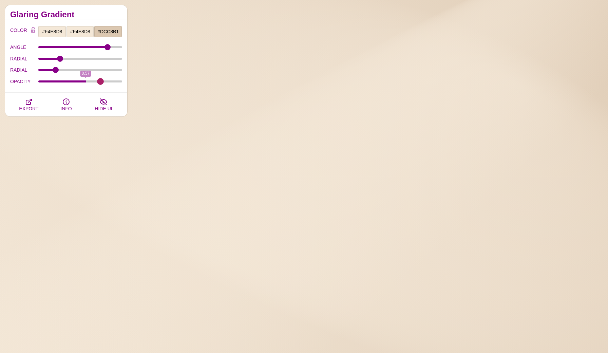
click at [101, 82] on input "OPACITY" at bounding box center [80, 81] width 84 height 3
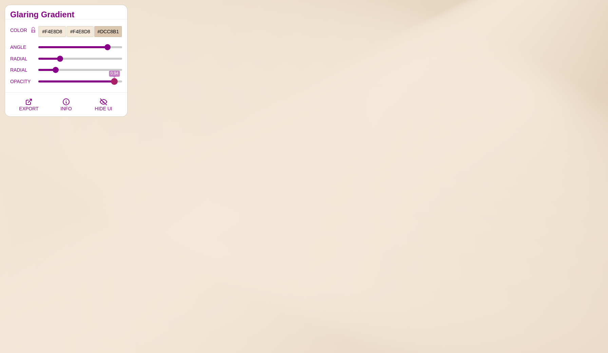
type input "0.94"
click at [114, 82] on input "OPACITY" at bounding box center [80, 81] width 84 height 3
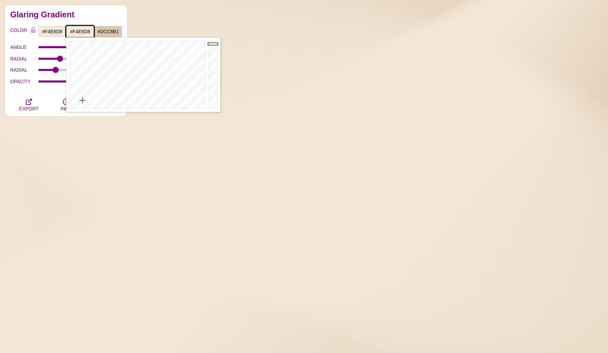
click at [82, 33] on input "#F4E8D8" at bounding box center [80, 32] width 28 height 12
paste input "BF6EE"
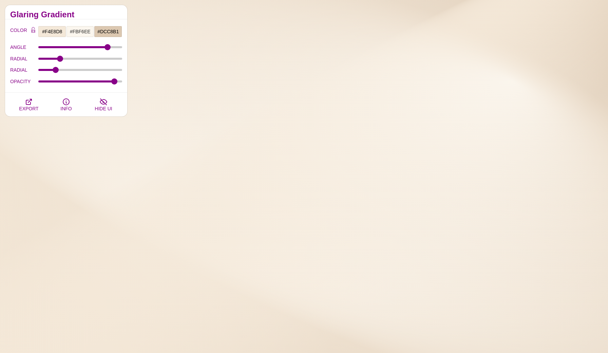
click at [100, 15] on h2 "Glaring Gradient" at bounding box center [66, 14] width 112 height 5
click at [54, 31] on input "#F4E8D8" at bounding box center [52, 32] width 28 height 12
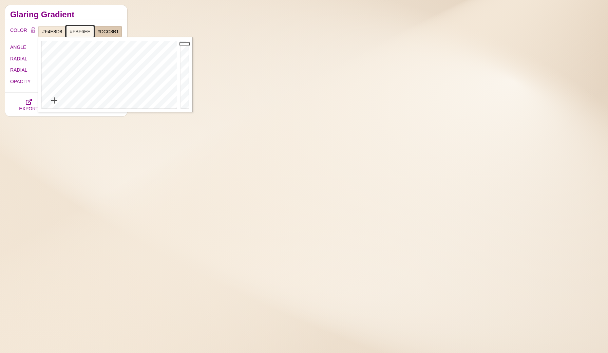
click at [82, 30] on input "#FBF6EE" at bounding box center [80, 32] width 28 height 12
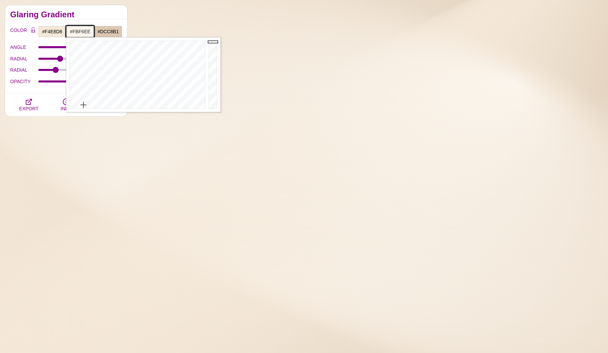
click at [82, 30] on input "#FBF6EE" at bounding box center [80, 32] width 28 height 12
paste input "4E8D8"
type input "#F4E8D8"
click at [98, 14] on h2 "Glaring Gradient" at bounding box center [66, 14] width 112 height 5
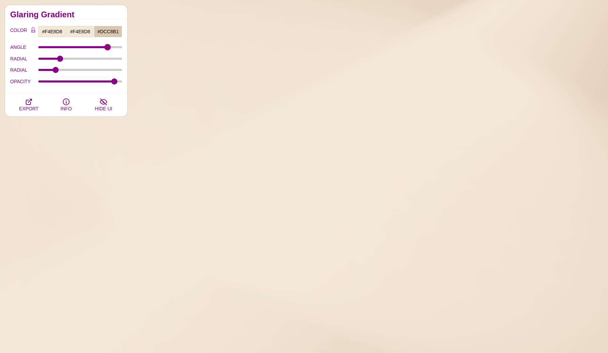
click at [106, 47] on input "ANGLE" at bounding box center [80, 47] width 84 height 3
drag, startPoint x: 106, startPoint y: 47, endPoint x: 84, endPoint y: 47, distance: 21.7
type input "198"
click at [84, 47] on input "ANGLE" at bounding box center [80, 47] width 84 height 3
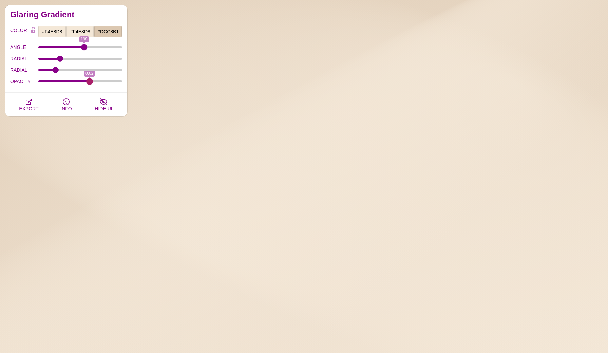
click at [90, 81] on input "OPACITY" at bounding box center [80, 81] width 84 height 3
click at [57, 83] on div "OPACITY 0.62" at bounding box center [66, 82] width 112 height 12
click at [53, 81] on input "OPACITY" at bounding box center [80, 81] width 84 height 3
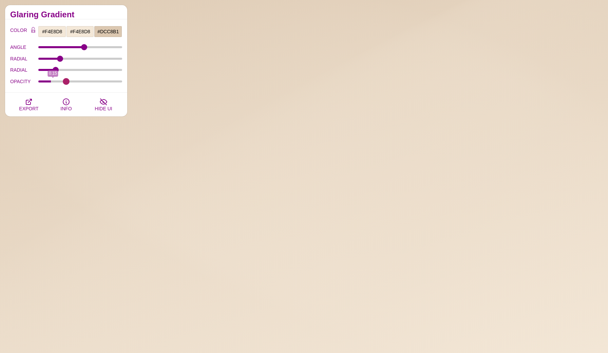
type input "0.32"
click at [66, 82] on input "OPACITY" at bounding box center [80, 81] width 84 height 3
click at [86, 57] on input "RADIAL" at bounding box center [80, 58] width 84 height 3
type input "79"
click at [64, 58] on input "RADIAL" at bounding box center [80, 58] width 84 height 3
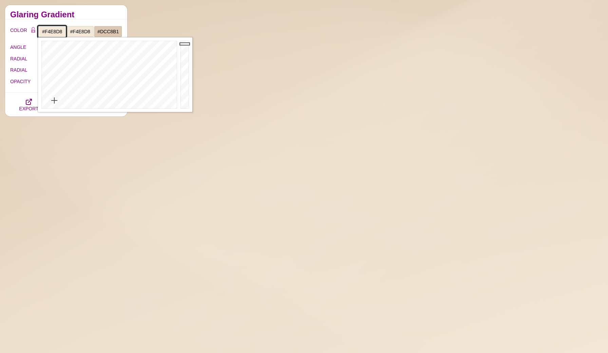
click at [54, 30] on input "#F4E8D8" at bounding box center [52, 32] width 28 height 12
click at [57, 32] on input "#F4E8D8" at bounding box center [52, 32] width 28 height 12
paste input "6EBDD"
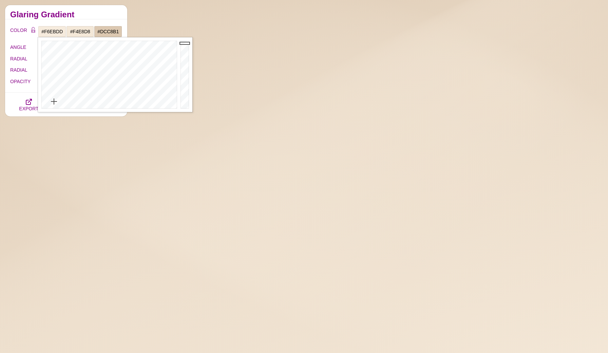
click at [83, 18] on div "Glaring Gradient" at bounding box center [66, 12] width 122 height 14
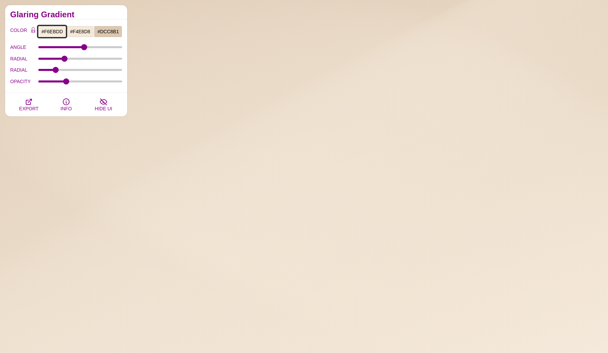
click at [56, 31] on input "#F6EBDD" at bounding box center [52, 32] width 28 height 12
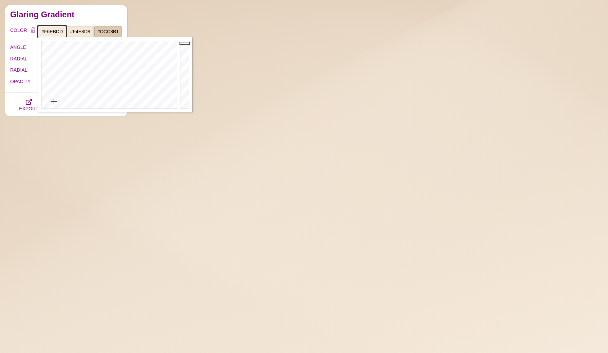
click at [56, 31] on input "#F6EBDD" at bounding box center [52, 32] width 28 height 12
paste input "4E8D8"
type input "#F4E8D8"
click at [92, 13] on h2 "Glaring Gradient" at bounding box center [66, 14] width 112 height 5
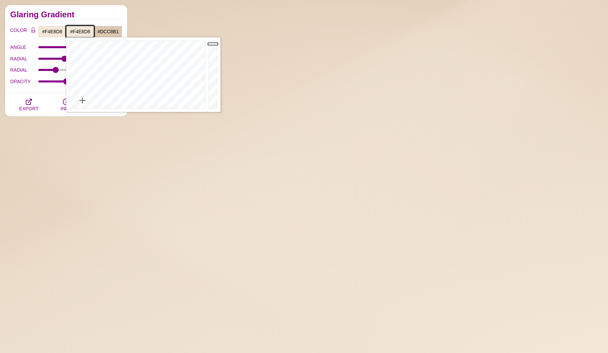
click at [85, 29] on input "#F4E8D8" at bounding box center [80, 32] width 28 height 12
paste input "DCC8B1"
type input "#DCC8B1"
click at [98, 14] on h2 "Glaring Gradient" at bounding box center [66, 14] width 112 height 5
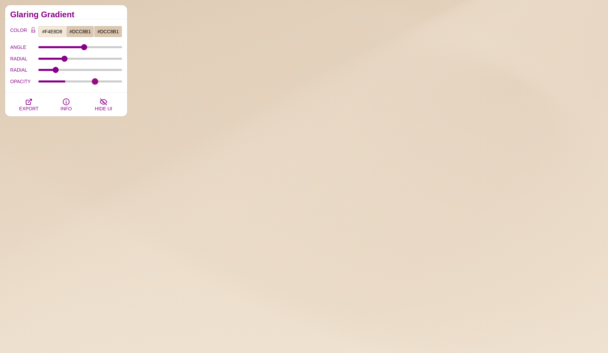
click at [95, 80] on input "OPACITY" at bounding box center [80, 81] width 84 height 3
type input "0.29"
click at [64, 82] on input "OPACITY" at bounding box center [80, 81] width 84 height 3
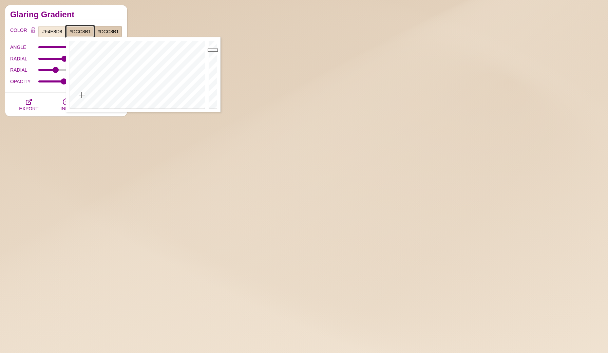
click at [84, 32] on input "#DCC8B1" at bounding box center [80, 32] width 28 height 12
paste input "EAD7C0"
type input "#EAD7C0"
click at [97, 17] on div "Glaring Gradient" at bounding box center [66, 12] width 122 height 14
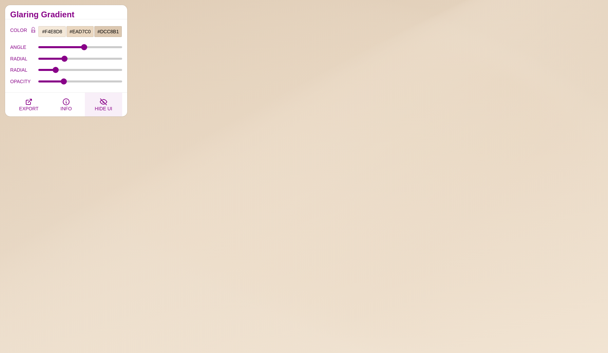
click at [105, 106] on span "HIDE UI" at bounding box center [103, 108] width 17 height 5
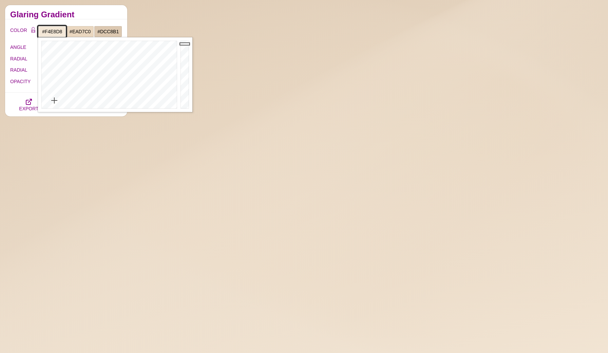
click at [52, 32] on input "#F4E8D8" at bounding box center [52, 32] width 28 height 12
paste input "BF6EE"
type input "#FBF6EE"
click at [81, 30] on input "#EAD7C0" at bounding box center [80, 32] width 28 height 12
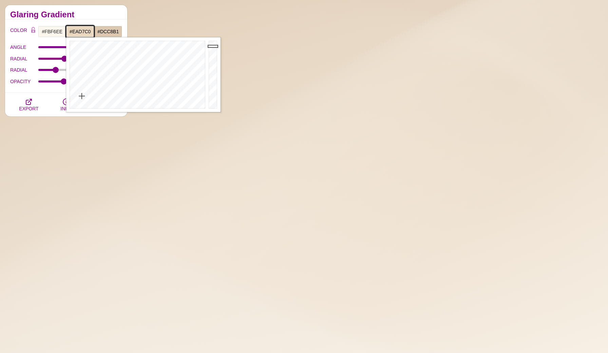
click at [81, 30] on input "#EAD7C0" at bounding box center [80, 32] width 28 height 12
paste input "F4E8D8"
type input "#F4E8D8"
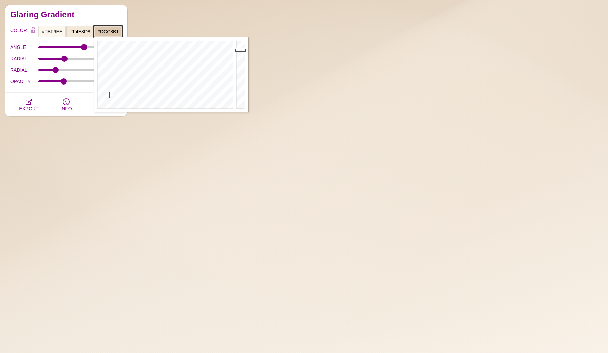
click at [105, 32] on input "#DCC8B1" at bounding box center [108, 32] width 28 height 12
paste input "9C2A9 ("
type input "#D9C2A9"
click at [96, 9] on div "Glaring Gradient" at bounding box center [66, 12] width 122 height 14
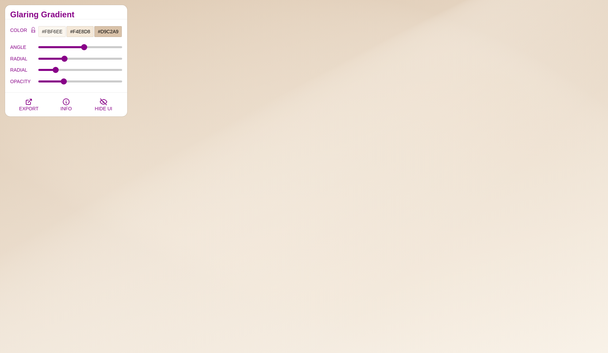
click at [89, 79] on div "OPACITY 0.29" at bounding box center [66, 82] width 112 height 12
click at [90, 83] on div "OPACITY 0.29" at bounding box center [66, 82] width 112 height 12
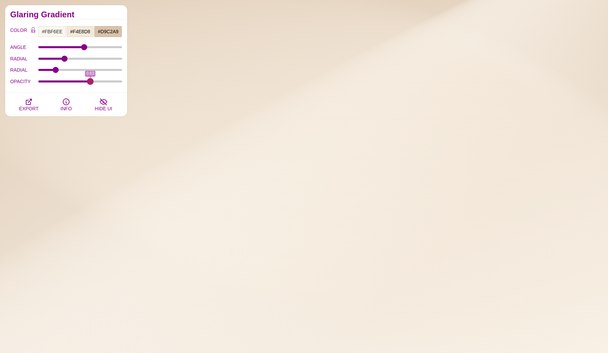
click at [90, 80] on input "OPACITY" at bounding box center [80, 81] width 84 height 3
click at [104, 81] on input "OPACITY" at bounding box center [80, 81] width 84 height 3
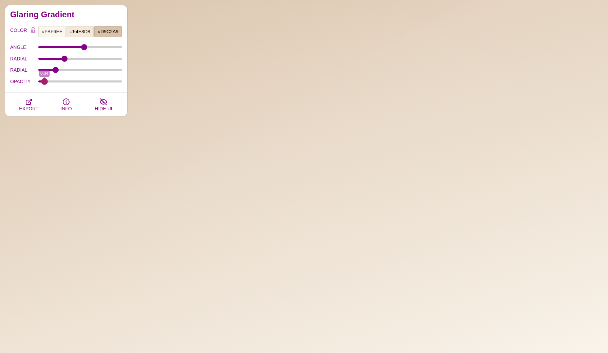
type input "0.04"
click at [44, 80] on input "OPACITY" at bounding box center [80, 81] width 84 height 3
click at [68, 70] on input "RADIAL" at bounding box center [80, 70] width 84 height 3
click at [82, 70] on input "RADIAL" at bounding box center [80, 70] width 84 height 3
click at [91, 71] on input "RADIAL" at bounding box center [80, 70] width 84 height 3
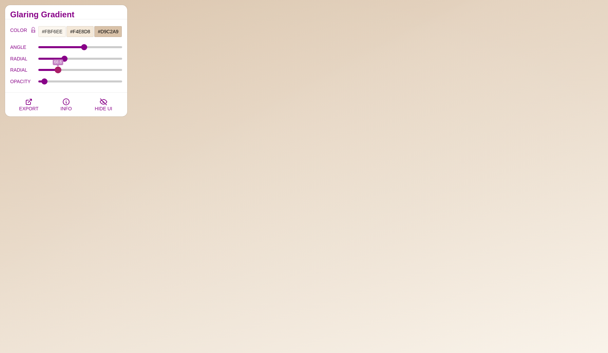
type input "68.6"
click at [58, 70] on input "RADIAL" at bounding box center [80, 70] width 84 height 3
click at [94, 46] on input "ANGLE" at bounding box center [80, 47] width 84 height 3
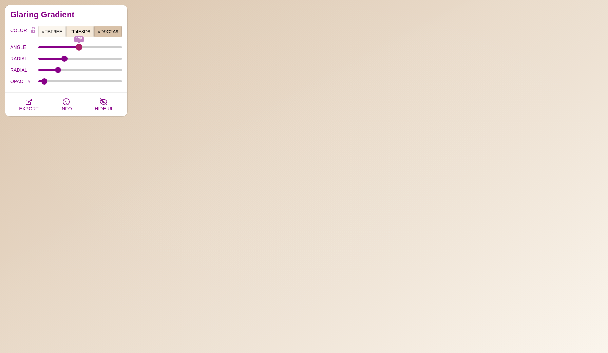
click at [79, 47] on input "ANGLE" at bounding box center [80, 47] width 84 height 3
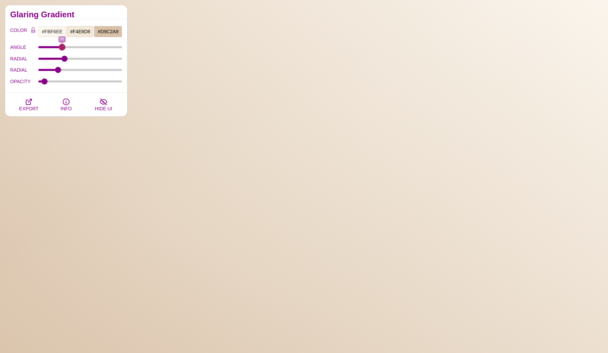
click at [62, 46] on input "ANGLE" at bounding box center [80, 47] width 84 height 3
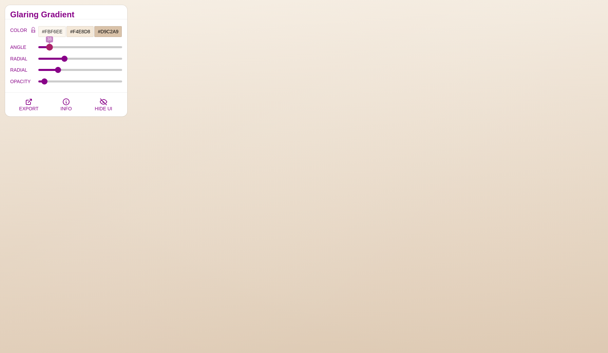
click at [50, 46] on input "ANGLE" at bounding box center [80, 47] width 84 height 3
click at [40, 46] on input "ANGLE" at bounding box center [80, 47] width 84 height 3
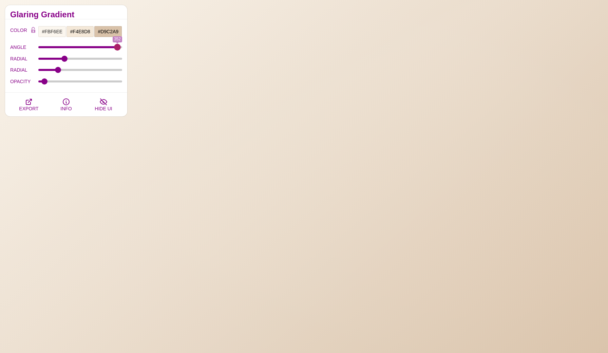
click at [117, 47] on input "ANGLE" at bounding box center [80, 47] width 84 height 3
click at [102, 47] on input "ANGLE" at bounding box center [80, 47] width 84 height 3
type input "336"
click at [114, 48] on input "ANGLE" at bounding box center [80, 47] width 84 height 3
click at [72, 80] on div "OPACITY 0.04" at bounding box center [66, 82] width 112 height 12
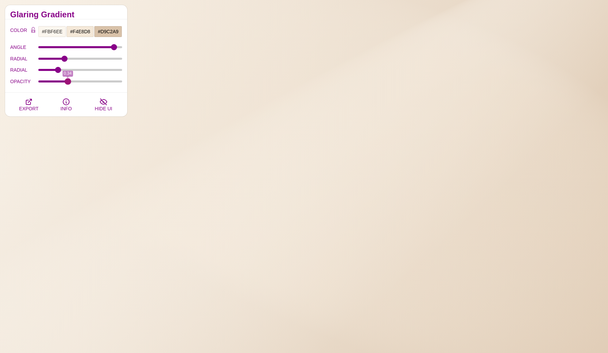
type input "0.34"
click at [68, 82] on input "OPACITY" at bounding box center [80, 81] width 84 height 3
drag, startPoint x: 74, startPoint y: 13, endPoint x: 55, endPoint y: 40, distance: 32.8
click at [55, 40] on div "Glaring Gradient COLOR #FBF6EE #F4E8D8 #D9C2A9 #C7AA8F #FF0000 #666666 #777777 …" at bounding box center [66, 60] width 122 height 111
click at [83, 13] on h2 "Glaring Gradient" at bounding box center [66, 14] width 112 height 5
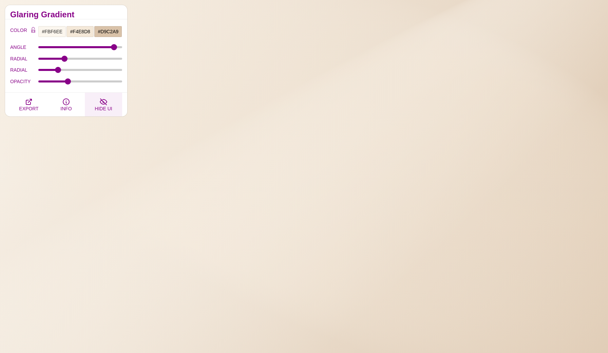
click at [112, 104] on button "HIDE UI" at bounding box center [103, 105] width 37 height 24
click at [110, 27] on input "#D9C2A9" at bounding box center [108, 32] width 28 height 12
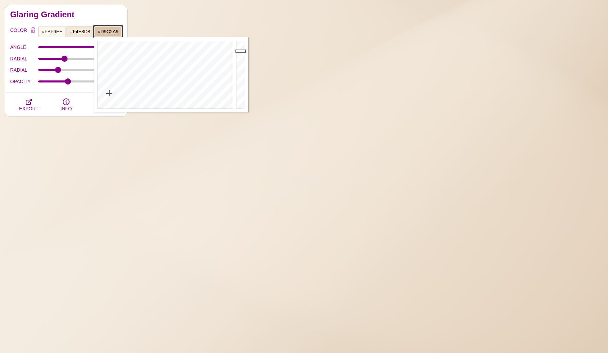
click at [110, 30] on input "#D9C2A9" at bounding box center [108, 32] width 28 height 12
paste input "CC8B1"
click at [109, 13] on h2 "Glaring Gradient" at bounding box center [66, 14] width 112 height 5
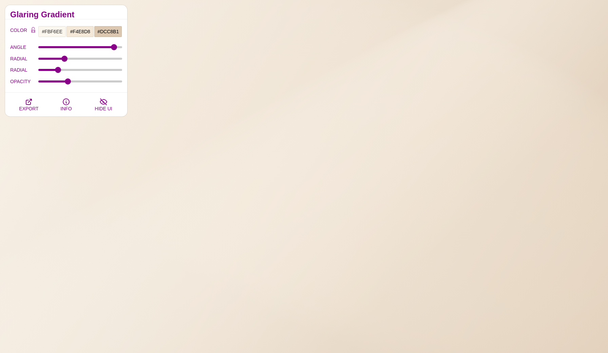
click at [104, 8] on div "Glaring Gradient" at bounding box center [66, 12] width 122 height 14
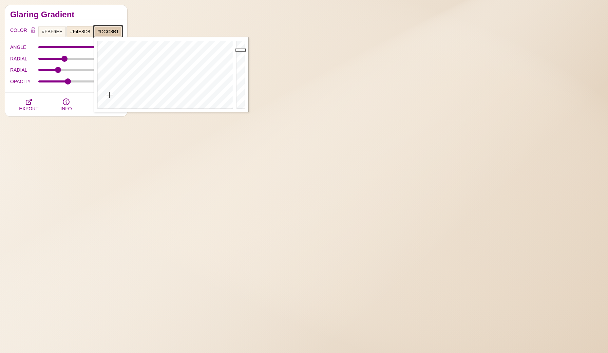
click at [108, 31] on input "#DCC8B1" at bounding box center [108, 32] width 28 height 12
paste input "CDAF8E"
type input "#CDAF8E"
click at [108, 12] on div "Glaring Gradient" at bounding box center [66, 12] width 122 height 14
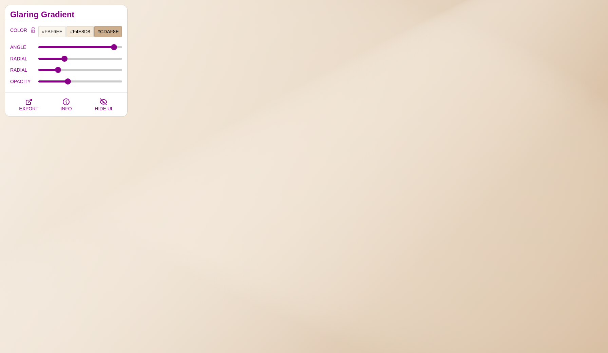
click at [89, 45] on div "ANGLE 336" at bounding box center [66, 47] width 112 height 12
click at [85, 46] on input "ANGLE" at bounding box center [80, 47] width 84 height 3
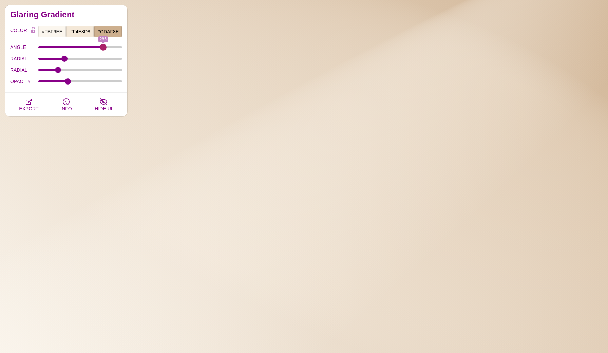
click at [103, 46] on input "ANGLE" at bounding box center [80, 47] width 84 height 3
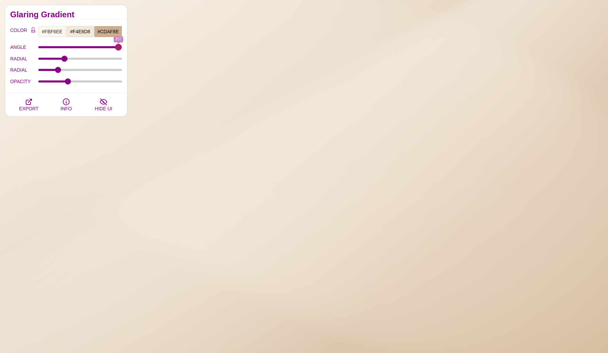
type input "357"
click at [118, 47] on input "ANGLE" at bounding box center [80, 47] width 84 height 3
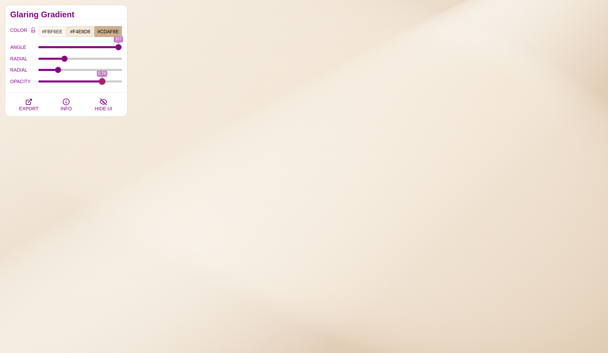
click at [102, 82] on input "OPACITY" at bounding box center [80, 81] width 84 height 3
click at [54, 77] on div "OPACITY 0.78" at bounding box center [66, 82] width 112 height 12
click at [52, 80] on input "OPACITY" at bounding box center [80, 81] width 84 height 3
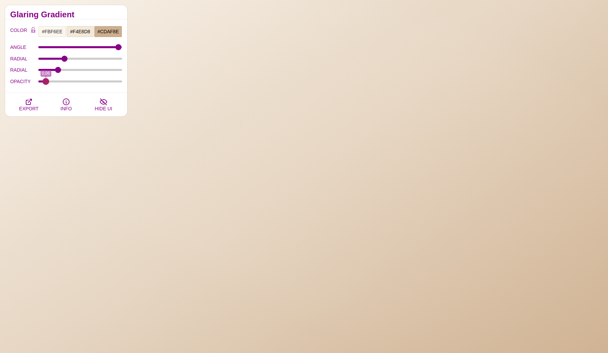
click at [46, 83] on input "OPACITY" at bounding box center [80, 81] width 84 height 3
drag, startPoint x: 46, startPoint y: 83, endPoint x: 31, endPoint y: 82, distance: 14.9
type input "0"
click at [31, 82] on div "OPACITY 0" at bounding box center [66, 82] width 112 height 12
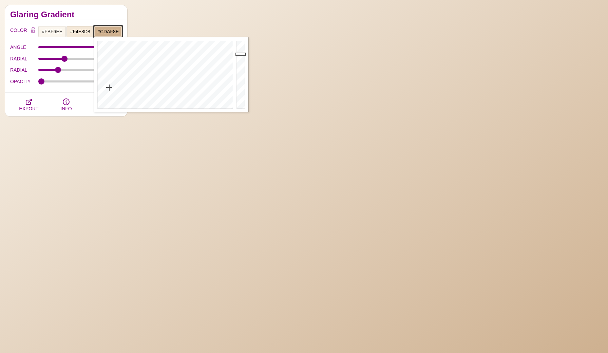
click at [110, 31] on input "#CDAF8E" at bounding box center [108, 32] width 28 height 12
paste input "B8936B"
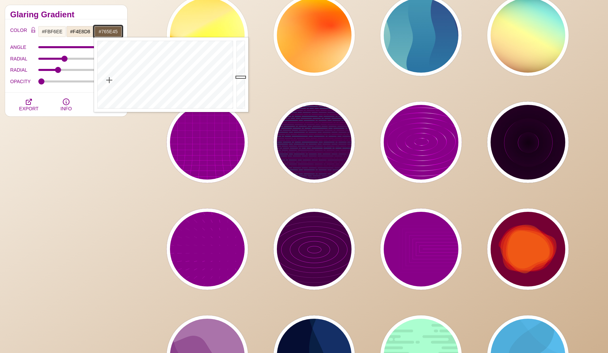
drag, startPoint x: 242, startPoint y: 60, endPoint x: 243, endPoint y: 77, distance: 17.3
click at [243, 77] on div at bounding box center [242, 74] width 14 height 75
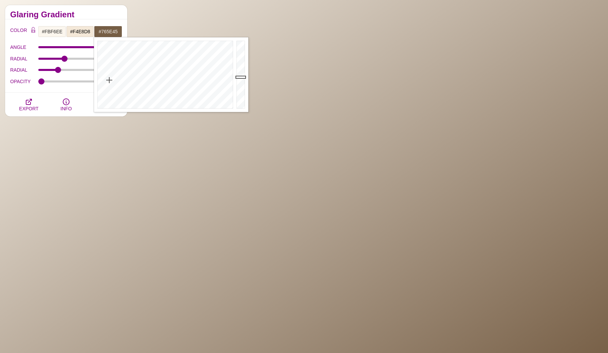
click at [100, 16] on h2 "Glaring Gradient" at bounding box center [66, 14] width 112 height 5
click at [114, 32] on input "#765E45" at bounding box center [108, 32] width 28 height 12
drag, startPoint x: 241, startPoint y: 78, endPoint x: 241, endPoint y: 87, distance: 8.5
click at [241, 87] on div at bounding box center [242, 74] width 14 height 75
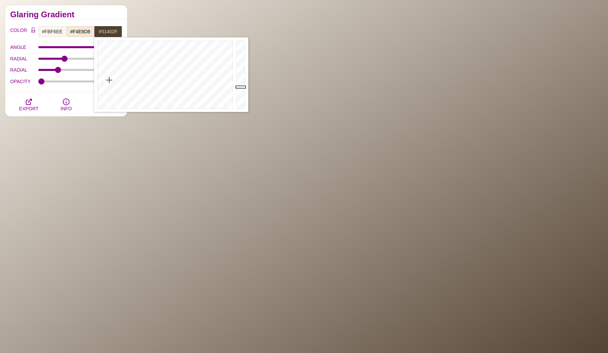
click at [102, 12] on h2 "Glaring Gradient" at bounding box center [66, 14] width 112 height 5
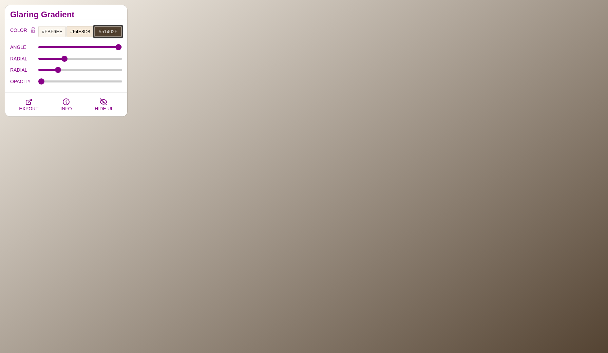
click at [112, 31] on input "#51402F" at bounding box center [108, 32] width 28 height 12
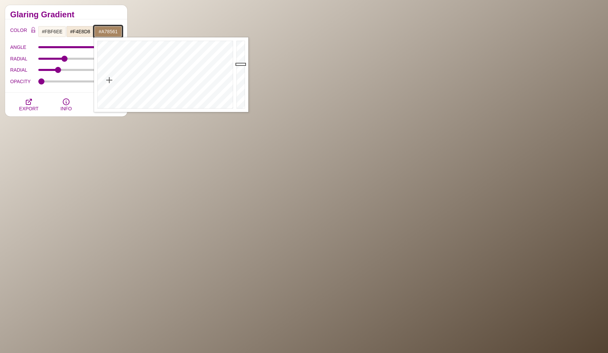
click at [242, 64] on div at bounding box center [242, 74] width 14 height 75
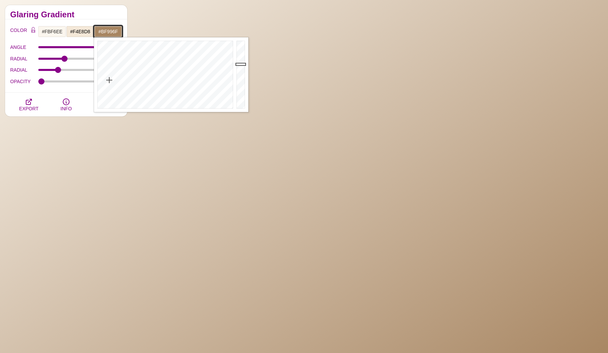
click at [240, 58] on div at bounding box center [242, 74] width 14 height 75
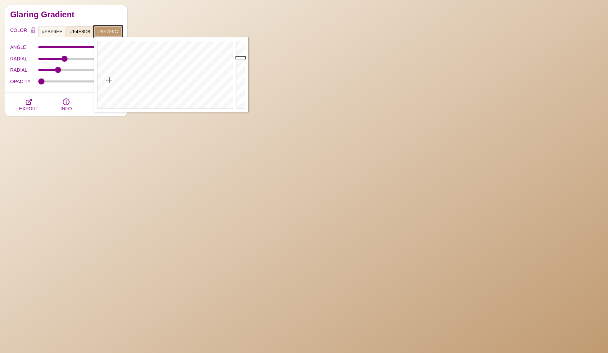
click at [241, 66] on div at bounding box center [242, 74] width 14 height 75
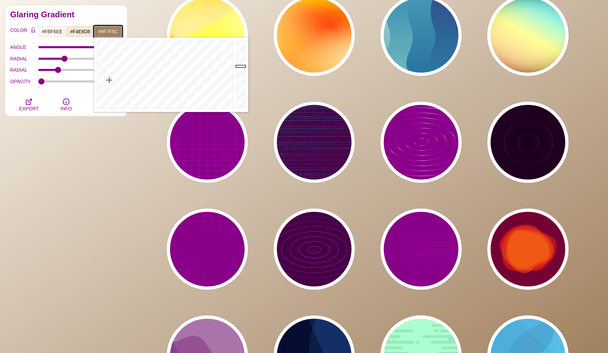
type input "#AD8A65"
click at [240, 62] on div at bounding box center [242, 74] width 14 height 75
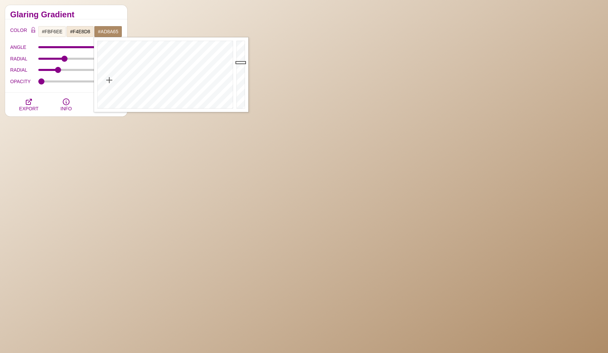
click at [97, 9] on div "Glaring Gradient" at bounding box center [66, 12] width 122 height 14
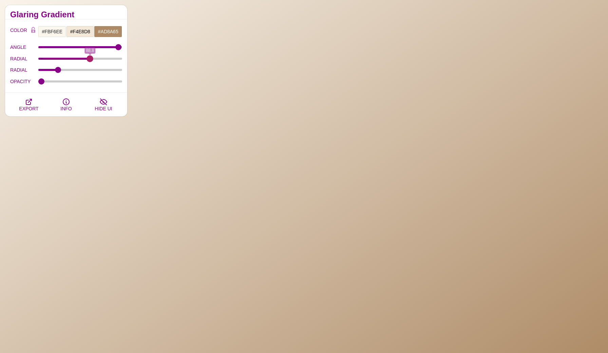
click at [90, 58] on input "RADIAL" at bounding box center [80, 58] width 84 height 3
click at [103, 61] on div "RADIAL 88.8" at bounding box center [66, 59] width 112 height 12
click at [111, 59] on input "RADIAL" at bounding box center [80, 58] width 84 height 3
type input "87.7"
click at [87, 59] on input "RADIAL" at bounding box center [80, 58] width 84 height 3
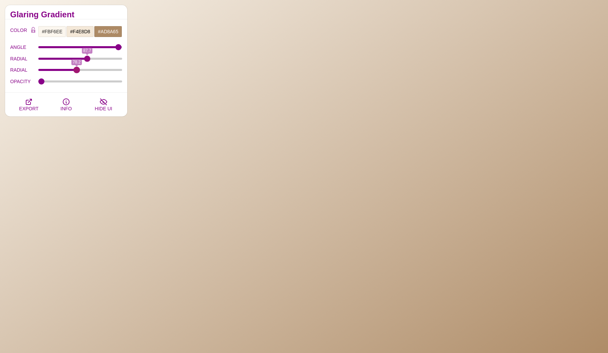
click at [77, 70] on input "RADIAL" at bounding box center [80, 70] width 84 height 3
click at [92, 71] on input "RADIAL" at bounding box center [80, 70] width 84 height 3
click at [68, 71] on input "RADIAL" at bounding box center [80, 70] width 84 height 3
click at [58, 72] on div "RADIAL 73.9" at bounding box center [66, 70] width 112 height 12
type input "66.5"
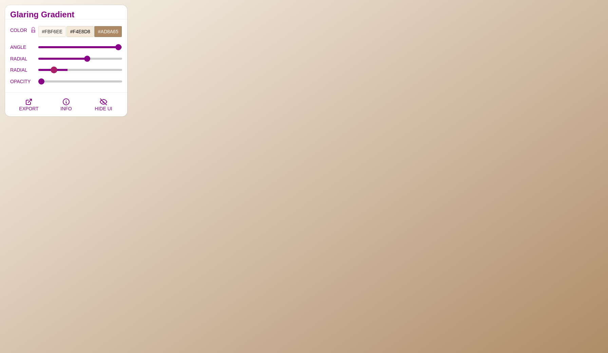
click at [54, 71] on input "RADIAL" at bounding box center [80, 70] width 84 height 3
click at [107, 109] on span "HIDE UI" at bounding box center [103, 108] width 17 height 5
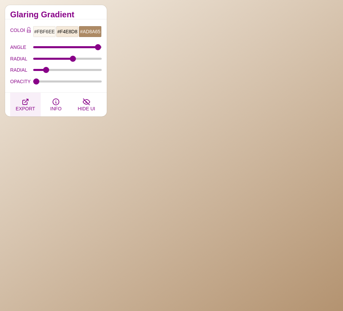
click at [30, 103] on button "EXPORT" at bounding box center [25, 105] width 31 height 24
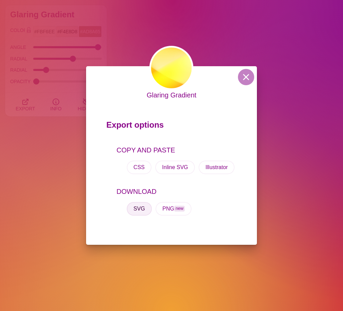
click at [138, 211] on button "SVG" at bounding box center [139, 209] width 25 height 14
click at [246, 78] on button at bounding box center [246, 77] width 16 height 16
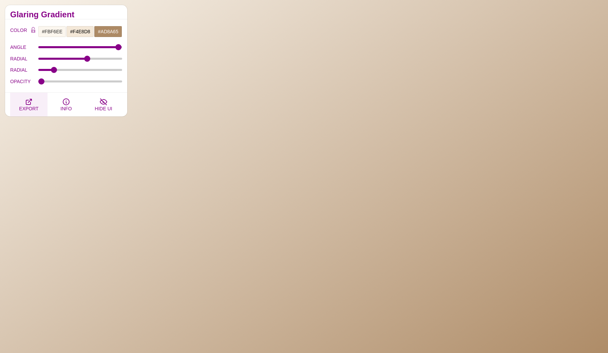
click at [32, 108] on span "EXPORT" at bounding box center [28, 108] width 19 height 5
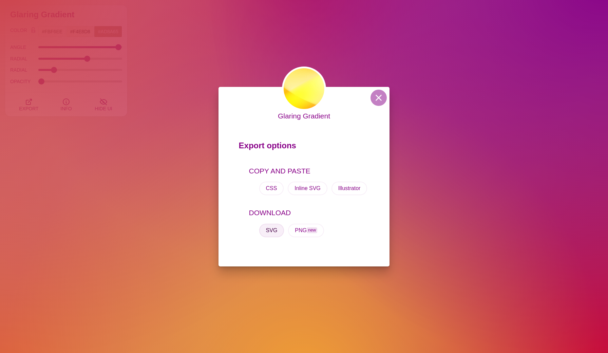
click at [271, 229] on button "SVG" at bounding box center [271, 231] width 25 height 14
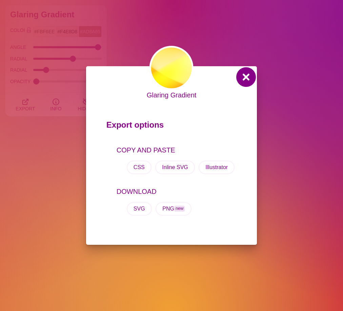
click at [247, 78] on button at bounding box center [246, 77] width 16 height 16
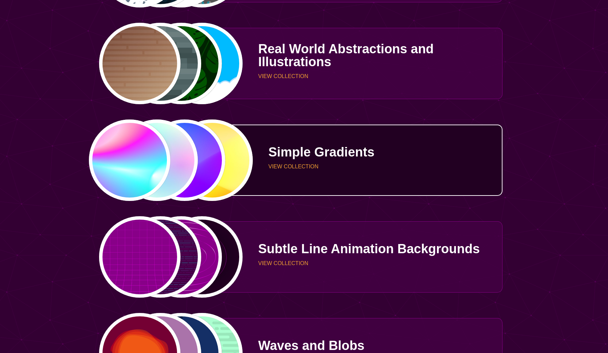
scroll to position [2203, 0]
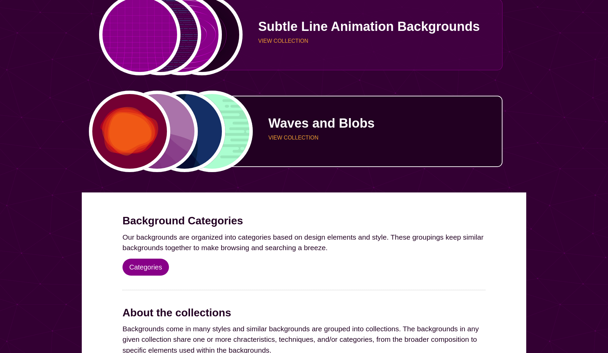
click at [273, 127] on p "Waves and Blobs" at bounding box center [382, 123] width 229 height 13
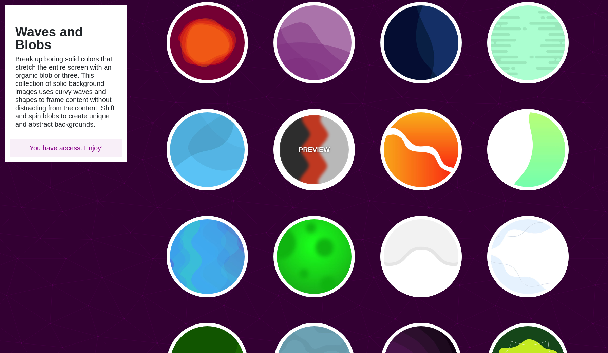
scroll to position [84, 0]
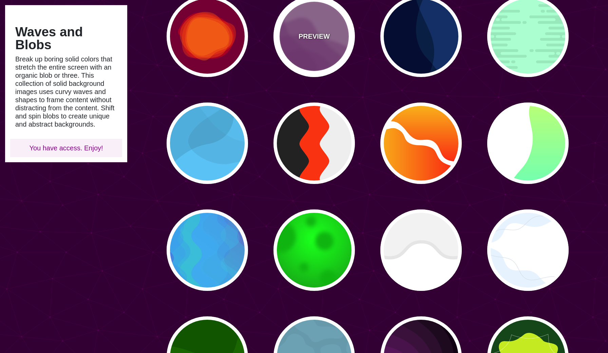
click at [317, 56] on div "PREVIEW" at bounding box center [313, 36] width 81 height 81
type input "#AA77AA"
type input "#7F3681"
type input "0"
type input "0.5"
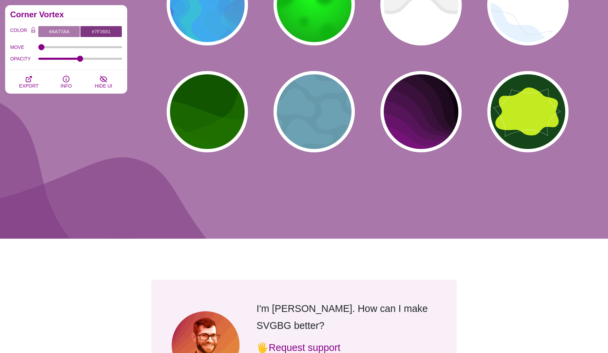
scroll to position [336, 0]
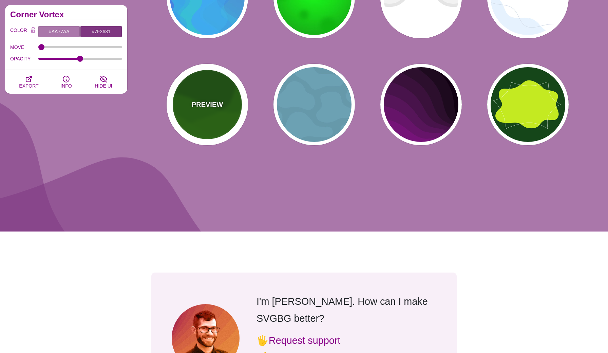
click at [220, 111] on div "PREVIEW" at bounding box center [207, 104] width 81 height 81
type input "#115500"
type input "#227700"
type input "0.5"
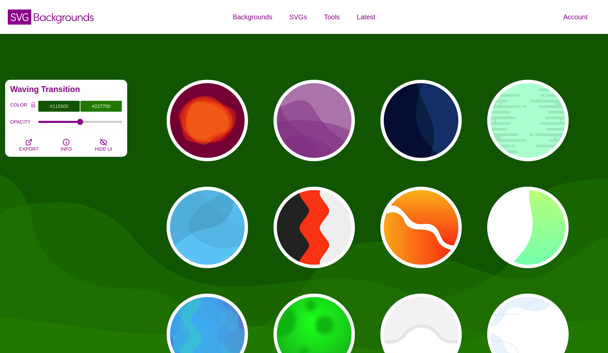
scroll to position [0, 0]
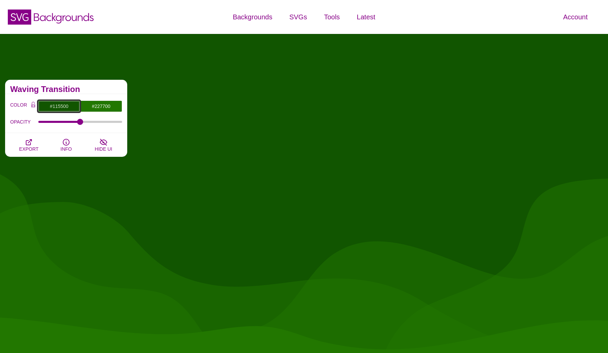
click at [66, 106] on input "#115500" at bounding box center [59, 106] width 42 height 12
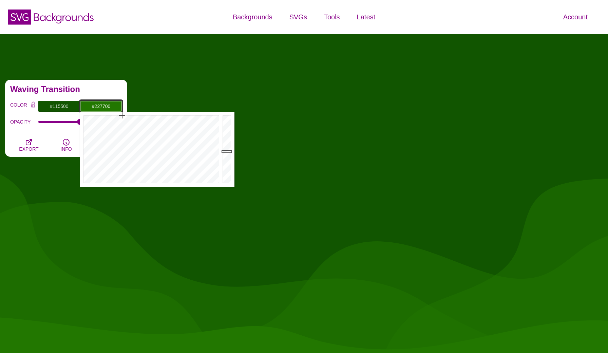
click at [96, 103] on input "#227700" at bounding box center [101, 106] width 42 height 12
click at [59, 103] on input "#115500" at bounding box center [59, 106] width 42 height 12
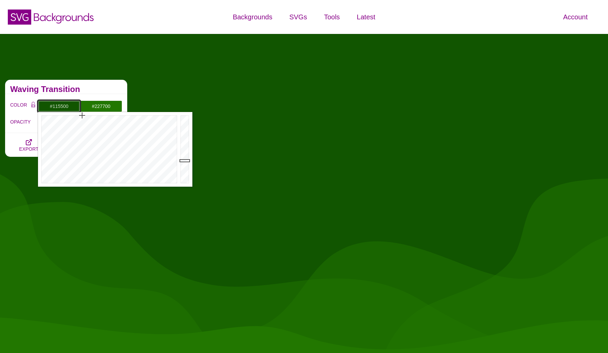
click at [59, 103] on input "#115500" at bounding box center [59, 106] width 42 height 12
drag, startPoint x: 71, startPoint y: 106, endPoint x: 53, endPoint y: 107, distance: 17.7
click at [53, 107] on input "#115500" at bounding box center [59, 106] width 42 height 12
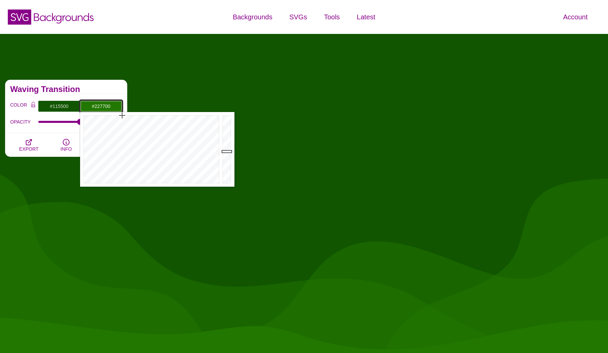
click at [107, 106] on input "#227700" at bounding box center [101, 106] width 42 height 12
drag, startPoint x: 113, startPoint y: 106, endPoint x: 95, endPoint y: 107, distance: 18.3
click at [95, 107] on input "#227700" at bounding box center [101, 106] width 42 height 12
paste input "B8936B"
type input "#B8936B"
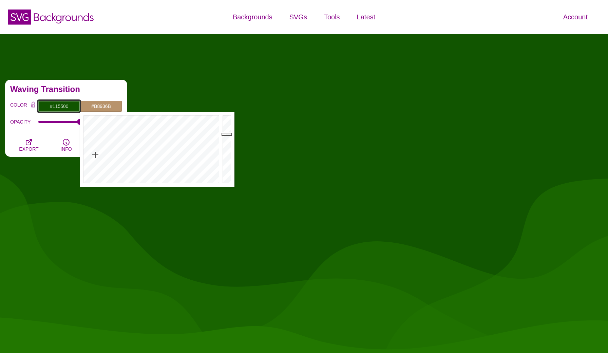
click at [61, 108] on input "#115500" at bounding box center [59, 106] width 42 height 12
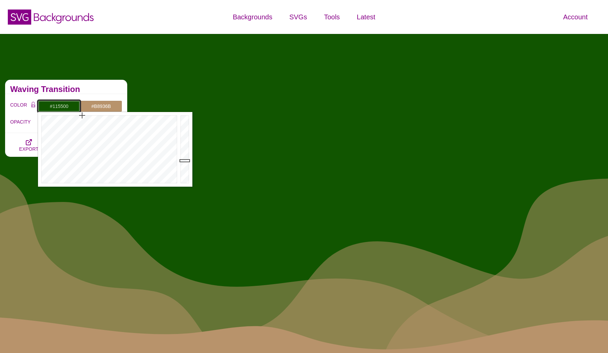
click at [61, 108] on input "#115500" at bounding box center [59, 106] width 42 height 12
click at [69, 107] on input "#115500" at bounding box center [59, 106] width 42 height 12
paste input "E9D5BA"
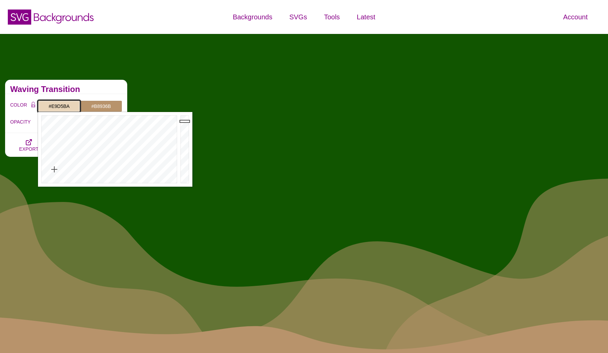
type input "#E9D5BA"
click at [92, 92] on h2 "Waving Transition" at bounding box center [66, 88] width 112 height 5
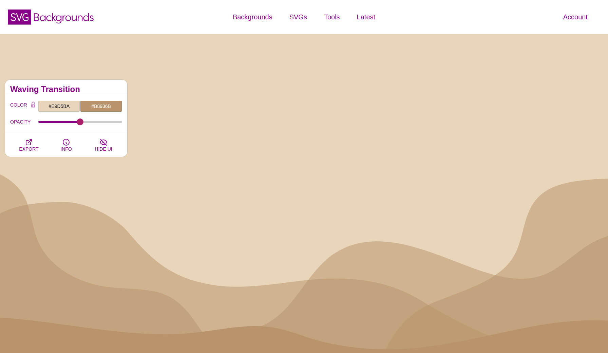
click at [79, 122] on input "OPACITY" at bounding box center [80, 121] width 84 height 3
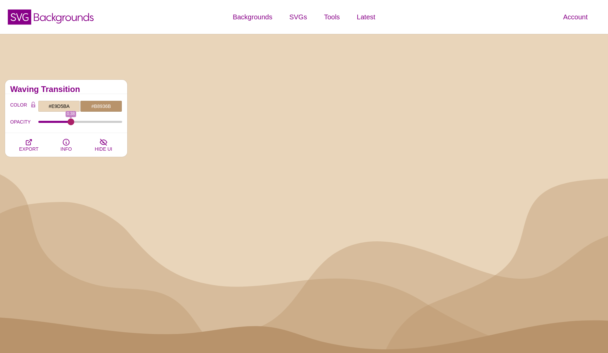
drag, startPoint x: 79, startPoint y: 122, endPoint x: 71, endPoint y: 123, distance: 7.9
click at [71, 123] on input "OPACITY" at bounding box center [80, 121] width 84 height 3
click at [110, 146] on span "HIDE UI" at bounding box center [103, 148] width 17 height 5
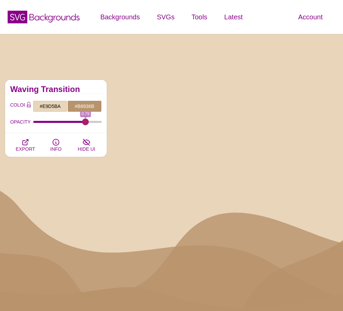
click at [85, 121] on input "OPACITY" at bounding box center [67, 121] width 69 height 3
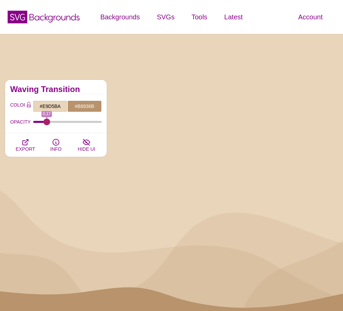
drag, startPoint x: 92, startPoint y: 121, endPoint x: 46, endPoint y: 120, distance: 45.8
click at [46, 120] on input "OPACITY" at bounding box center [67, 121] width 69 height 3
click at [61, 153] on button "INFO" at bounding box center [56, 145] width 31 height 24
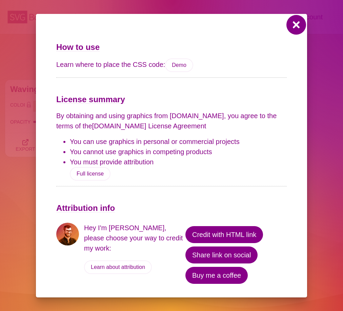
click at [295, 23] on button at bounding box center [296, 25] width 16 height 16
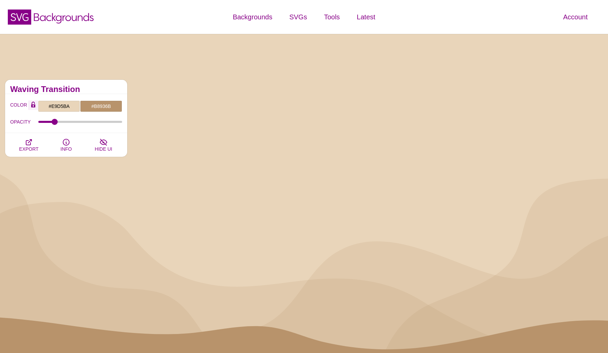
click at [33, 105] on icon "Color Lock" at bounding box center [33, 104] width 4 height 6
click at [35, 105] on icon "Color Lock" at bounding box center [33, 105] width 4 height 3
click at [34, 104] on icon "Color Lock" at bounding box center [33, 105] width 4 height 3
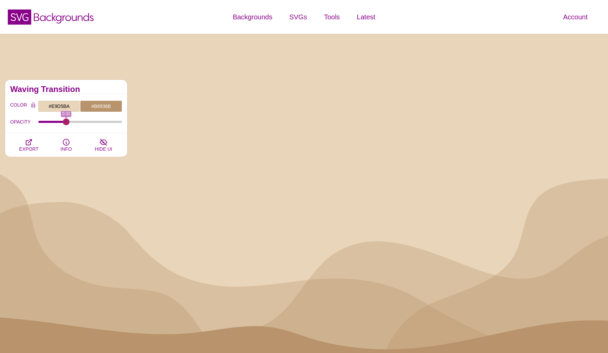
click at [66, 121] on input "OPACITY" at bounding box center [80, 121] width 84 height 3
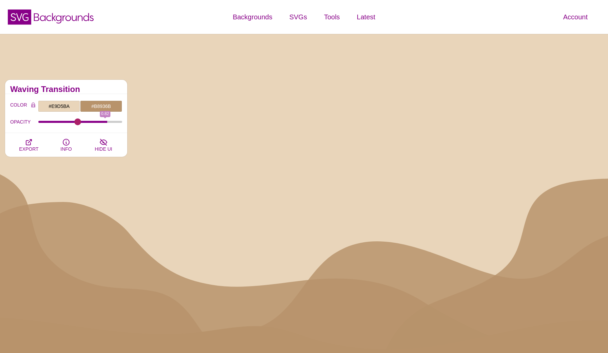
drag, startPoint x: 66, startPoint y: 121, endPoint x: 78, endPoint y: 128, distance: 12.9
click at [78, 128] on div "OPACITY 0.82" at bounding box center [66, 122] width 112 height 12
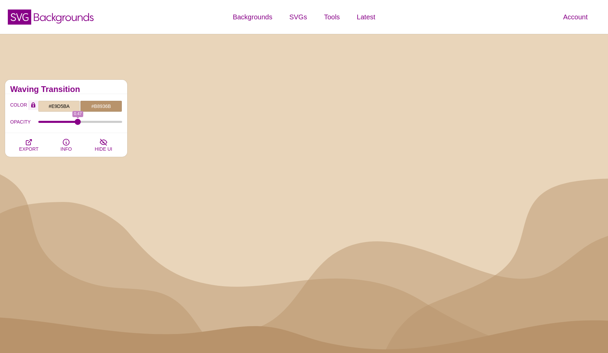
click at [33, 108] on icon "Color Lock" at bounding box center [33, 104] width 4 height 6
click at [62, 106] on input "#E9D5BA" at bounding box center [59, 106] width 42 height 12
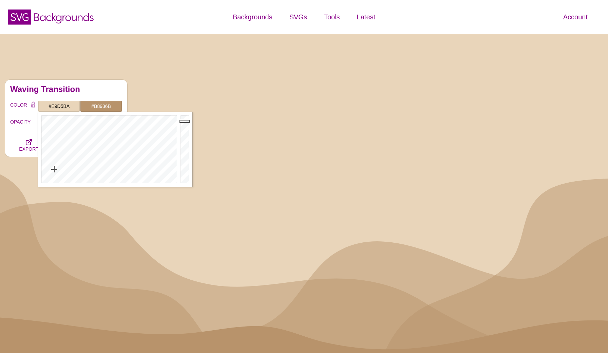
click at [92, 88] on h2 "Waving Transition" at bounding box center [66, 88] width 112 height 5
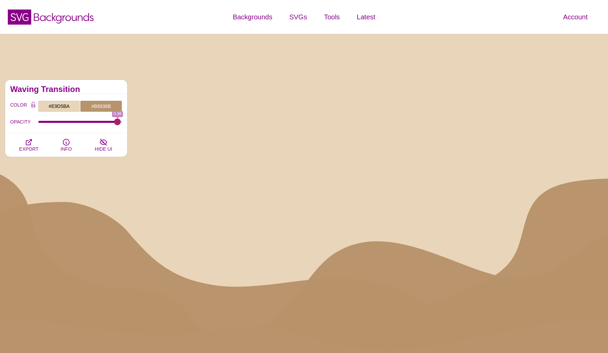
drag, startPoint x: 76, startPoint y: 121, endPoint x: 118, endPoint y: 125, distance: 42.2
click at [118, 123] on input "OPACITY" at bounding box center [80, 121] width 84 height 3
click at [104, 107] on input "#B8936B" at bounding box center [101, 106] width 42 height 12
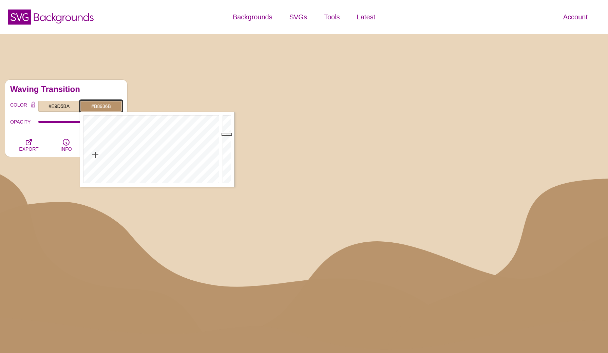
click at [94, 106] on input "#B8936B" at bounding box center [101, 106] width 42 height 12
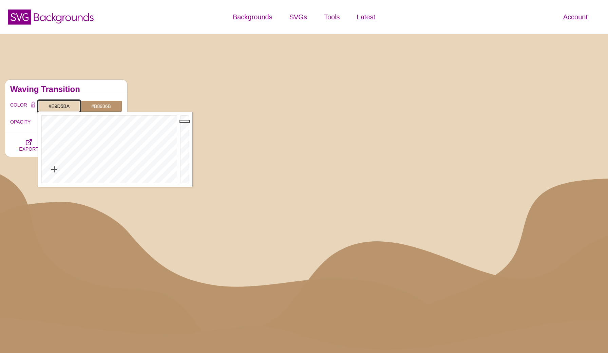
click at [64, 107] on input "#E9D5BA" at bounding box center [59, 106] width 42 height 12
click at [100, 104] on input "#B8936B" at bounding box center [101, 106] width 42 height 12
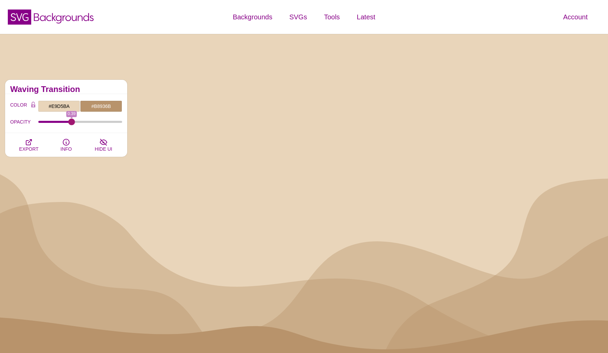
click at [72, 123] on input "OPACITY" at bounding box center [80, 121] width 84 height 3
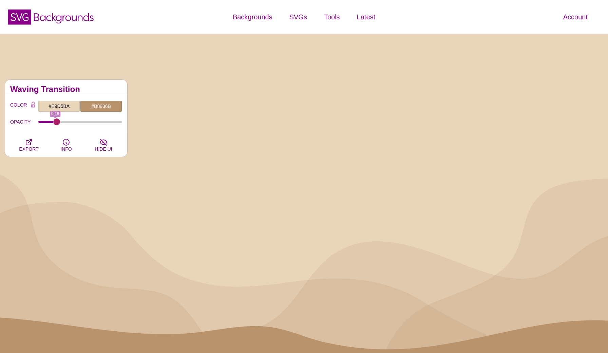
drag, startPoint x: 71, startPoint y: 120, endPoint x: 57, endPoint y: 121, distance: 14.3
click at [57, 121] on input "OPACITY" at bounding box center [80, 121] width 84 height 3
click at [64, 104] on input "#E9D5BA" at bounding box center [59, 106] width 42 height 12
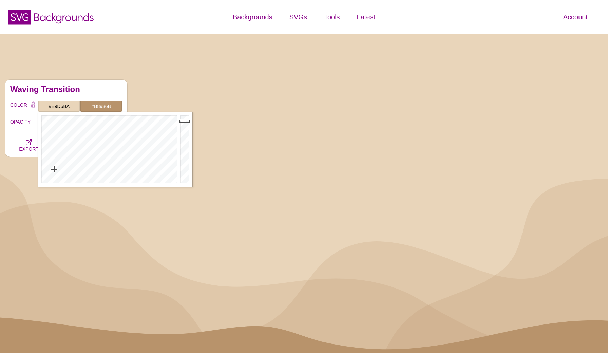
click at [82, 88] on h2 "Waving Transition" at bounding box center [66, 88] width 112 height 5
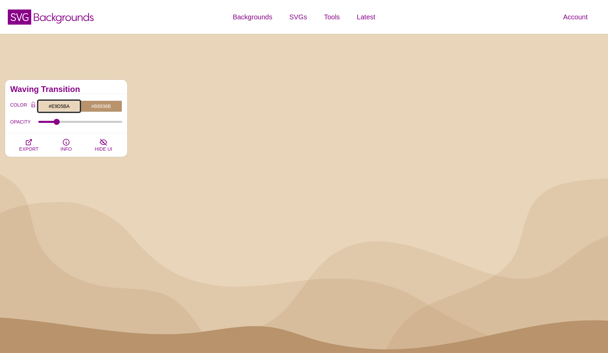
click at [62, 107] on input "#E9D5BA" at bounding box center [59, 106] width 42 height 12
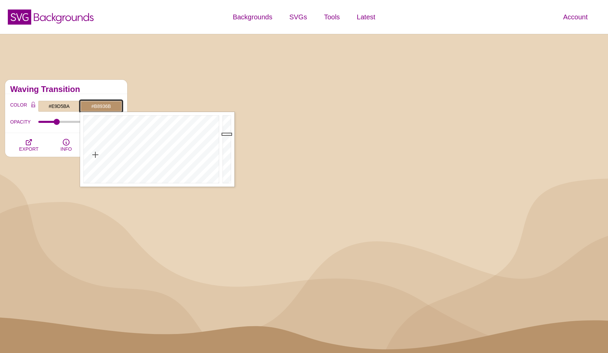
click at [97, 105] on input "#B8936B" at bounding box center [101, 106] width 42 height 12
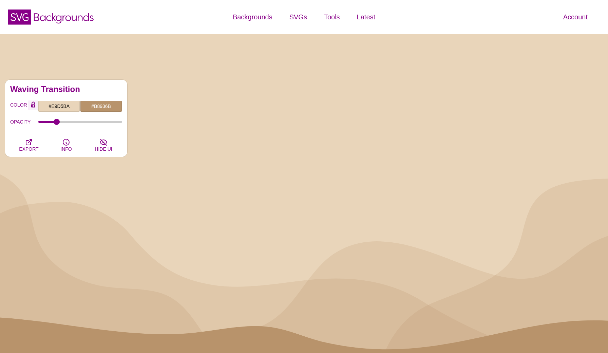
click at [36, 105] on button "Color Lock" at bounding box center [33, 104] width 10 height 9
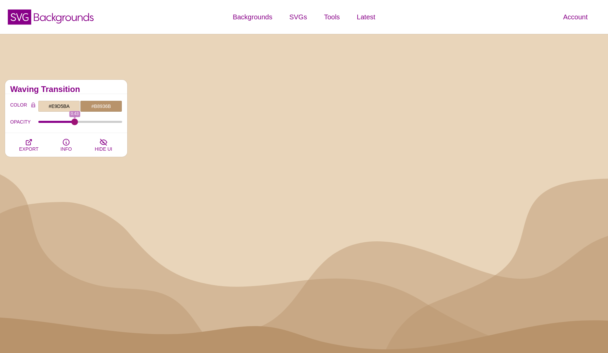
drag, startPoint x: 58, startPoint y: 122, endPoint x: 75, endPoint y: 125, distance: 16.9
click at [75, 123] on input "OPACITY" at bounding box center [80, 121] width 84 height 3
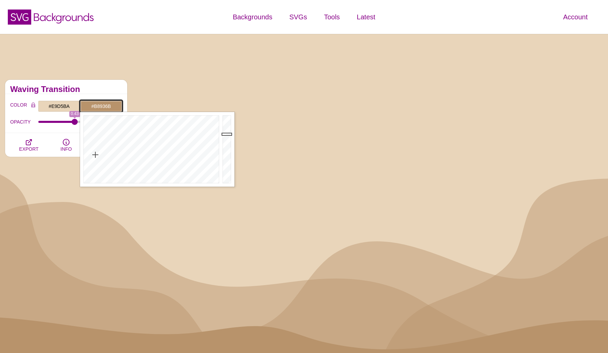
click at [97, 104] on input "#B8936B" at bounding box center [101, 106] width 42 height 12
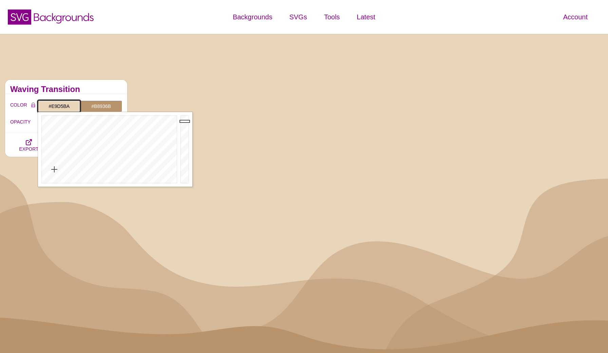
click at [60, 108] on input "#E9D5BA" at bounding box center [59, 106] width 42 height 12
click at [33, 106] on icon "Color Lock" at bounding box center [33, 104] width 4 height 6
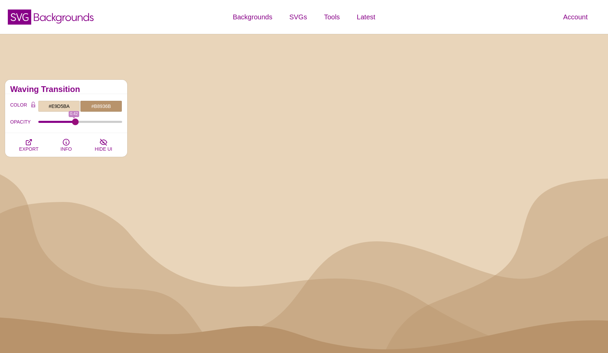
click at [75, 123] on input "OPACITY" at bounding box center [80, 121] width 84 height 3
click at [95, 101] on input "#B8936B" at bounding box center [101, 106] width 42 height 12
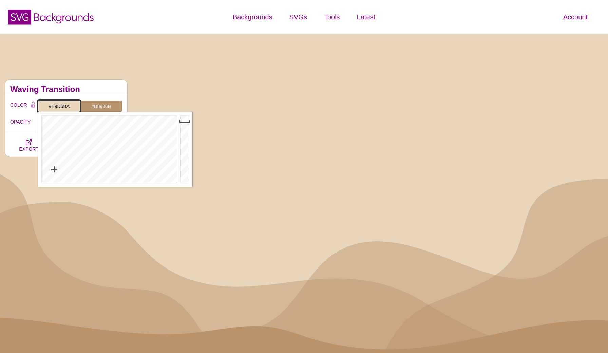
click at [59, 107] on input "#E9D5BA" at bounding box center [59, 106] width 42 height 12
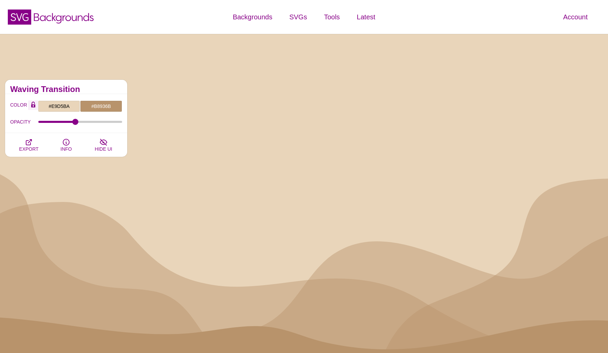
click at [34, 108] on icon "Color Lock" at bounding box center [33, 104] width 4 height 6
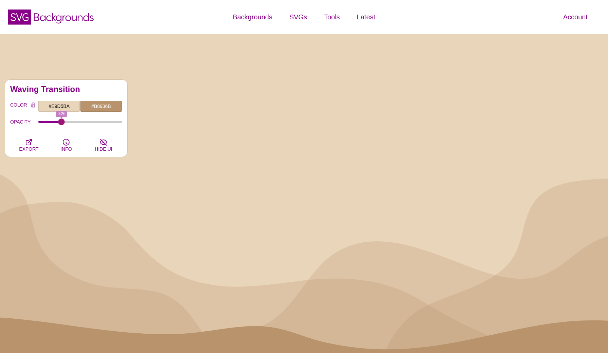
drag, startPoint x: 76, startPoint y: 121, endPoint x: 62, endPoint y: 123, distance: 14.1
type input "0.26"
click at [62, 123] on input "OPACITY" at bounding box center [80, 121] width 84 height 3
click at [99, 104] on input "#B8936B" at bounding box center [101, 106] width 42 height 12
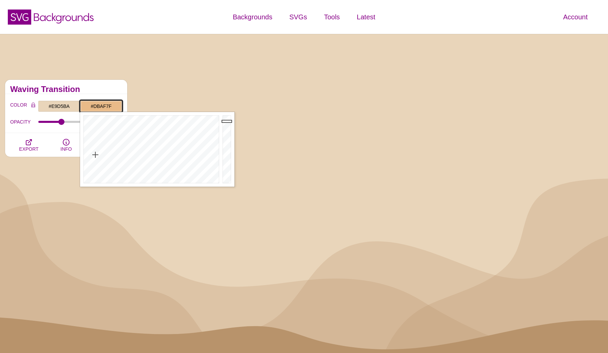
type input "#DAAE7F"
drag, startPoint x: 226, startPoint y: 134, endPoint x: 225, endPoint y: 125, distance: 8.9
click at [225, 125] on div at bounding box center [228, 149] width 14 height 75
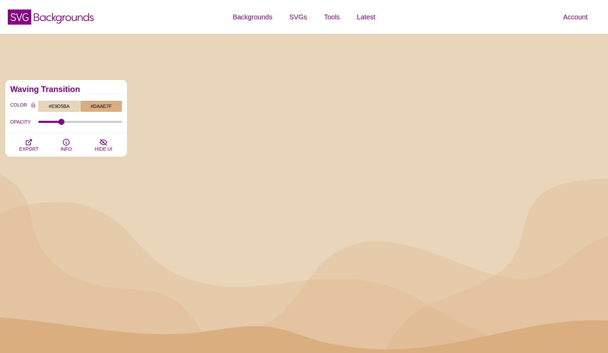
click at [75, 124] on div "OPACITY 0.26" at bounding box center [66, 122] width 112 height 12
click at [99, 106] on input "#DAAE7F" at bounding box center [101, 106] width 42 height 12
click at [56, 120] on input "OPACITY" at bounding box center [80, 121] width 84 height 3
click at [34, 107] on icon "Color Lock" at bounding box center [33, 105] width 4 height 3
click at [67, 122] on input "OPACITY" at bounding box center [80, 121] width 84 height 3
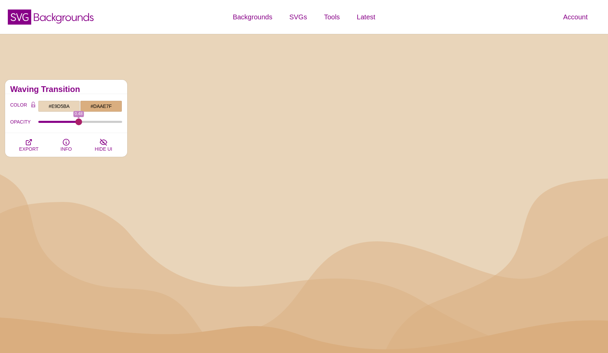
drag, startPoint x: 67, startPoint y: 122, endPoint x: 79, endPoint y: 121, distance: 11.9
type input "0.48"
click at [79, 121] on input "OPACITY" at bounding box center [80, 121] width 84 height 3
click at [102, 110] on input "#DAAE7F" at bounding box center [101, 106] width 42 height 12
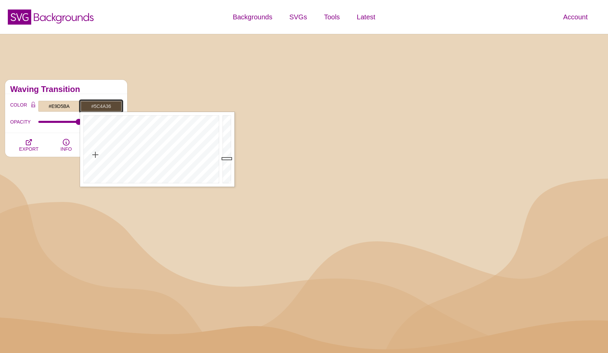
drag, startPoint x: 229, startPoint y: 127, endPoint x: 227, endPoint y: 158, distance: 31.6
click at [227, 158] on div at bounding box center [228, 149] width 14 height 75
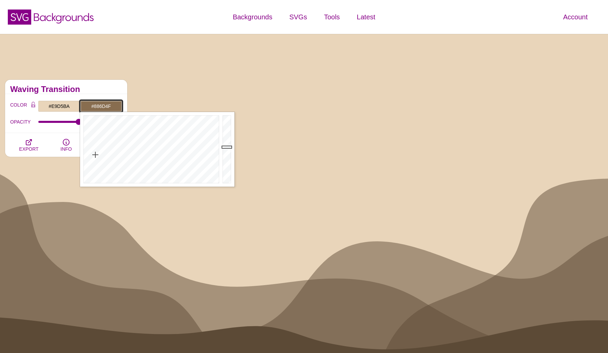
drag, startPoint x: 227, startPoint y: 158, endPoint x: 227, endPoint y: 147, distance: 11.9
click at [227, 147] on div at bounding box center [228, 149] width 14 height 75
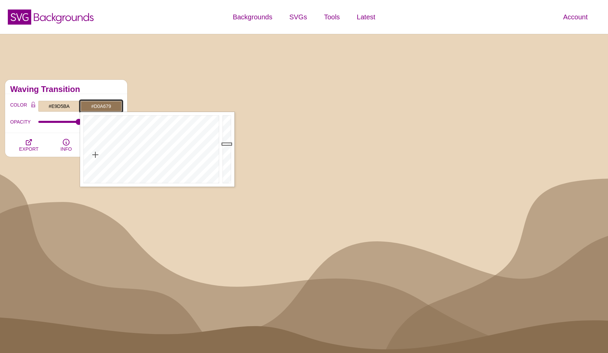
drag, startPoint x: 227, startPoint y: 147, endPoint x: 226, endPoint y: 128, distance: 19.0
click at [226, 128] on div at bounding box center [228, 149] width 14 height 75
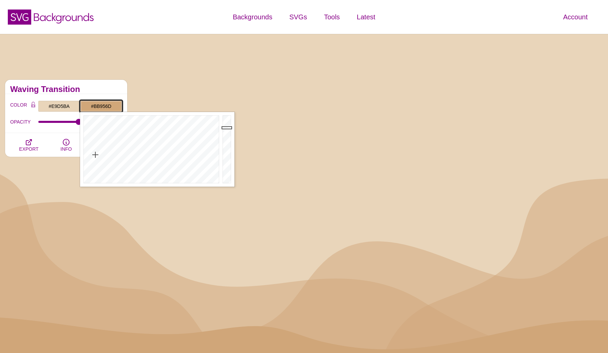
type input "#B7926B"
drag, startPoint x: 226, startPoint y: 128, endPoint x: 226, endPoint y: 134, distance: 6.8
click at [226, 134] on div at bounding box center [228, 149] width 14 height 75
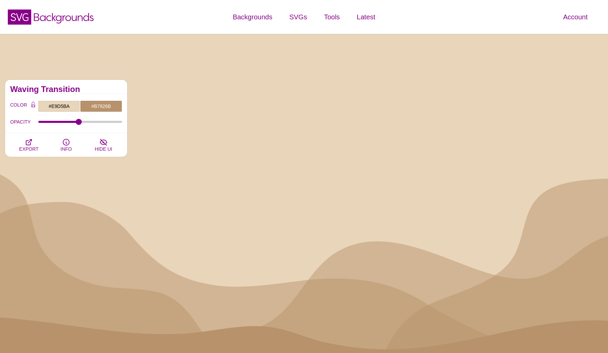
click at [53, 123] on div "OPACITY 0.48" at bounding box center [66, 122] width 112 height 12
click at [53, 122] on input "OPACITY" at bounding box center [80, 121] width 84 height 3
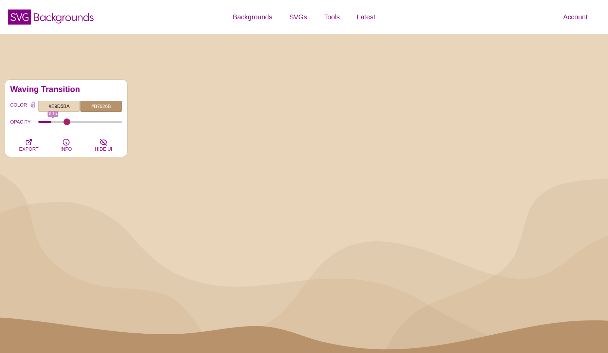
click at [67, 120] on input "OPACITY" at bounding box center [80, 121] width 84 height 3
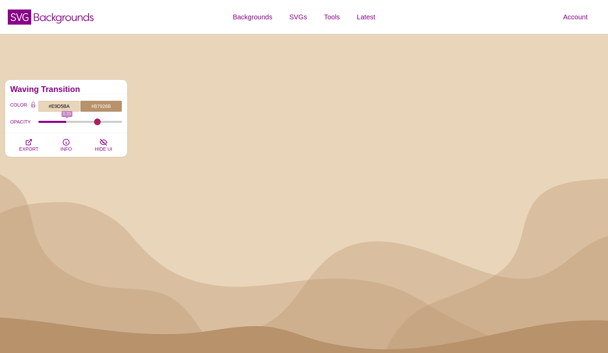
click at [97, 122] on input "OPACITY" at bounding box center [80, 121] width 84 height 3
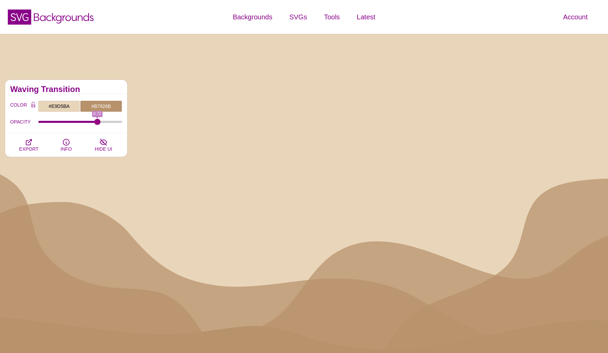
click at [87, 124] on div "OPACITY 0.72" at bounding box center [66, 122] width 112 height 12
click at [73, 124] on div "OPACITY 0.72" at bounding box center [66, 122] width 112 height 12
click at [78, 120] on div "OPACITY 0.72" at bounding box center [66, 122] width 112 height 12
click at [73, 123] on input "OPACITY" at bounding box center [80, 121] width 84 height 3
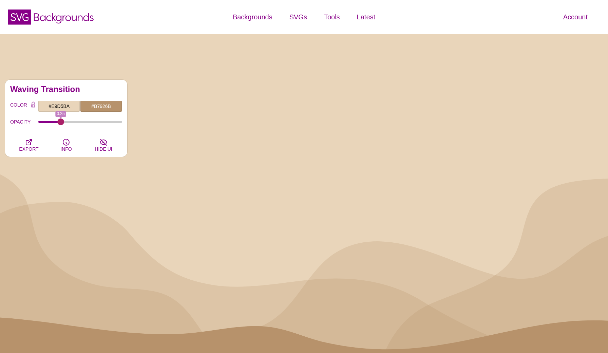
drag, startPoint x: 71, startPoint y: 123, endPoint x: 61, endPoint y: 123, distance: 9.8
type input "0.25"
click at [61, 123] on input "OPACITY" at bounding box center [80, 121] width 84 height 3
click at [32, 146] on span "EXPORT" at bounding box center [28, 148] width 19 height 5
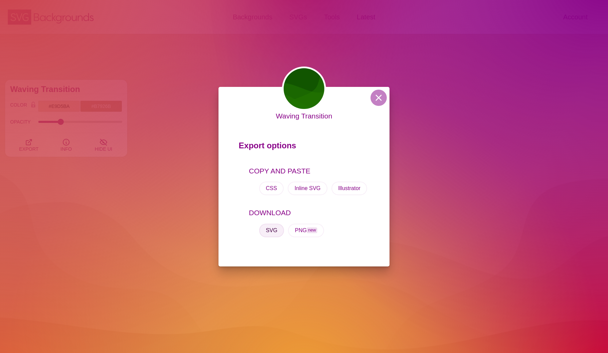
click at [270, 230] on button "SVG" at bounding box center [271, 231] width 25 height 14
click at [380, 96] on button at bounding box center [378, 98] width 16 height 16
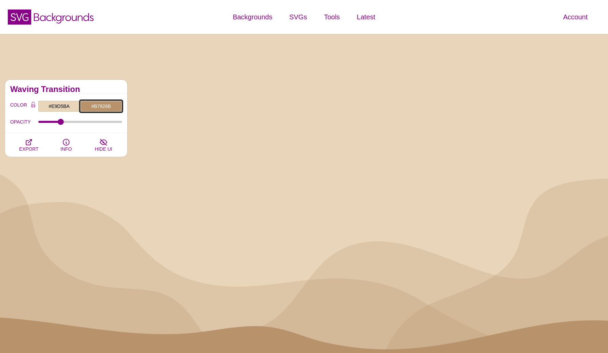
click at [99, 105] on input "#B7926B" at bounding box center [101, 106] width 42 height 12
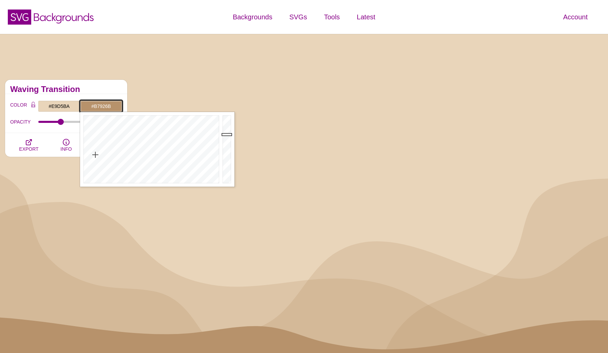
click at [99, 105] on input "#B7926B" at bounding box center [101, 106] width 42 height 12
click at [61, 104] on input "#E9D5BA" at bounding box center [59, 106] width 42 height 12
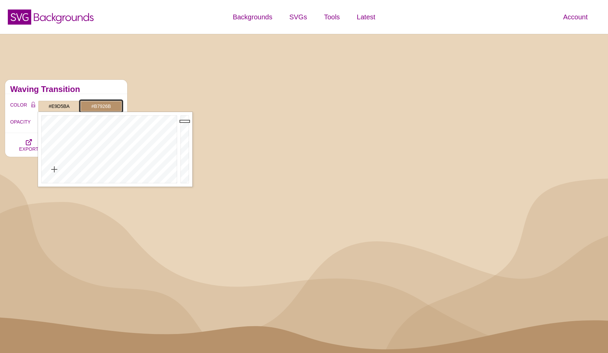
click at [109, 107] on input "#B7926B" at bounding box center [101, 106] width 42 height 12
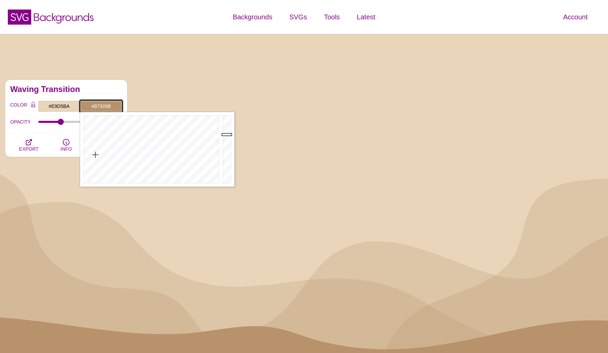
click at [109, 107] on input "#B7926B" at bounding box center [101, 106] width 42 height 12
paste input "A97A55"
type input "#A97A55"
click at [109, 88] on h2 "Waving Transition" at bounding box center [66, 88] width 112 height 5
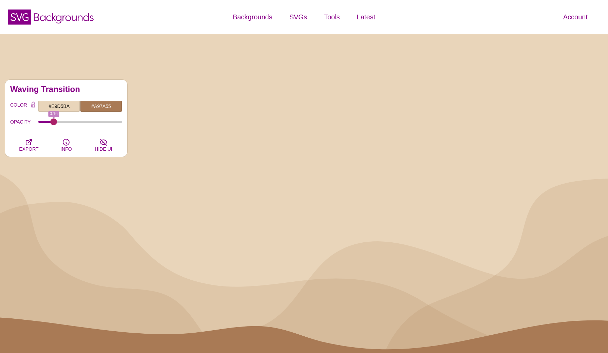
drag, startPoint x: 64, startPoint y: 122, endPoint x: 54, endPoint y: 122, distance: 9.8
click at [54, 122] on input "OPACITY" at bounding box center [80, 121] width 84 height 3
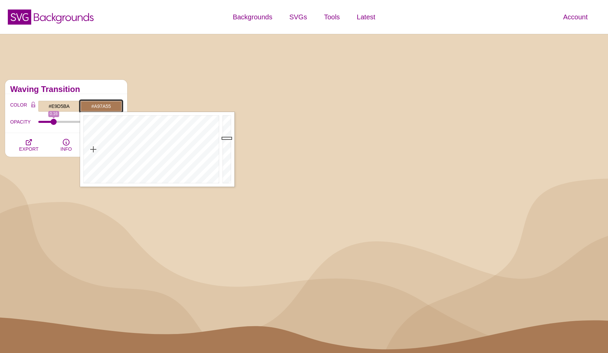
click at [98, 103] on input "#A97A55" at bounding box center [101, 106] width 42 height 12
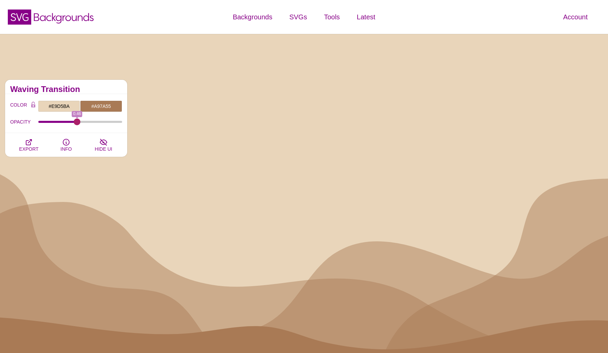
drag, startPoint x: 55, startPoint y: 123, endPoint x: 77, endPoint y: 123, distance: 22.4
click at [77, 123] on input "OPACITY" at bounding box center [80, 121] width 84 height 3
click at [57, 105] on input "#E9D5BA" at bounding box center [59, 106] width 42 height 12
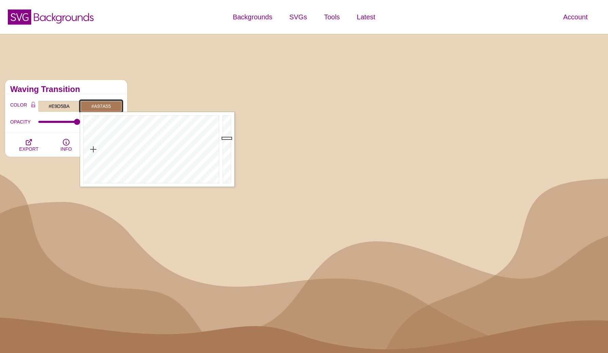
click at [92, 104] on input "#A97A55" at bounding box center [101, 106] width 42 height 12
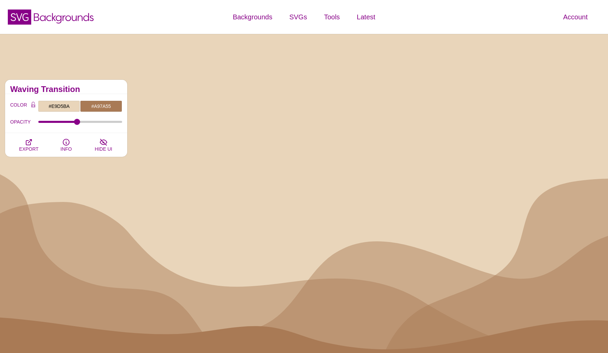
click at [76, 96] on div "COLOR #E9D5BA #A97A55 #000000 #444444 #555555 #666666 #777777 #888888 #999999 B…" at bounding box center [66, 113] width 122 height 39
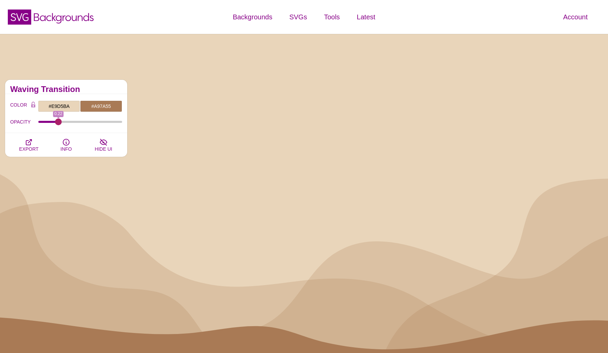
drag, startPoint x: 77, startPoint y: 123, endPoint x: 58, endPoint y: 123, distance: 19.0
click at [58, 123] on input "OPACITY" at bounding box center [80, 121] width 84 height 3
click at [64, 103] on input "#E9D5BA" at bounding box center [59, 106] width 42 height 12
click at [35, 105] on icon "Color Lock" at bounding box center [33, 105] width 4 height 3
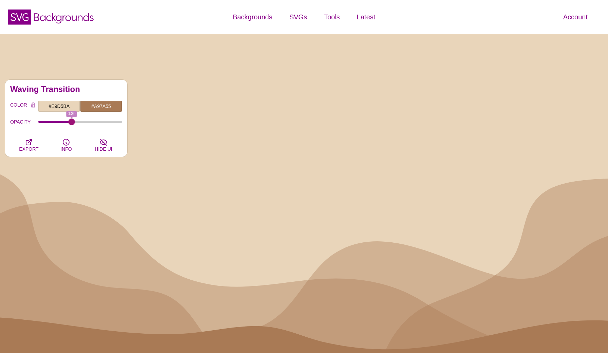
drag, startPoint x: 57, startPoint y: 122, endPoint x: 72, endPoint y: 122, distance: 14.6
click at [72, 122] on input "OPACITY" at bounding box center [80, 121] width 84 height 3
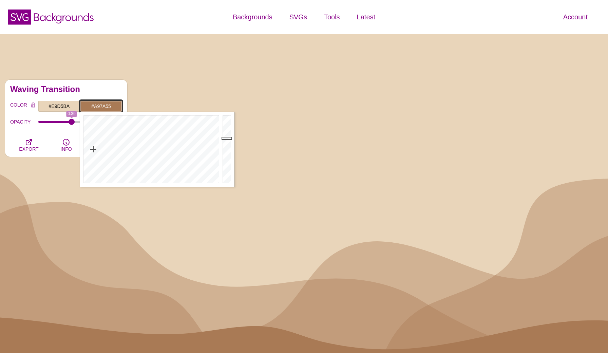
click at [92, 105] on input "#A97A55" at bounding box center [101, 106] width 42 height 12
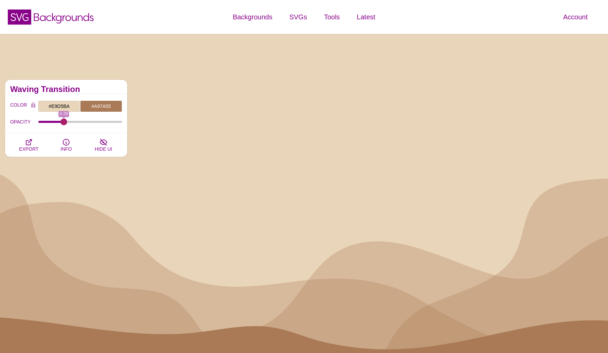
drag, startPoint x: 73, startPoint y: 121, endPoint x: 63, endPoint y: 120, distance: 9.2
click at [63, 120] on input "OPACITY" at bounding box center [80, 121] width 84 height 3
click at [61, 102] on input "#E9D5BA" at bounding box center [59, 106] width 42 height 12
click at [86, 93] on div "Waving Transition" at bounding box center [66, 87] width 122 height 14
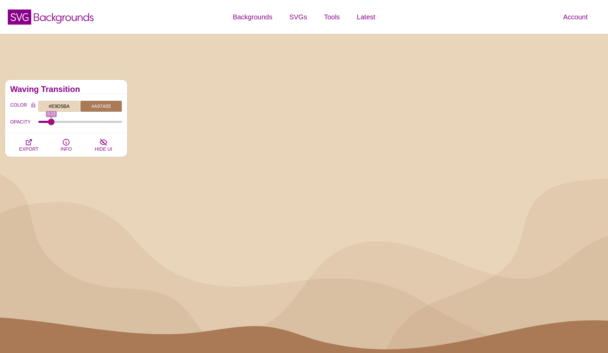
drag, startPoint x: 64, startPoint y: 122, endPoint x: 52, endPoint y: 121, distance: 12.9
click at [52, 121] on input "OPACITY" at bounding box center [80, 121] width 84 height 3
click at [35, 105] on icon "Color Lock" at bounding box center [33, 105] width 4 height 3
click at [53, 122] on input "OPACITY" at bounding box center [80, 121] width 84 height 3
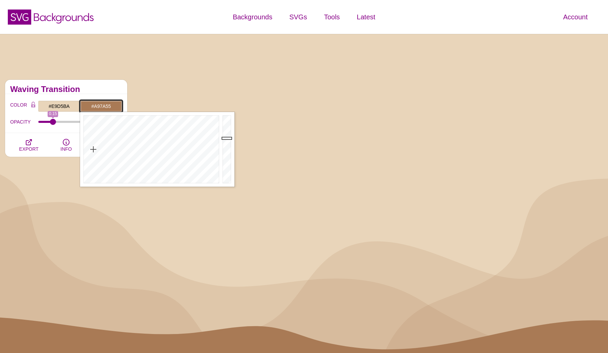
click at [93, 106] on input "#A97A55" at bounding box center [101, 106] width 42 height 12
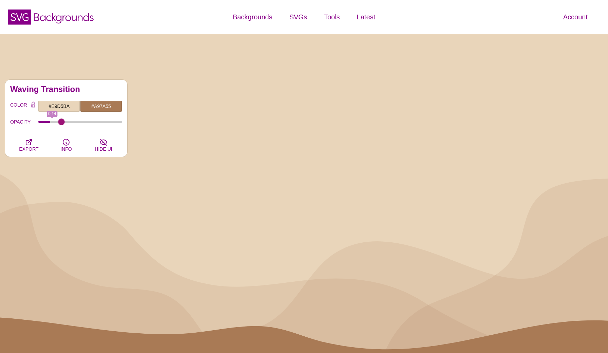
drag, startPoint x: 55, startPoint y: 121, endPoint x: 62, endPoint y: 122, distance: 7.2
click at [62, 122] on input "OPACITY" at bounding box center [80, 121] width 84 height 3
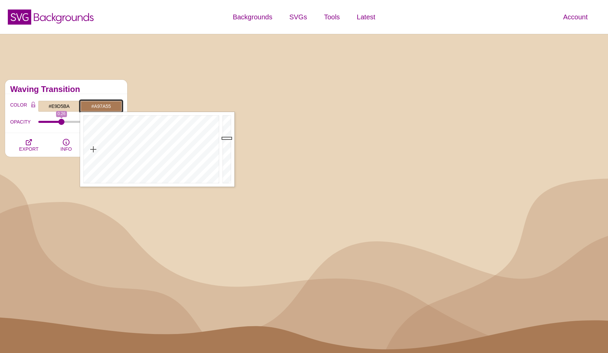
click at [91, 107] on input "#A97A55" at bounding box center [101, 106] width 42 height 12
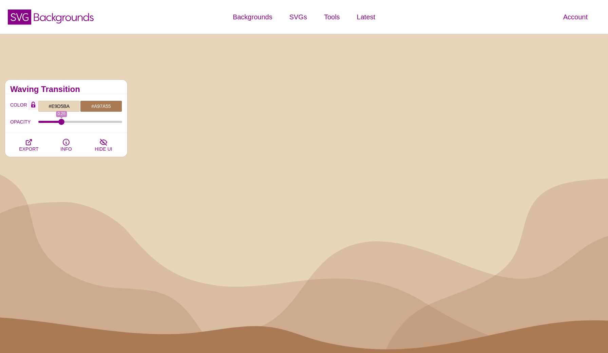
click at [32, 105] on icon "Color Lock" at bounding box center [33, 105] width 4 height 3
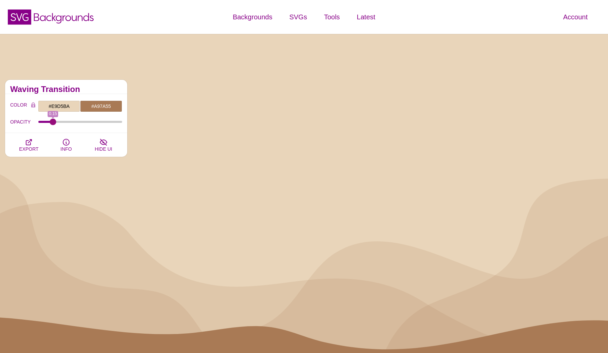
drag, startPoint x: 62, startPoint y: 120, endPoint x: 53, endPoint y: 120, distance: 9.8
click at [53, 120] on input "OPACITY" at bounding box center [80, 121] width 84 height 3
click at [64, 108] on input "#E9D5BA" at bounding box center [59, 106] width 42 height 12
click at [33, 105] on icon "Color Lock" at bounding box center [33, 104] width 4 height 6
click at [34, 107] on icon "Color Lock" at bounding box center [33, 105] width 4 height 3
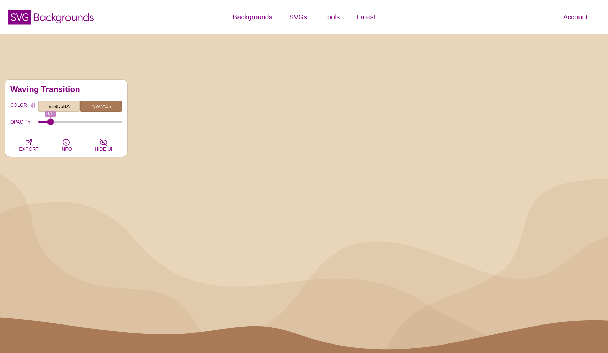
click at [51, 123] on input "OPACITY" at bounding box center [80, 121] width 84 height 3
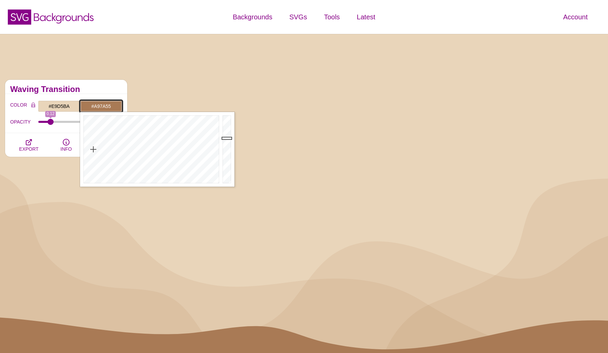
click at [88, 109] on input "#A97A55" at bounding box center [101, 106] width 42 height 12
click at [36, 105] on button "Color Lock" at bounding box center [33, 104] width 10 height 9
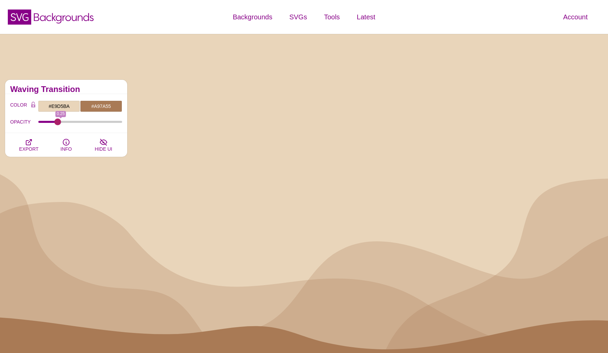
drag, startPoint x: 53, startPoint y: 121, endPoint x: 57, endPoint y: 121, distance: 4.7
type input "0.21"
click at [57, 121] on input "OPACITY" at bounding box center [80, 121] width 84 height 3
click at [56, 104] on input "#E9D5BA" at bounding box center [59, 106] width 42 height 12
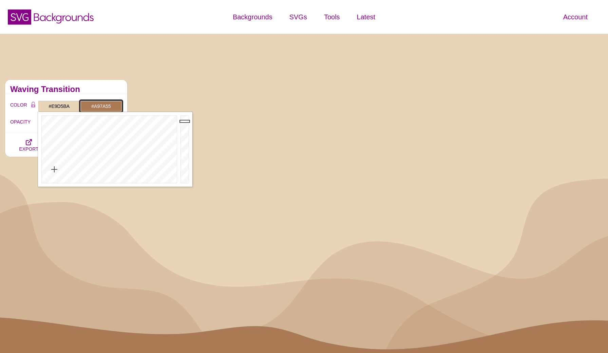
click at [103, 104] on input "#A97A55" at bounding box center [101, 106] width 42 height 12
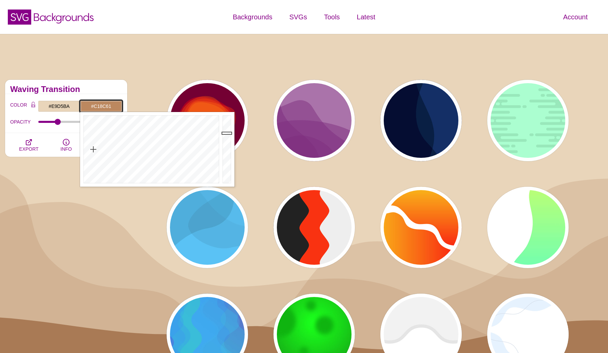
type input "#C48E63"
drag, startPoint x: 227, startPoint y: 137, endPoint x: 227, endPoint y: 131, distance: 6.1
click at [227, 131] on div at bounding box center [228, 149] width 14 height 75
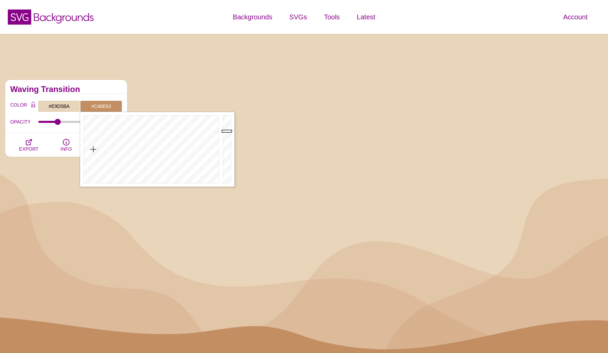
click at [105, 92] on div "Waving Transition" at bounding box center [66, 87] width 122 height 14
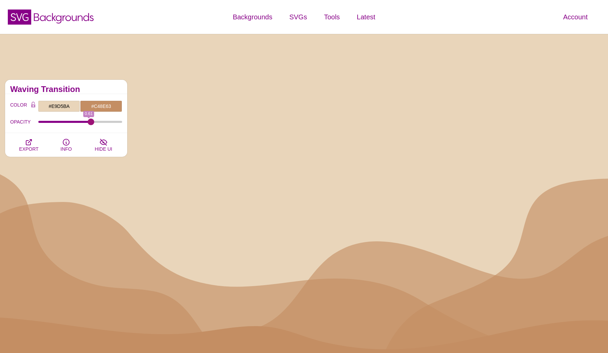
drag, startPoint x: 59, startPoint y: 124, endPoint x: 91, endPoint y: 125, distance: 32.2
click at [91, 125] on div "OPACITY 0.61" at bounding box center [66, 122] width 112 height 12
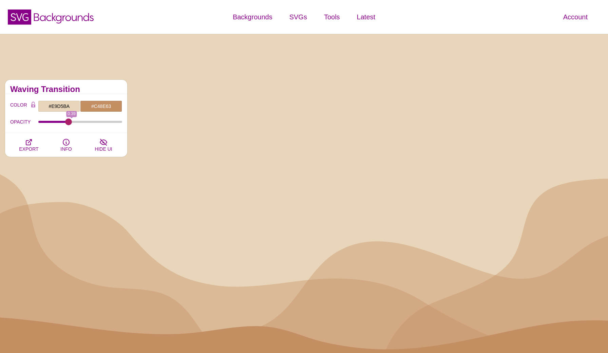
drag, startPoint x: 92, startPoint y: 124, endPoint x: 68, endPoint y: 124, distance: 24.1
click at [68, 123] on input "OPACITY" at bounding box center [80, 121] width 84 height 3
drag, startPoint x: 68, startPoint y: 124, endPoint x: 53, endPoint y: 123, distance: 15.0
click at [53, 123] on input "OPACITY" at bounding box center [80, 121] width 84 height 3
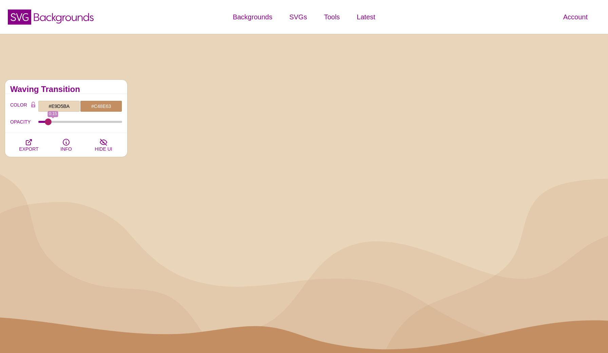
drag, startPoint x: 53, startPoint y: 123, endPoint x: 47, endPoint y: 122, distance: 5.9
type input "0.08"
click at [47, 122] on input "OPACITY" at bounding box center [80, 121] width 84 height 3
